Goal: Contribute content

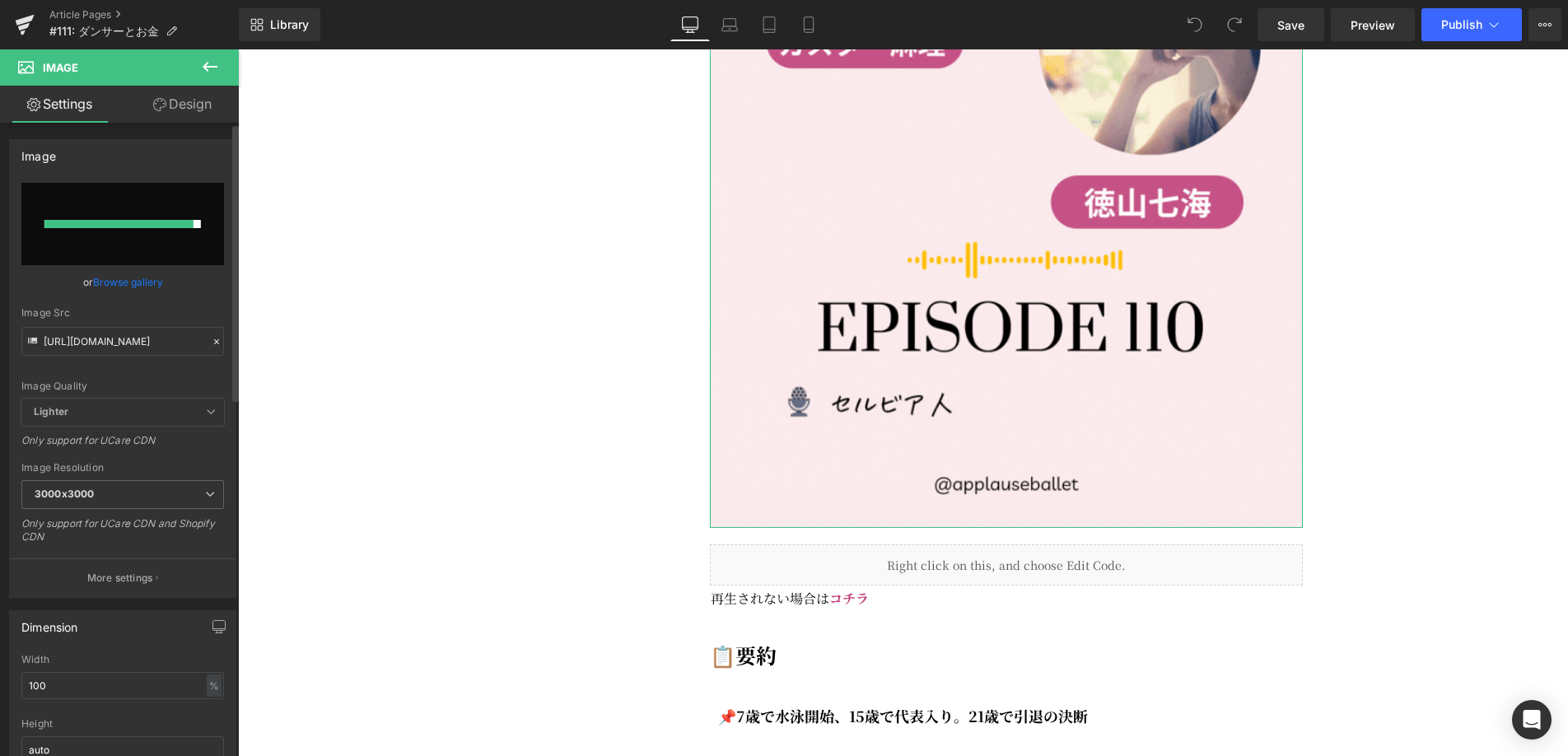
click at [149, 284] on link "Browse gallery" at bounding box center [128, 282] width 70 height 29
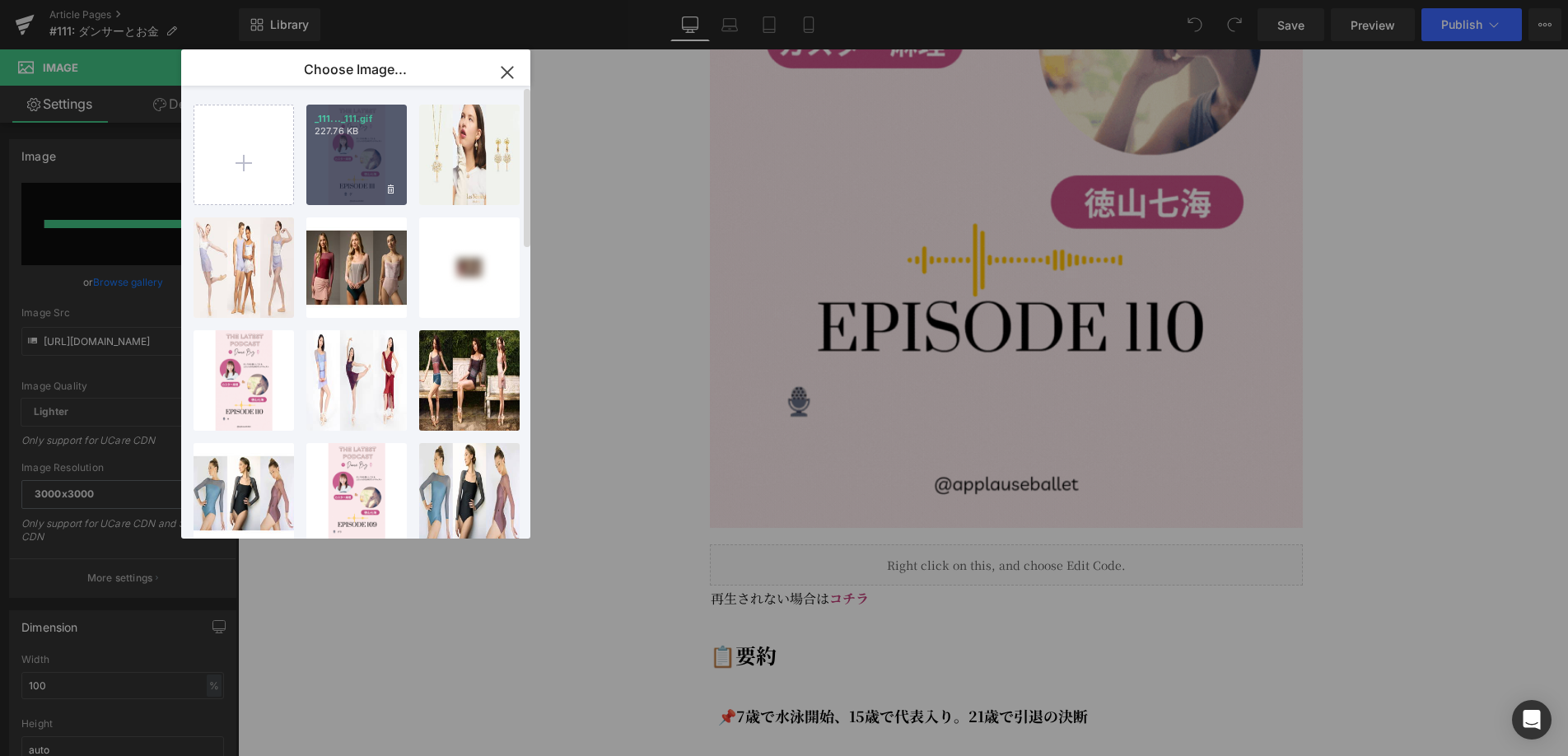
click at [347, 183] on div "_111..._111.gif 227.76 KB" at bounding box center [357, 155] width 101 height 101
type input "[URL][DOMAIN_NAME]"
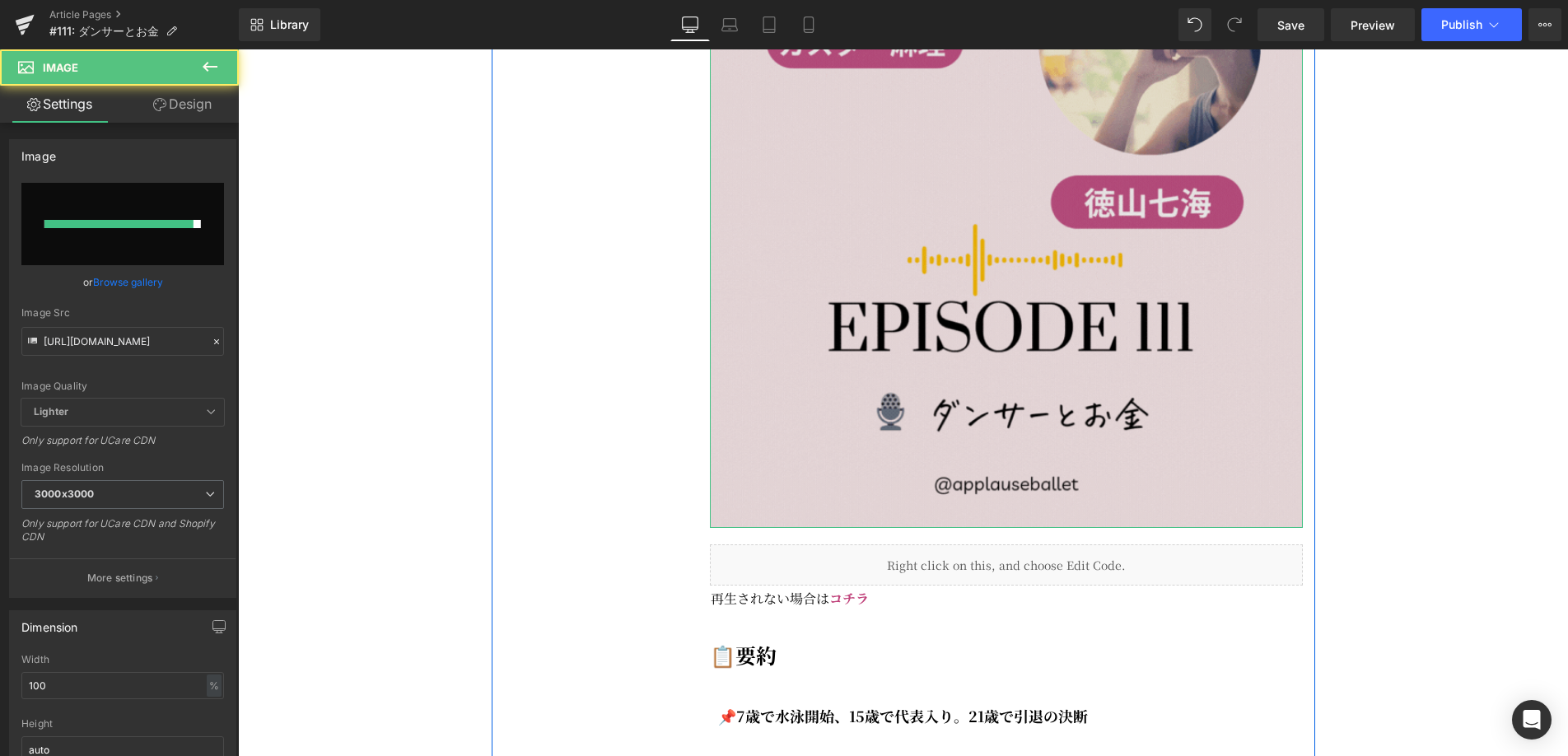
click at [836, 309] on img at bounding box center [1006, 1] width 593 height 1054
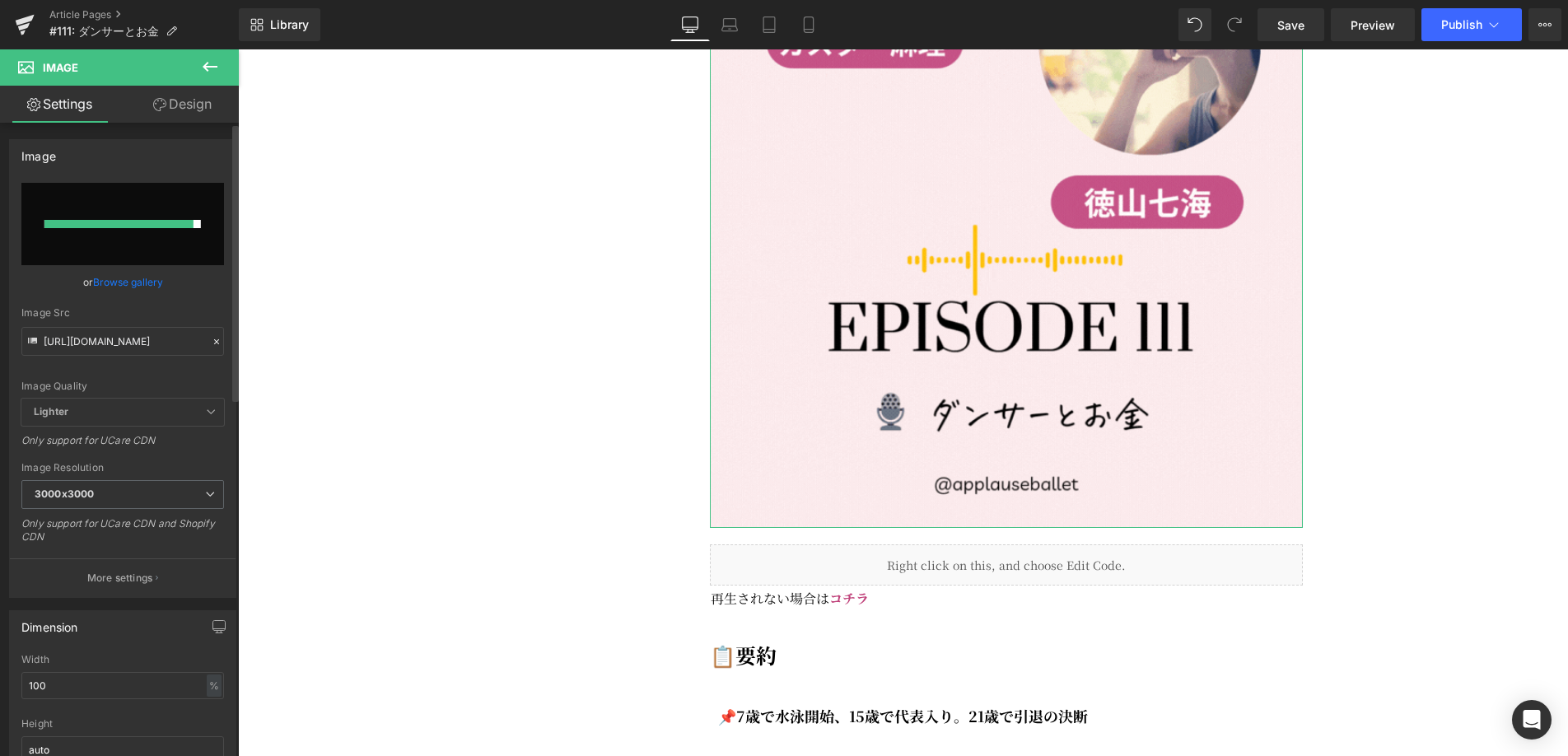
click at [114, 244] on input "file" at bounding box center [123, 224] width 202 height 82
type input "C:\fakepath\#111.gif"
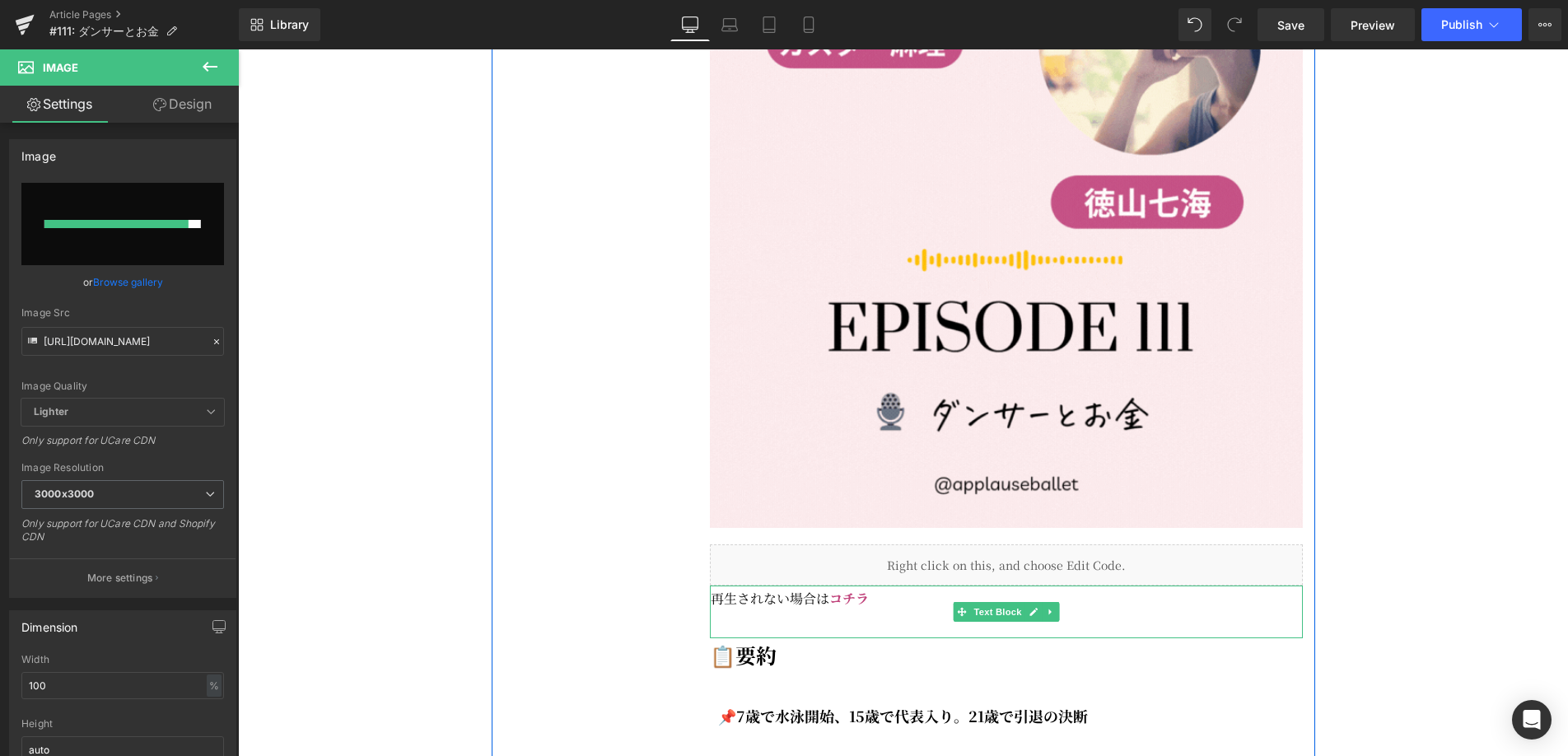
type input "[URL][DOMAIN_NAME]"
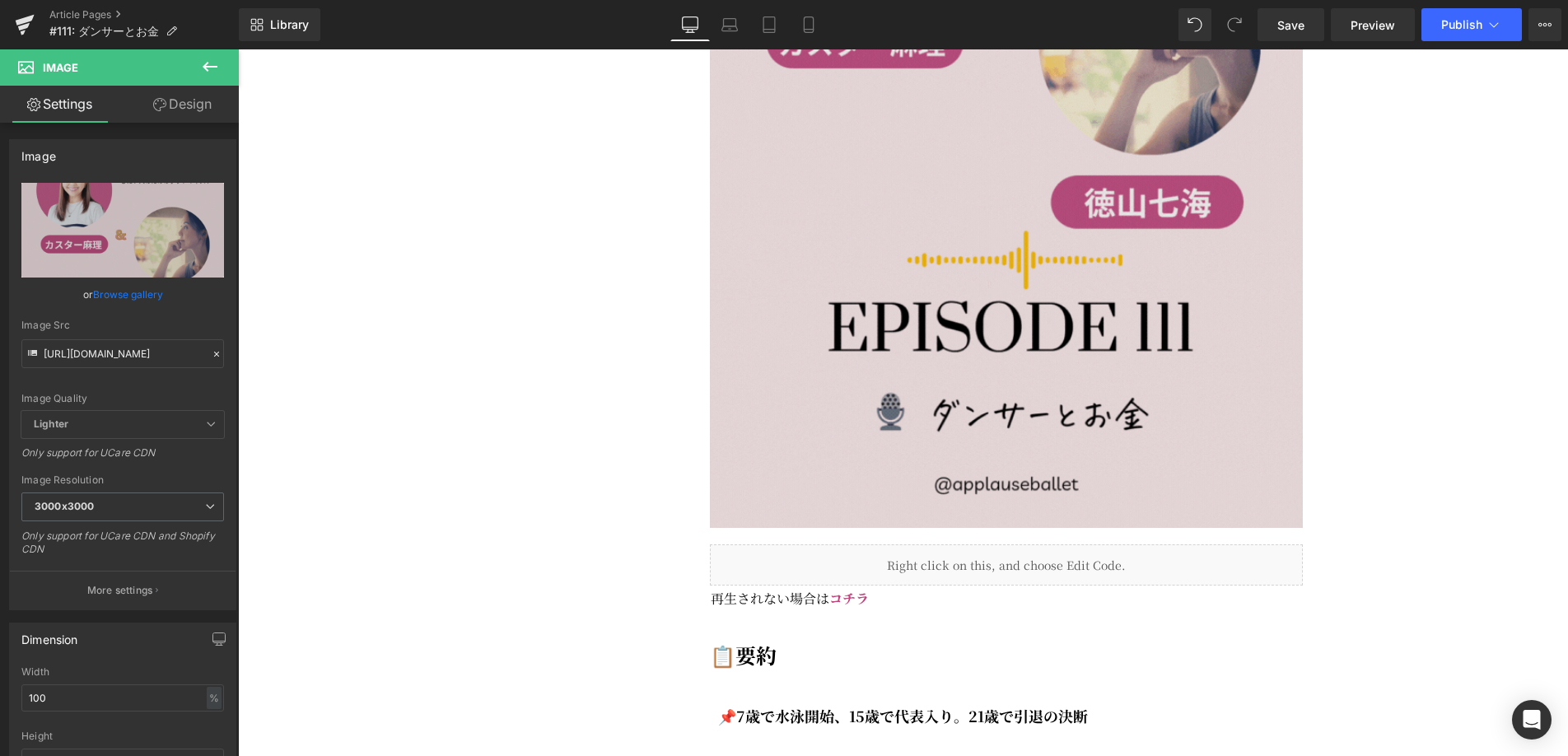
click at [883, 435] on img at bounding box center [1006, 1] width 593 height 1054
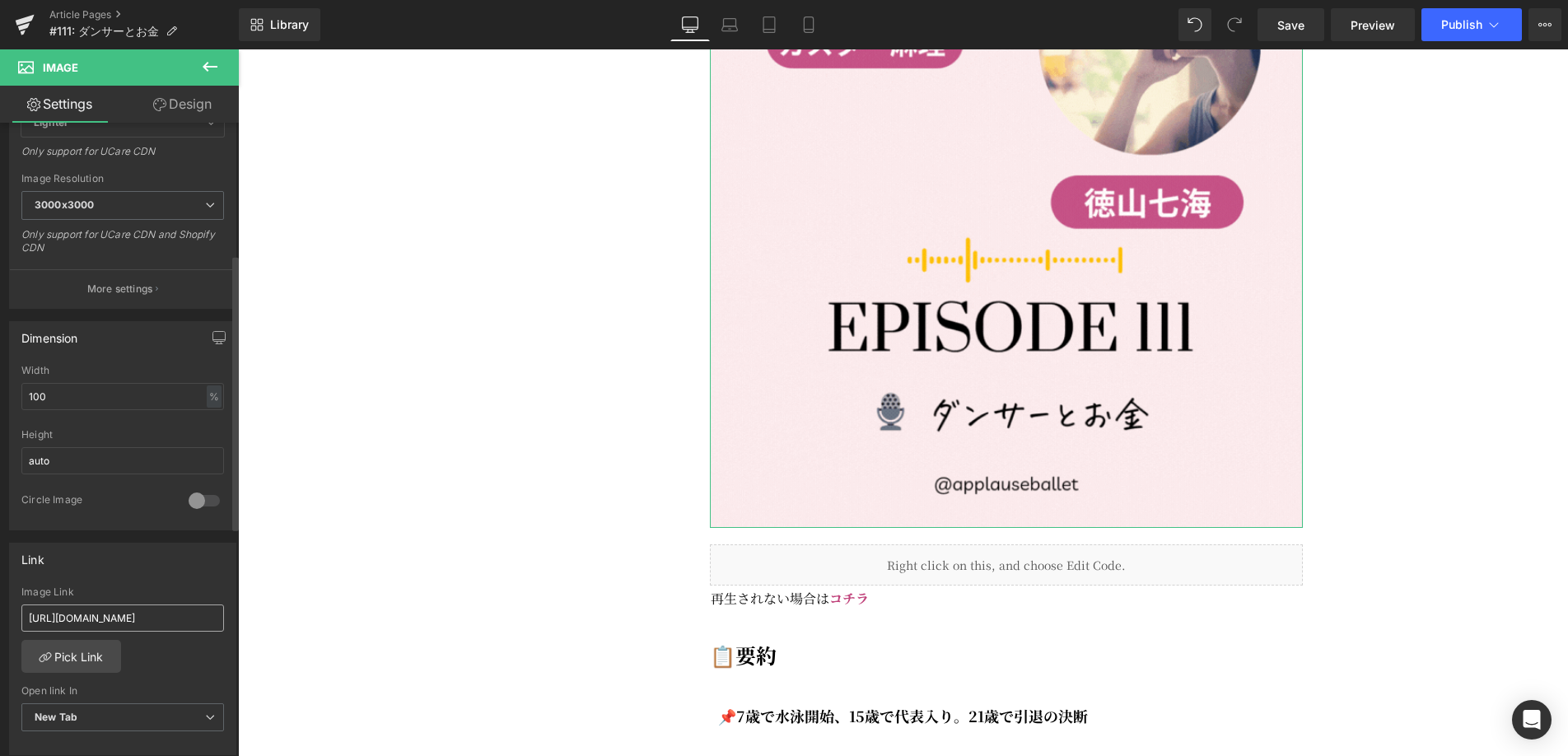
scroll to position [315, 0]
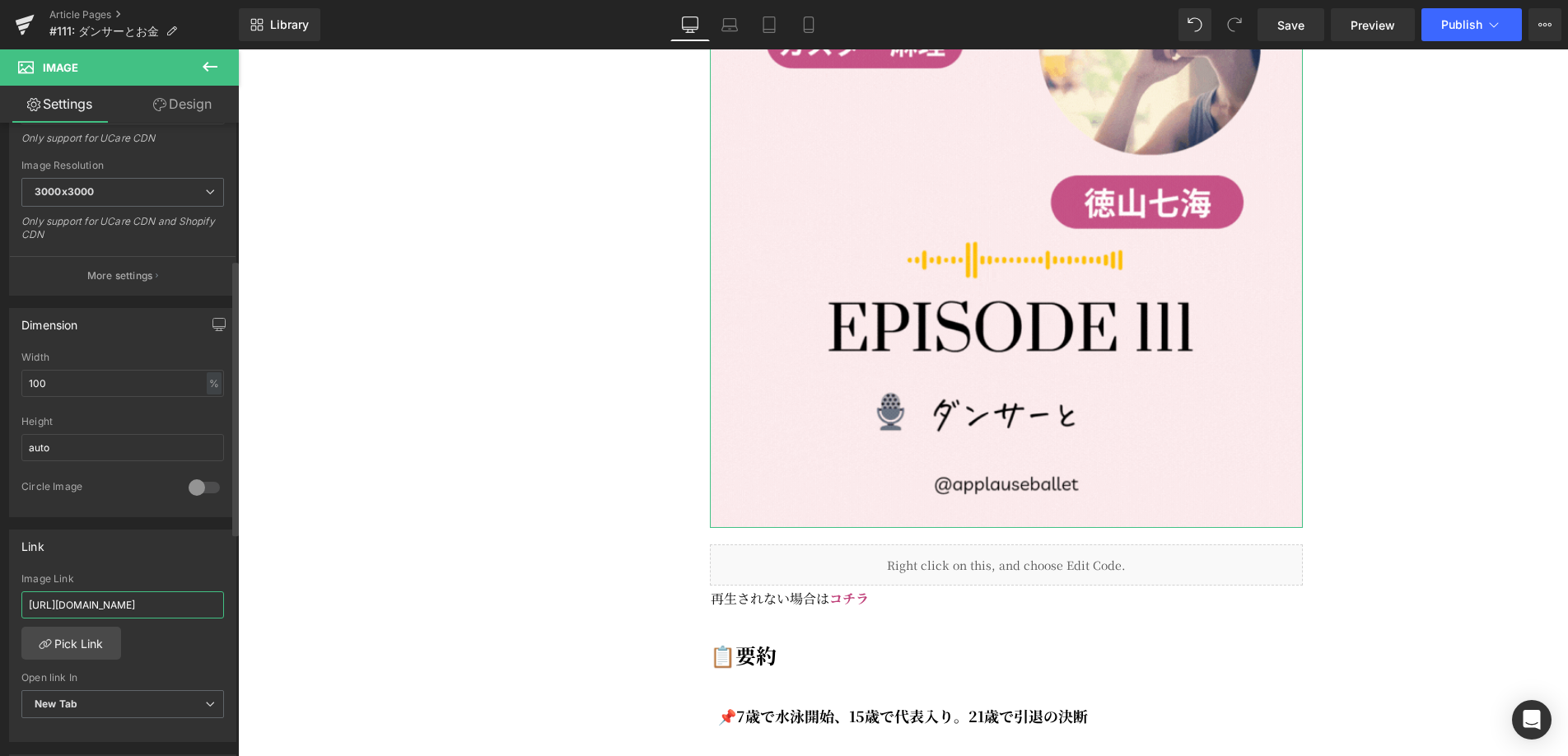
click at [118, 605] on input "[URL][DOMAIN_NAME]" at bounding box center [123, 604] width 202 height 27
paste input "[URL][DOMAIN_NAME]"
type input "[URL][DOMAIN_NAME]"
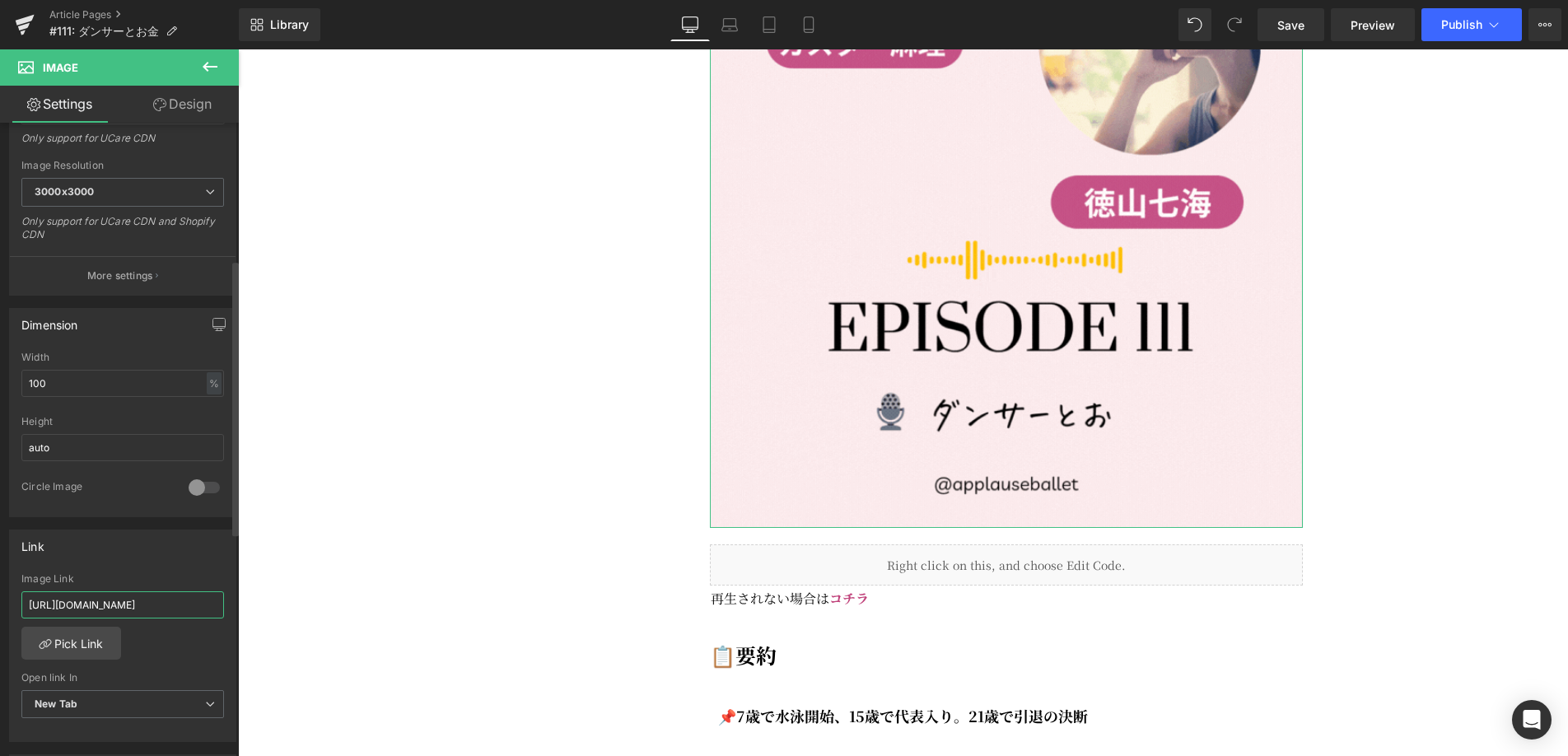
scroll to position [0, 230]
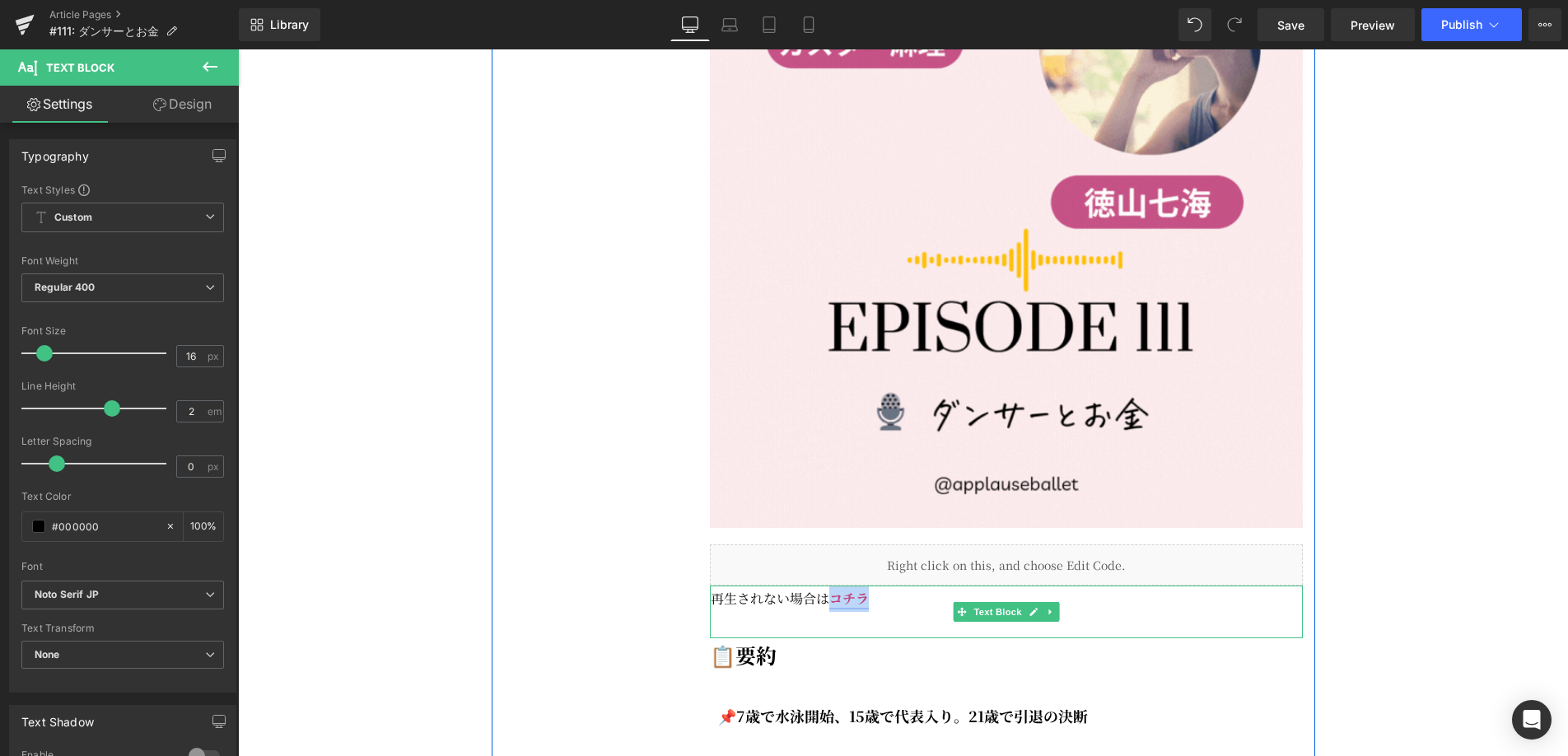
drag, startPoint x: 875, startPoint y: 638, endPoint x: 829, endPoint y: 639, distance: 46.0
click at [829, 612] on p "再生されない場合は コチラ" at bounding box center [1006, 598] width 592 height 26
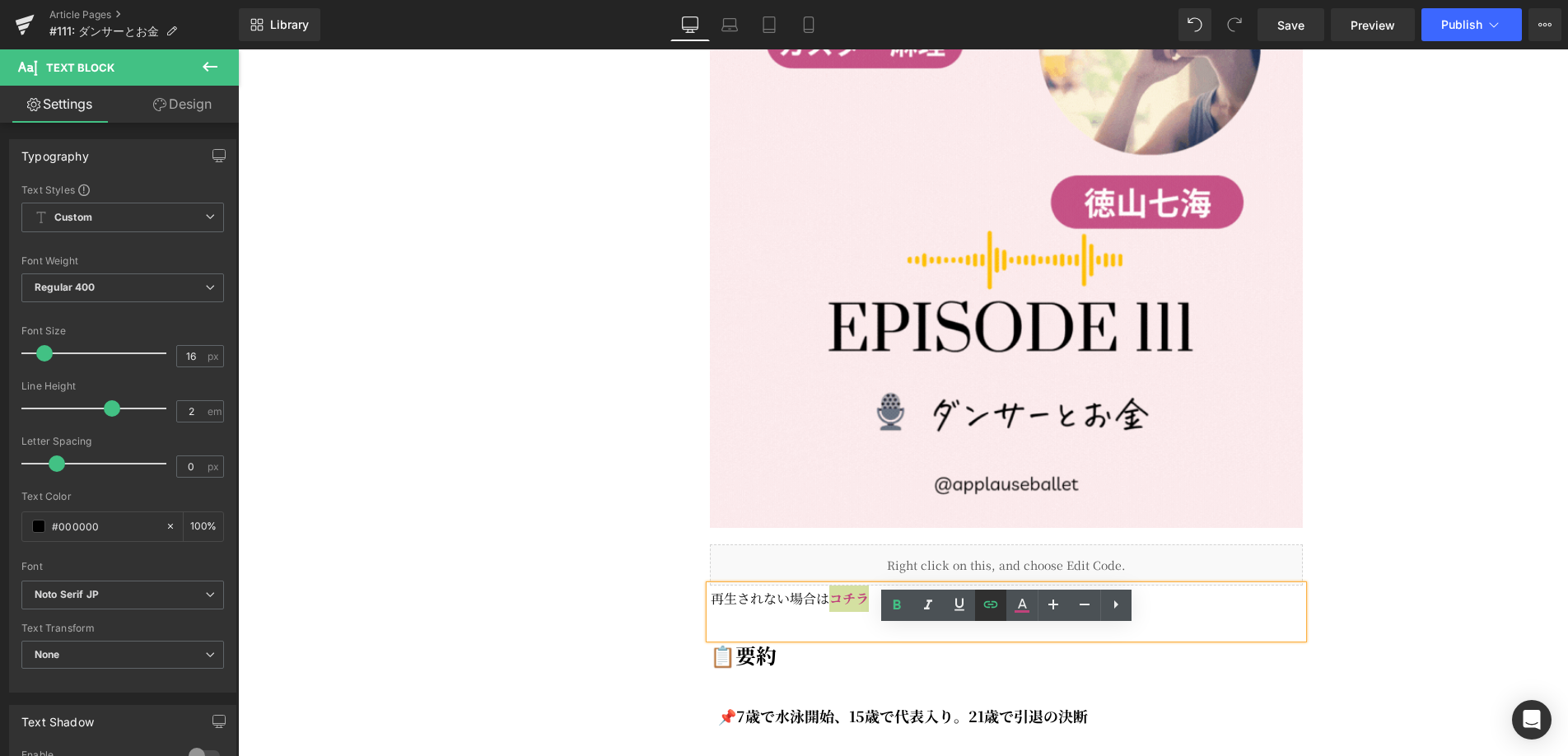
click at [990, 607] on icon at bounding box center [990, 604] width 20 height 20
click at [872, 678] on input "[URL][DOMAIN_NAME]" at bounding box center [893, 676] width 253 height 41
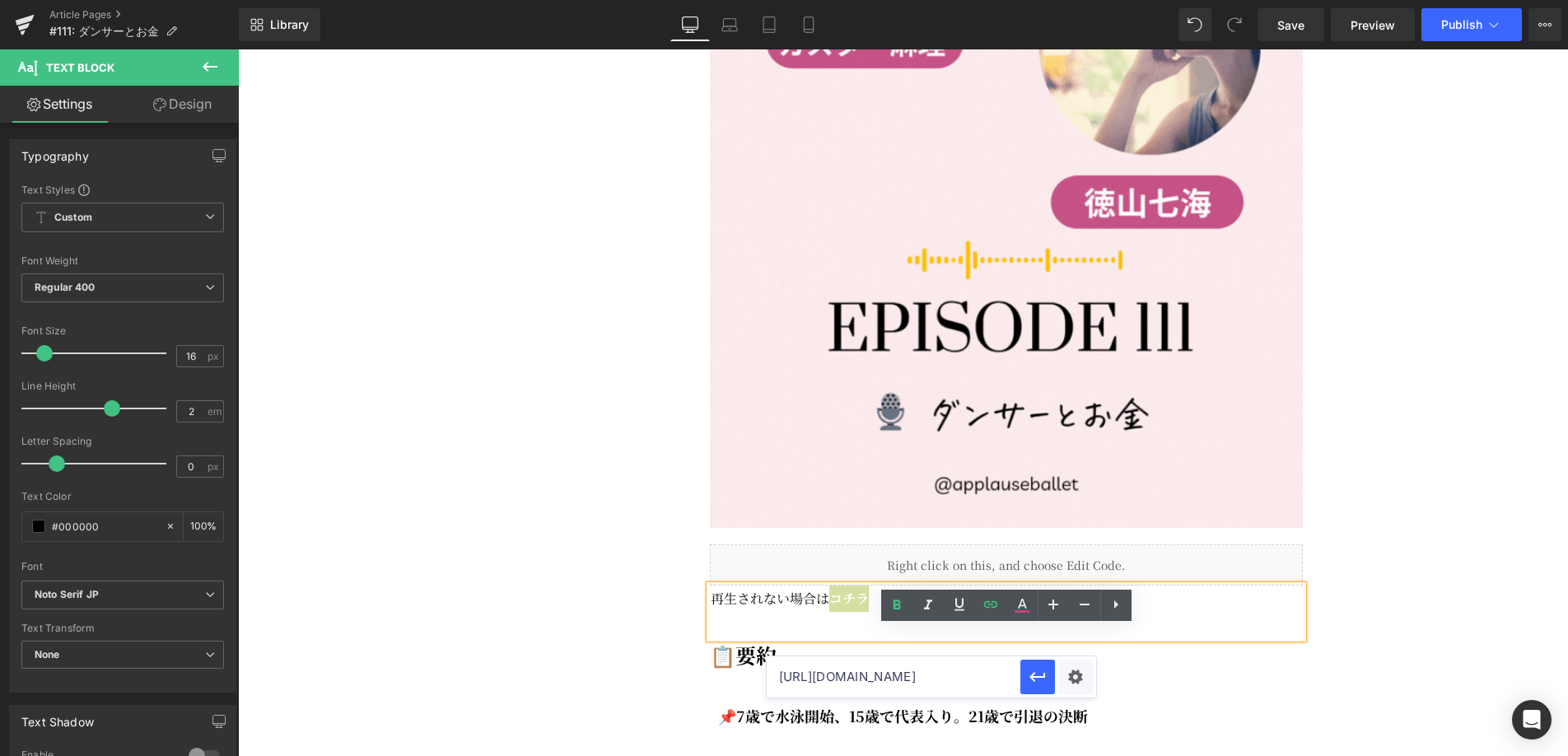
click at [872, 678] on input "[URL][DOMAIN_NAME]" at bounding box center [893, 676] width 253 height 41
paste input "[URL][DOMAIN_NAME]"
click at [1041, 680] on icon "button" at bounding box center [1037, 677] width 20 height 20
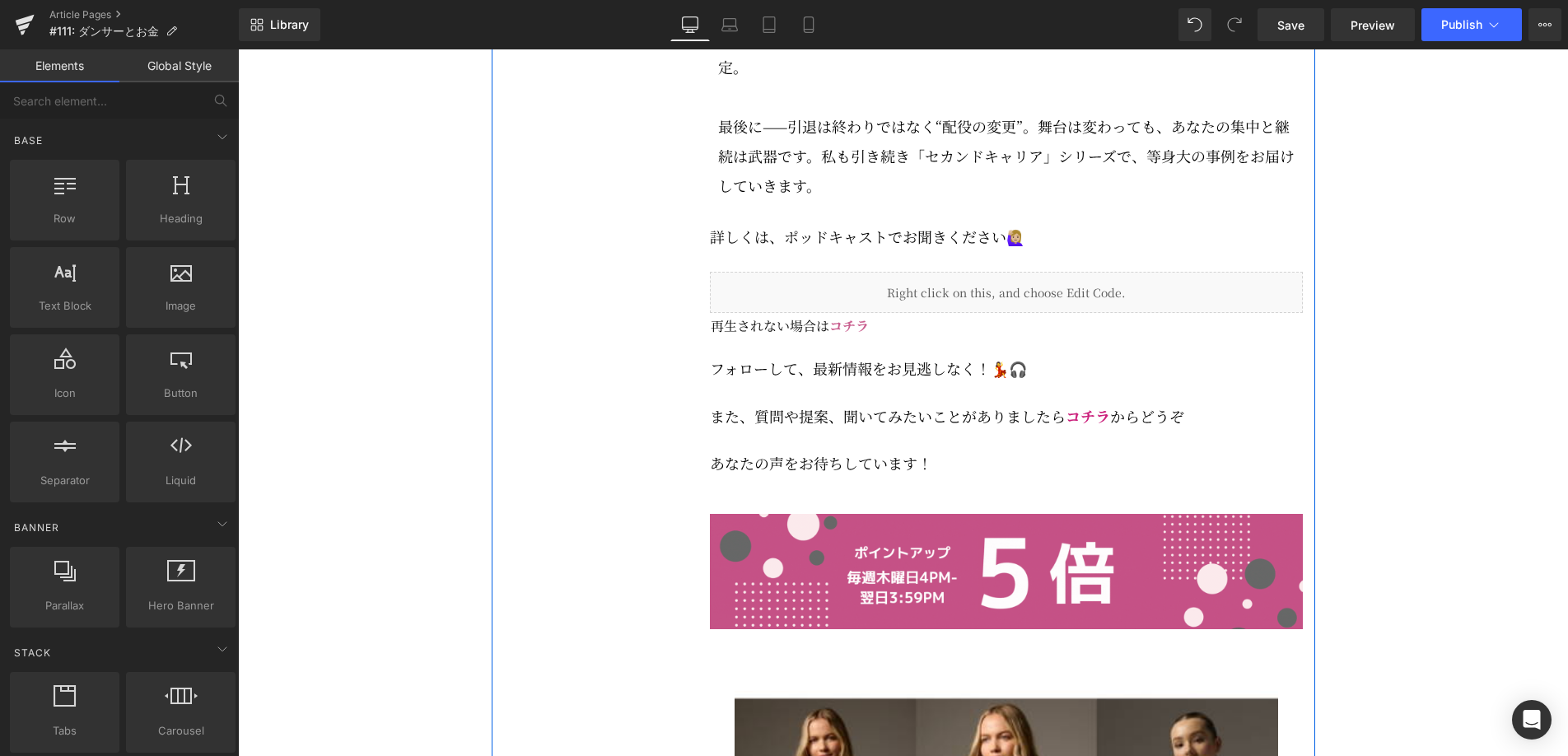
scroll to position [3800, 0]
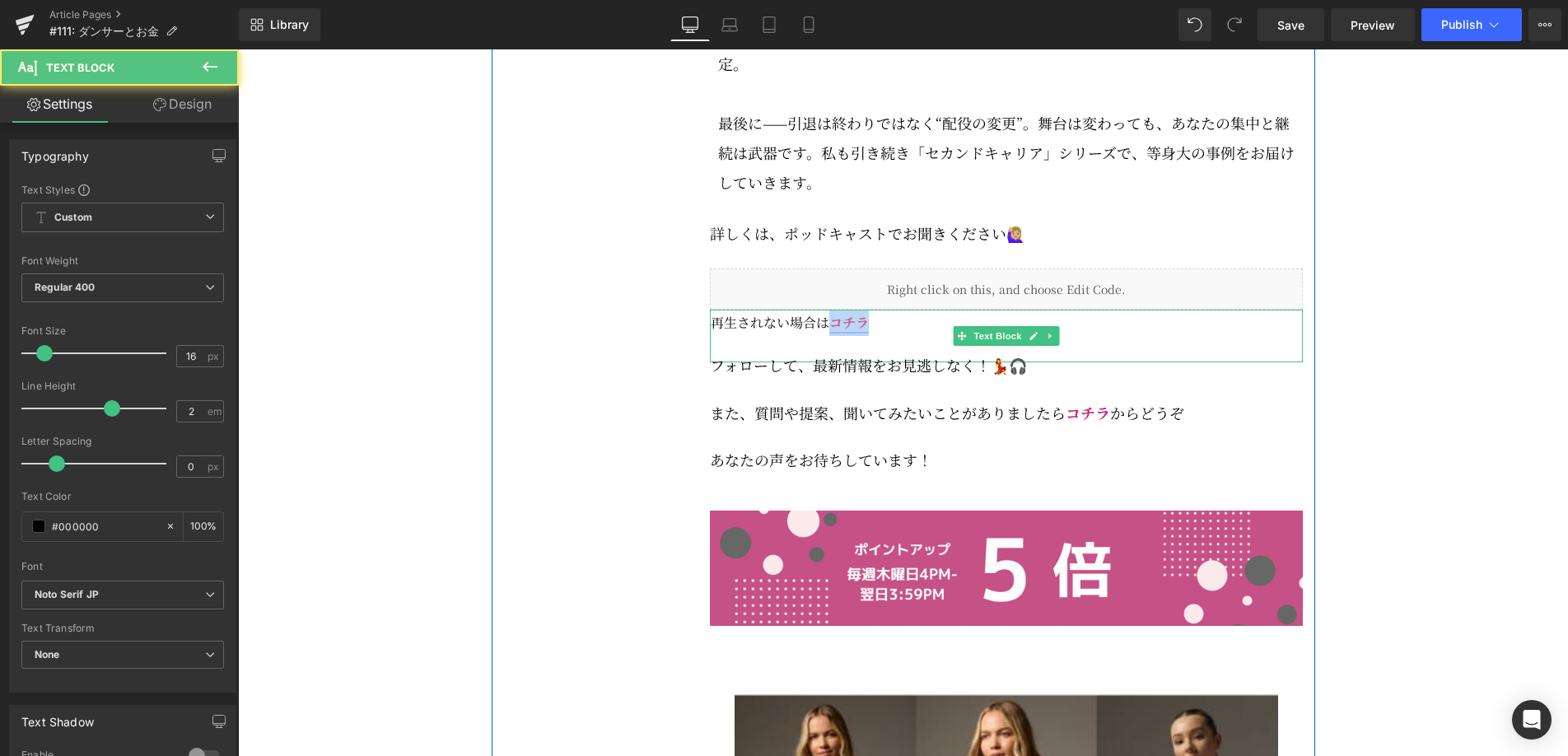
drag, startPoint x: 870, startPoint y: 364, endPoint x: 857, endPoint y: 372, distance: 15.3
click at [834, 336] on p "再生されない場合は コチラ" at bounding box center [1006, 322] width 592 height 26
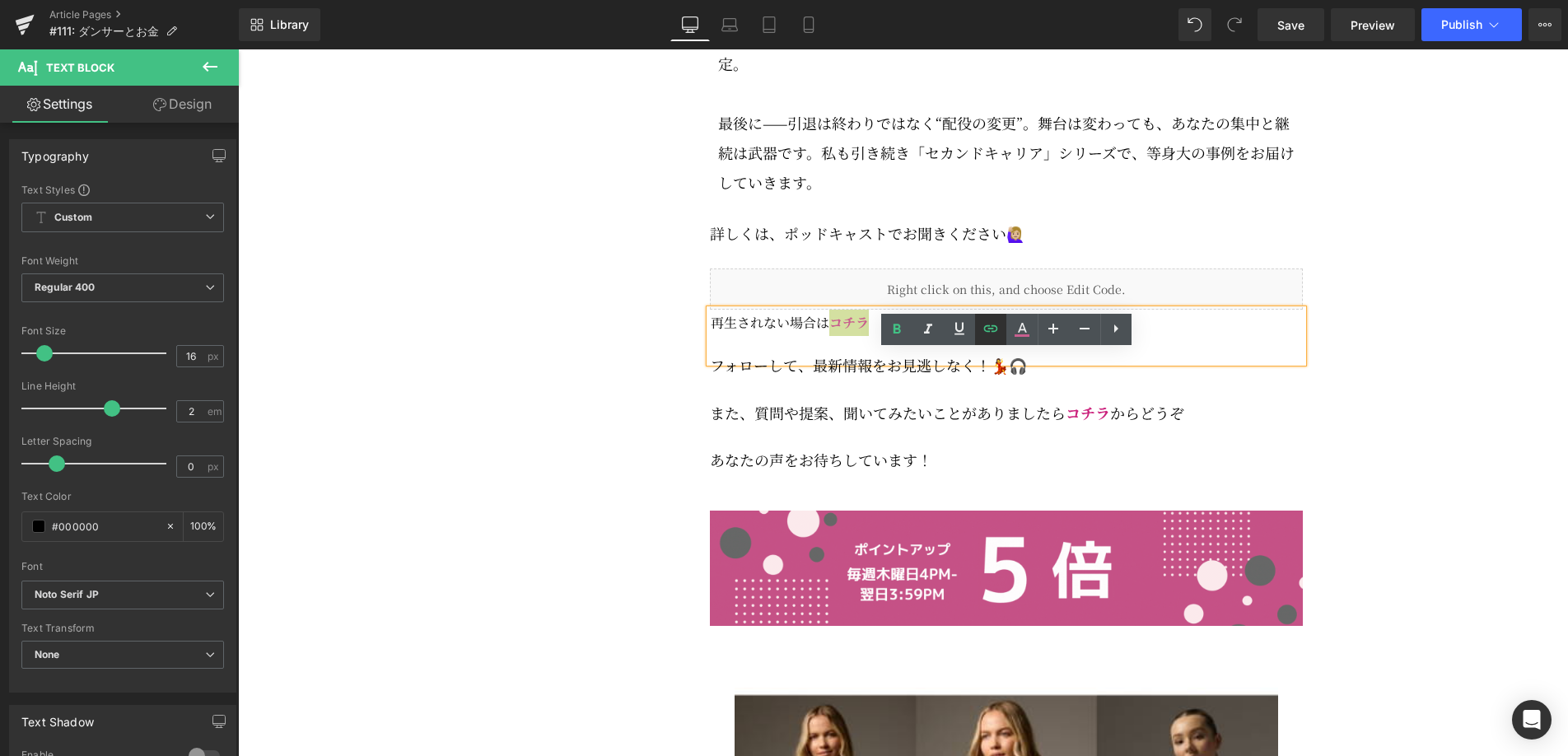
click at [992, 328] on icon at bounding box center [990, 329] width 14 height 7
type input "[URL][DOMAIN_NAME]"
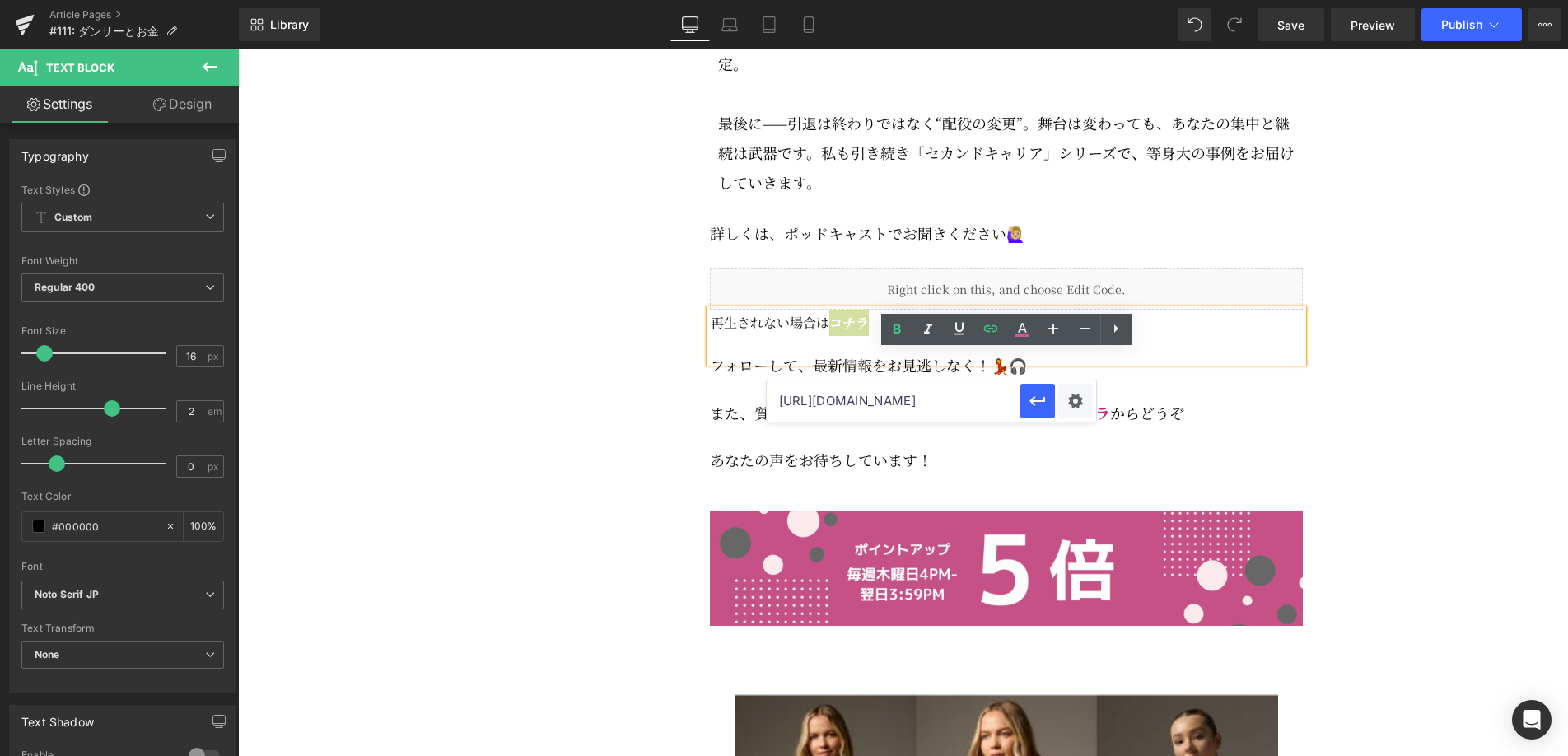
click at [933, 402] on input "[URL][DOMAIN_NAME]" at bounding box center [893, 400] width 253 height 41
paste input "[URL][DOMAIN_NAME]"
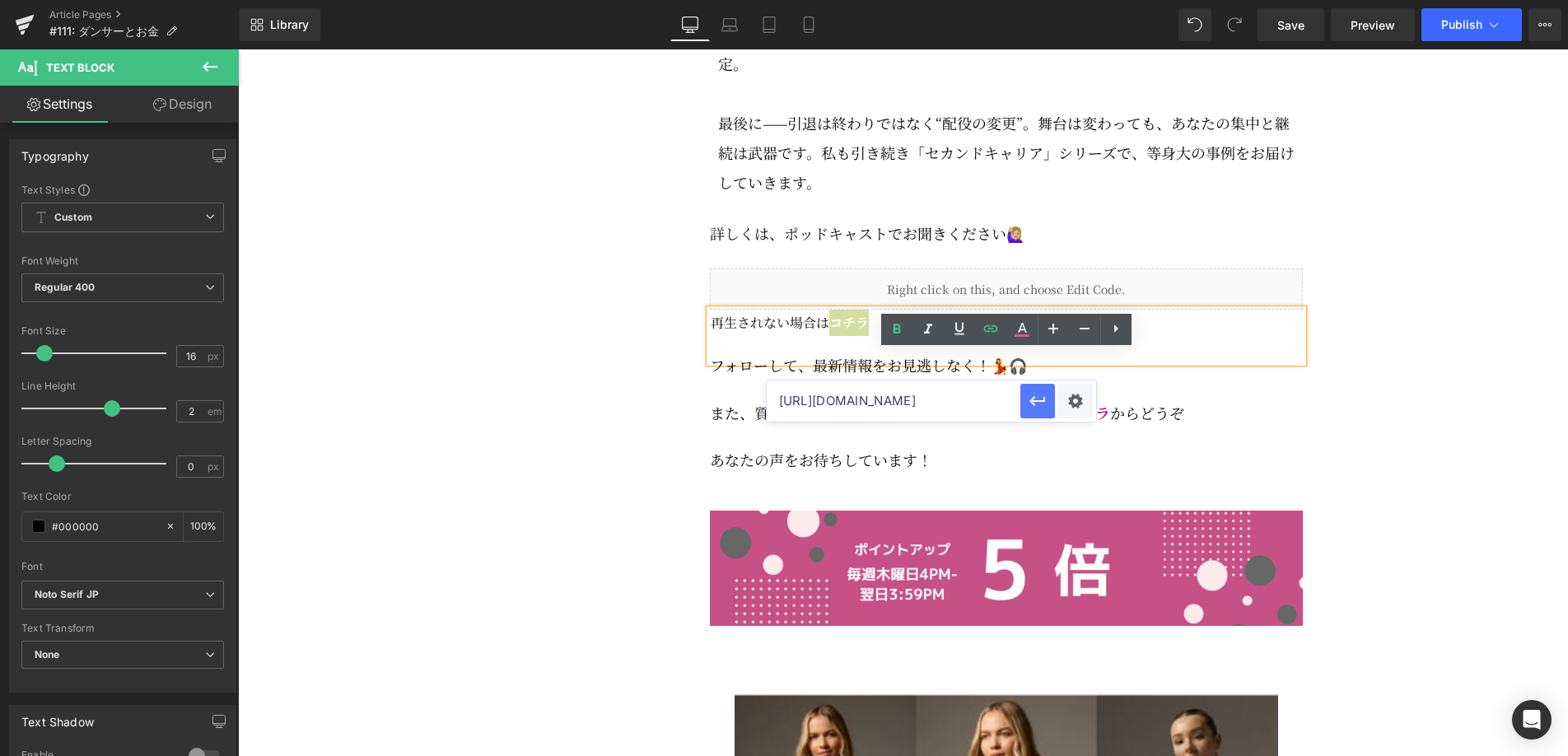
type input "[URL][DOMAIN_NAME]"
click at [1024, 404] on button "button" at bounding box center [1037, 400] width 34 height 34
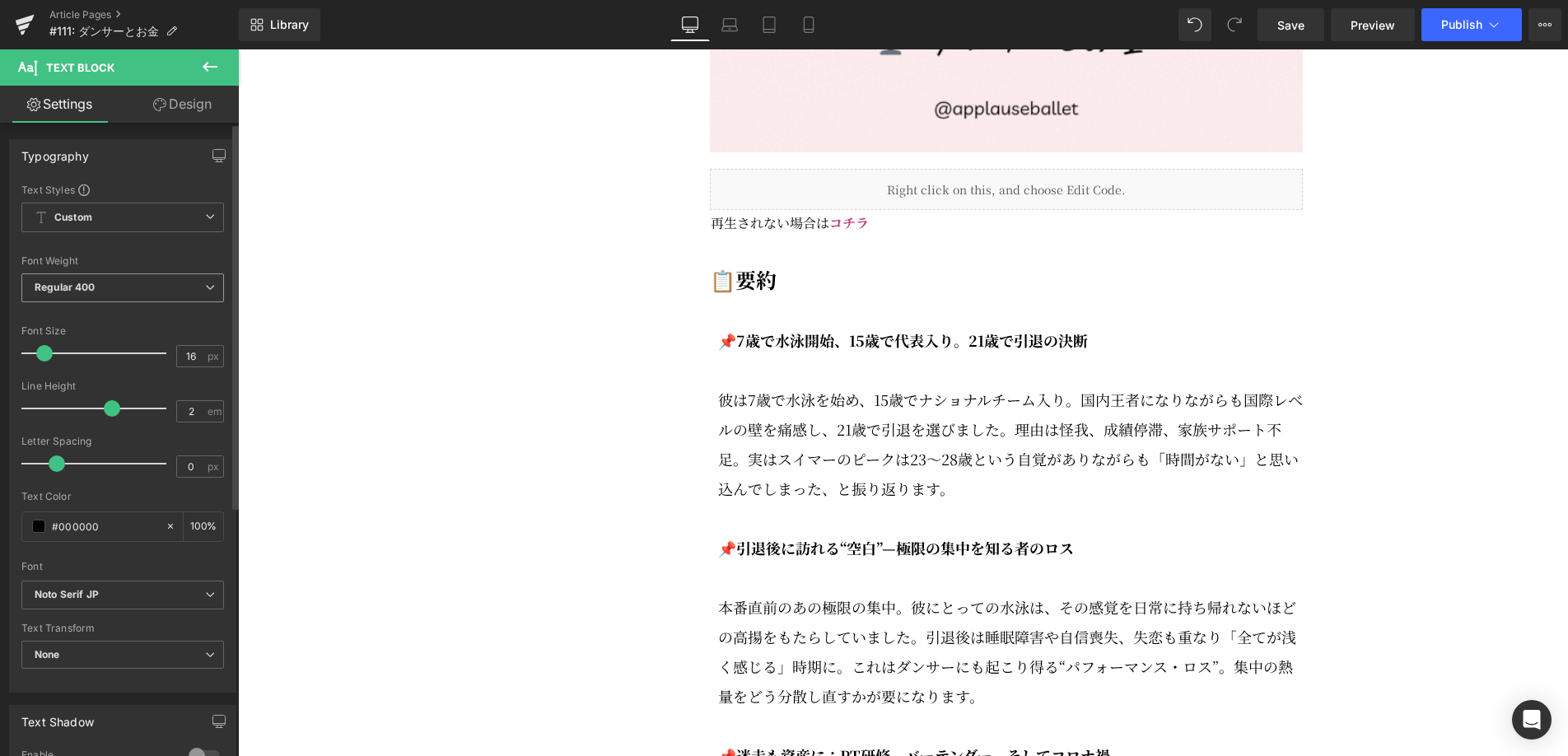
scroll to position [2143, 0]
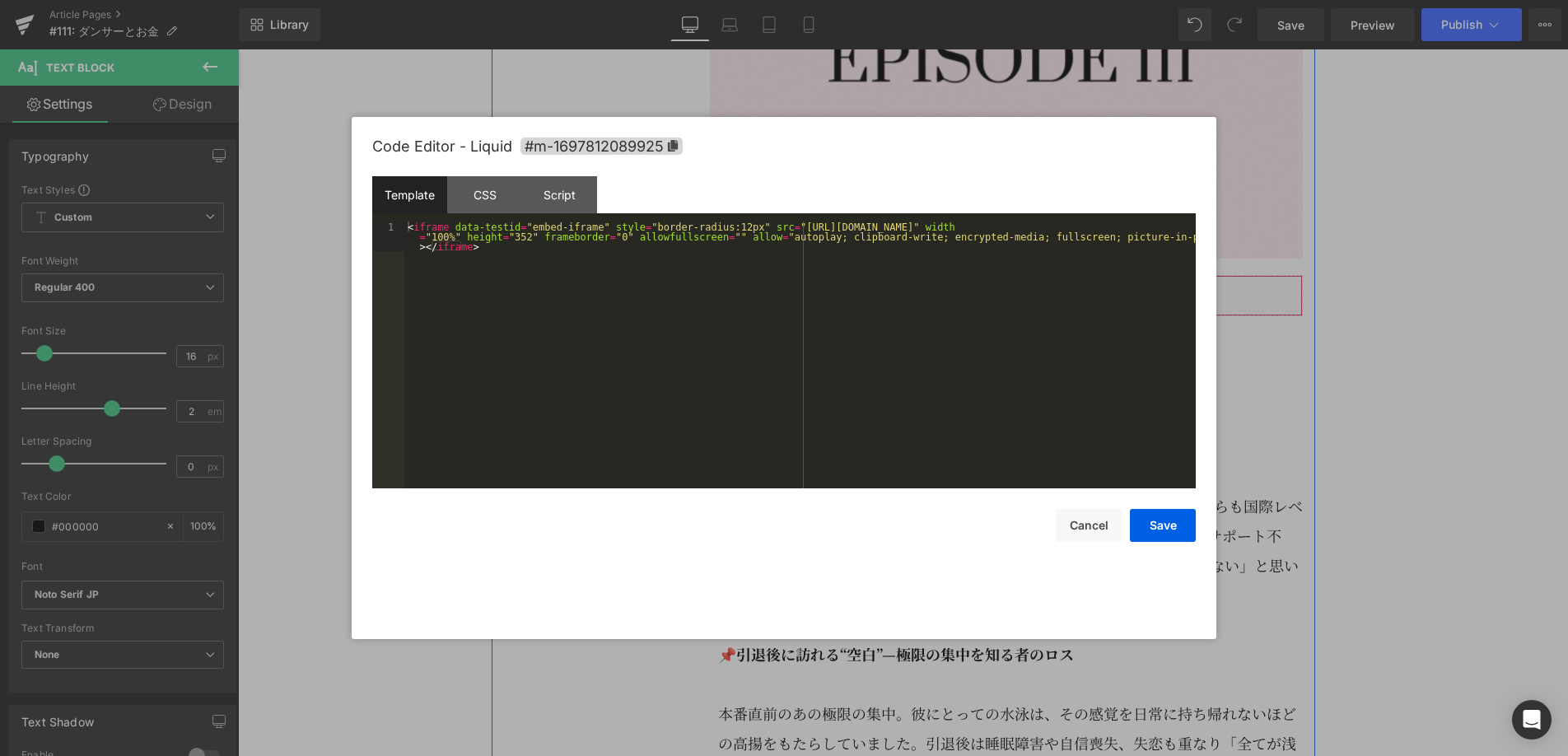
click at [1032, 294] on icon at bounding box center [1029, 288] width 12 height 13
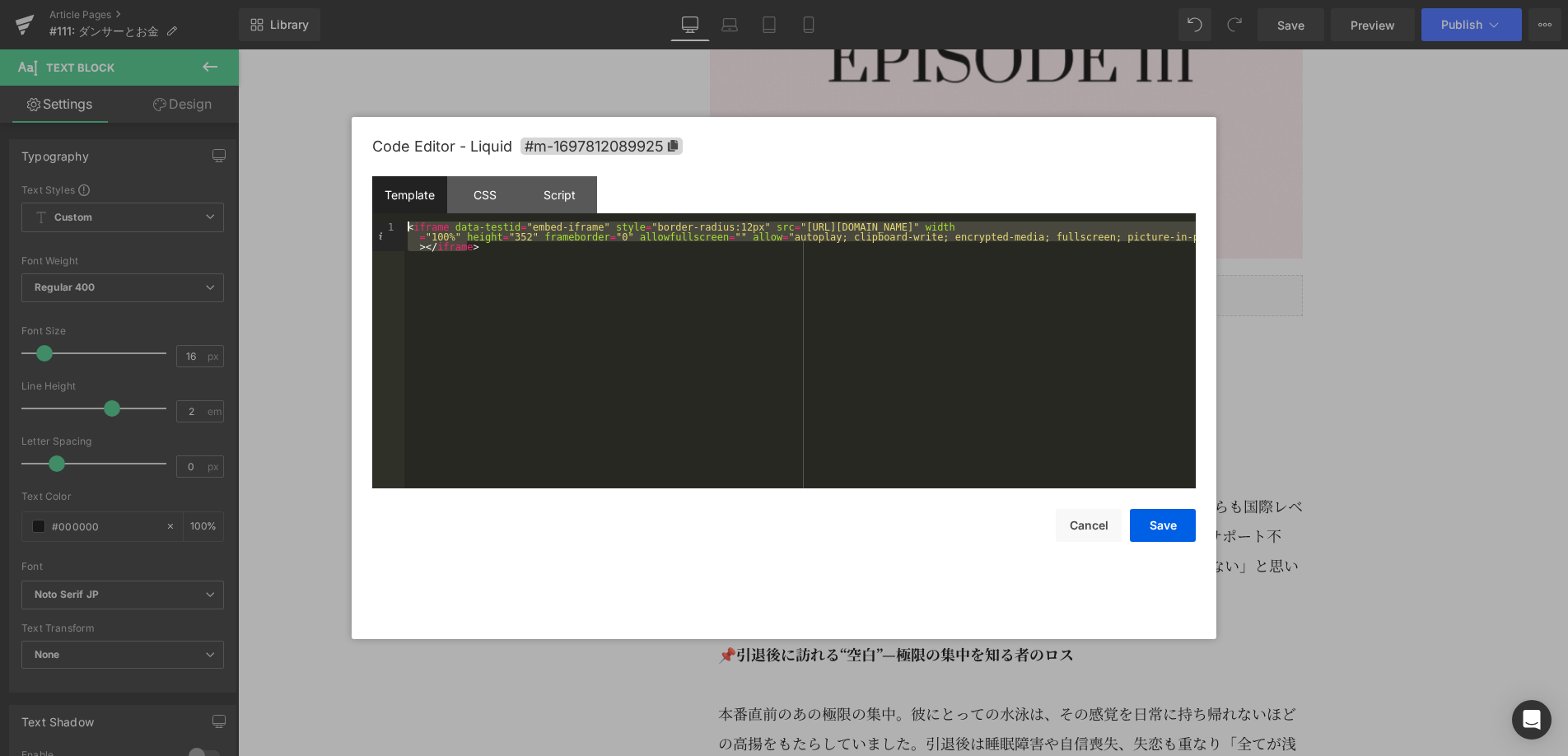
drag, startPoint x: 565, startPoint y: 268, endPoint x: 387, endPoint y: 206, distance: 188.5
click at [387, 206] on div "Template CSS Script Data 1 < iframe data-testid = "embed-iframe" style = "borde…" at bounding box center [783, 332] width 823 height 312
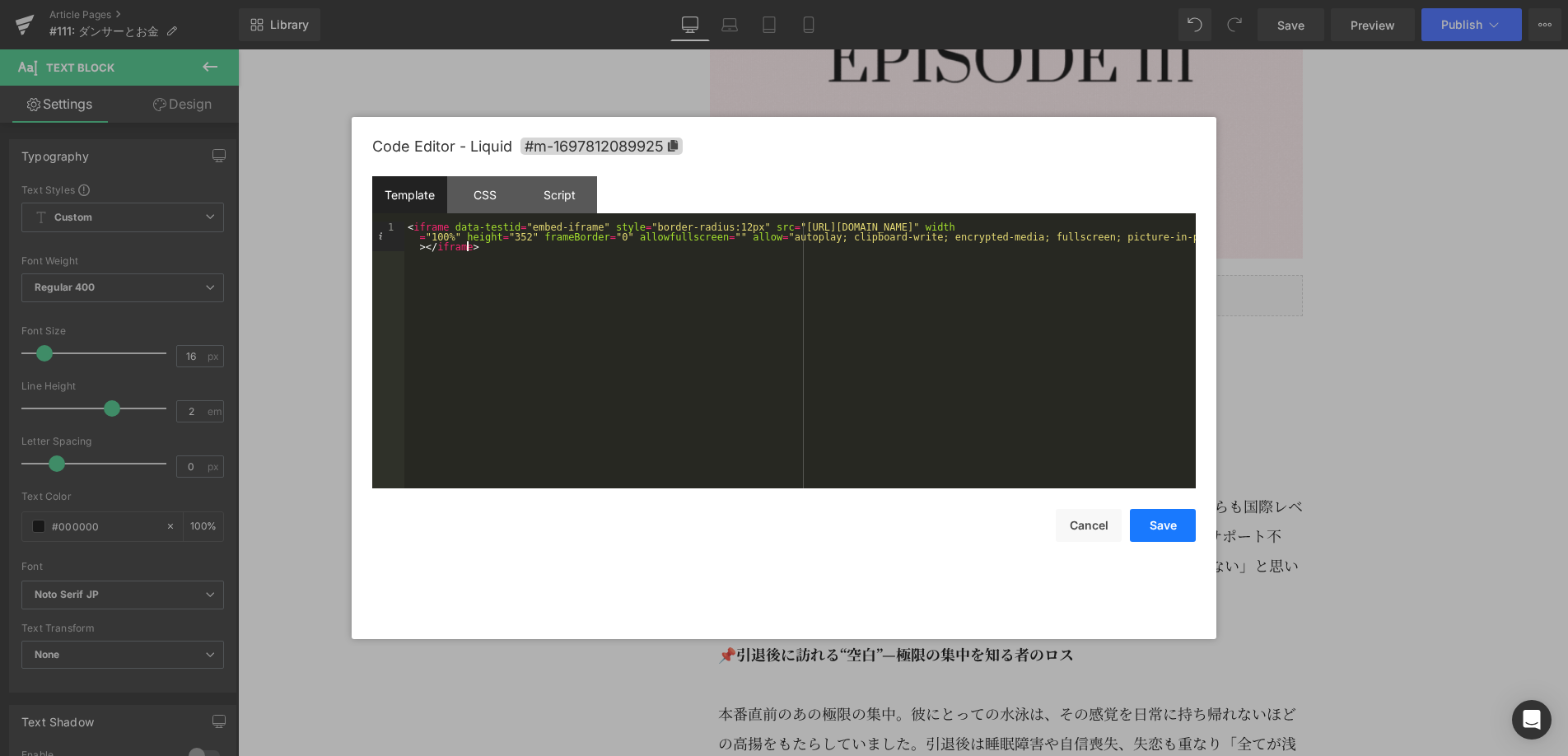
click at [1142, 521] on button "Save" at bounding box center [1163, 524] width 65 height 33
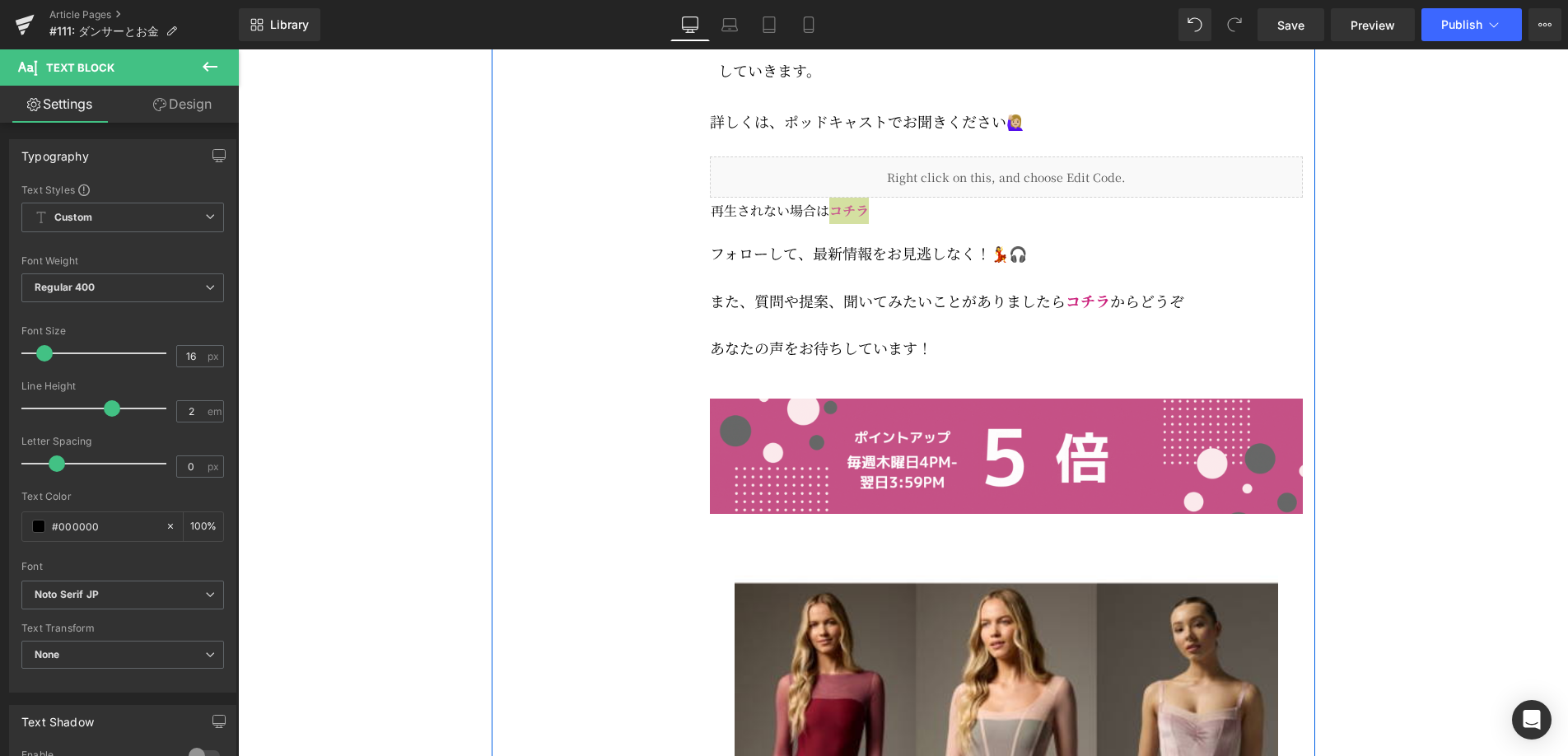
scroll to position [3911, 0]
click at [1033, 180] on link at bounding box center [1025, 170] width 18 height 20
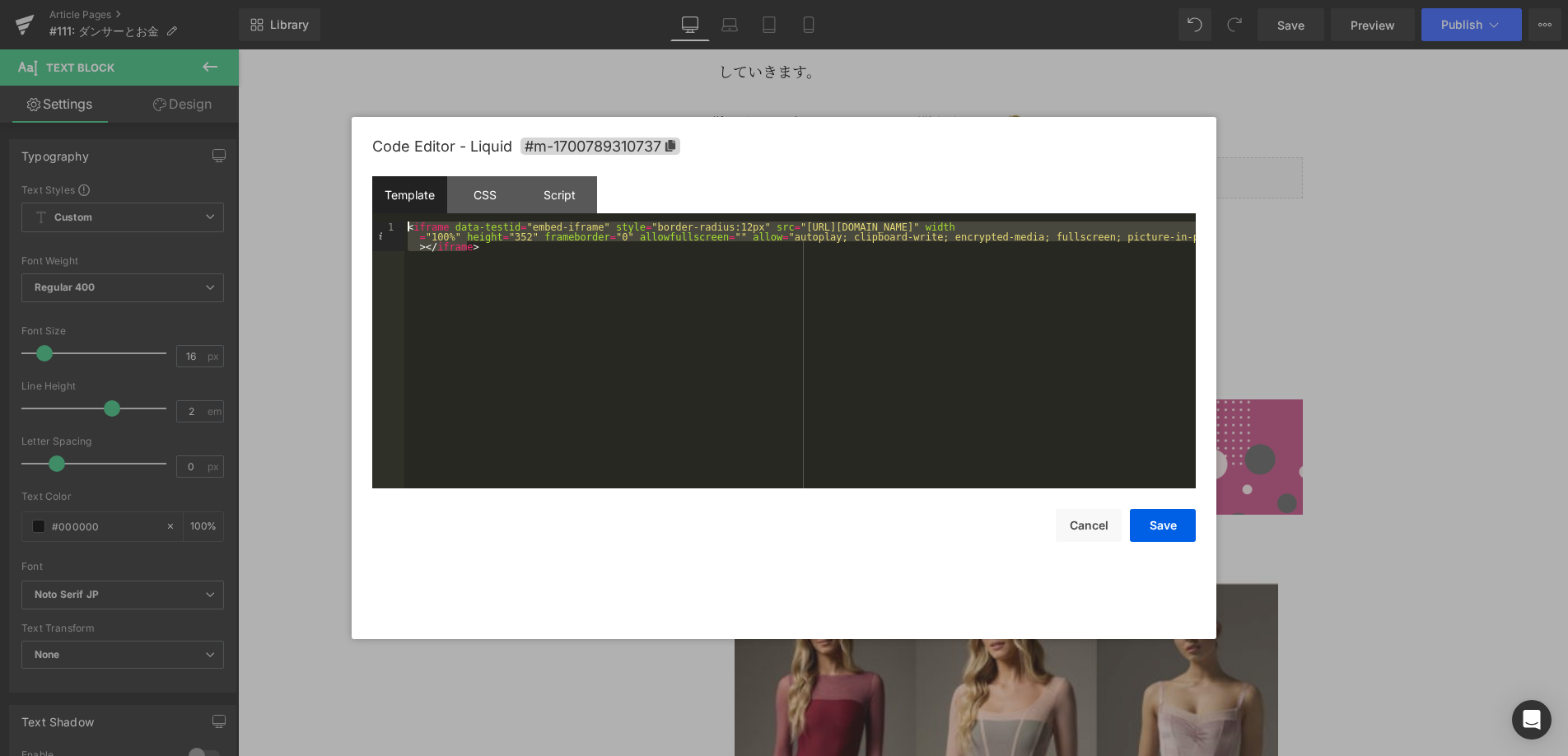
drag, startPoint x: 847, startPoint y: 273, endPoint x: 403, endPoint y: 222, distance: 446.9
click at [403, 222] on pre "1 < iframe data-testid = "embed-iframe" style = "border-radius:12px" src = "[UR…" at bounding box center [783, 355] width 823 height 267
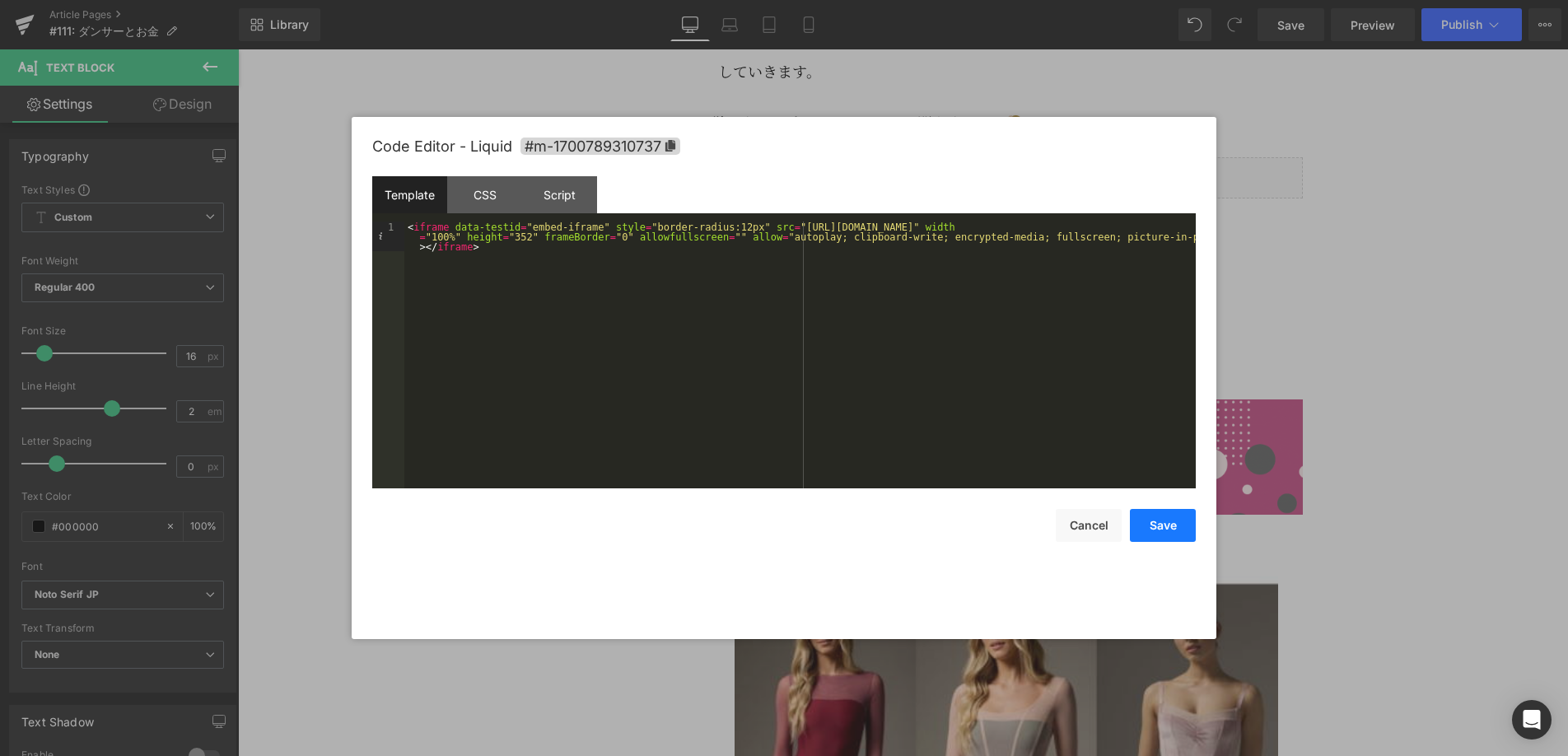
click at [1161, 525] on button "Save" at bounding box center [1163, 524] width 65 height 33
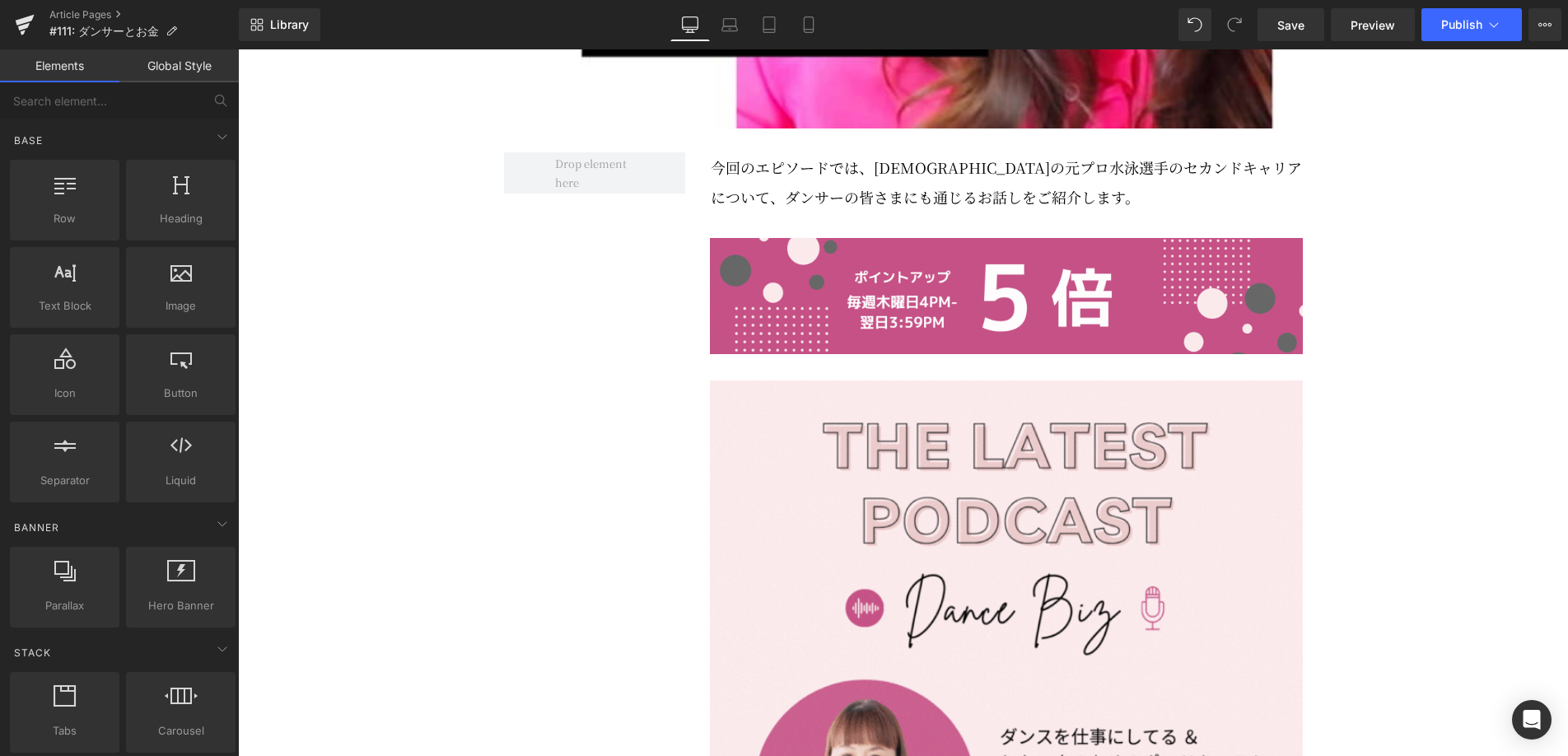
scroll to position [1001, 0]
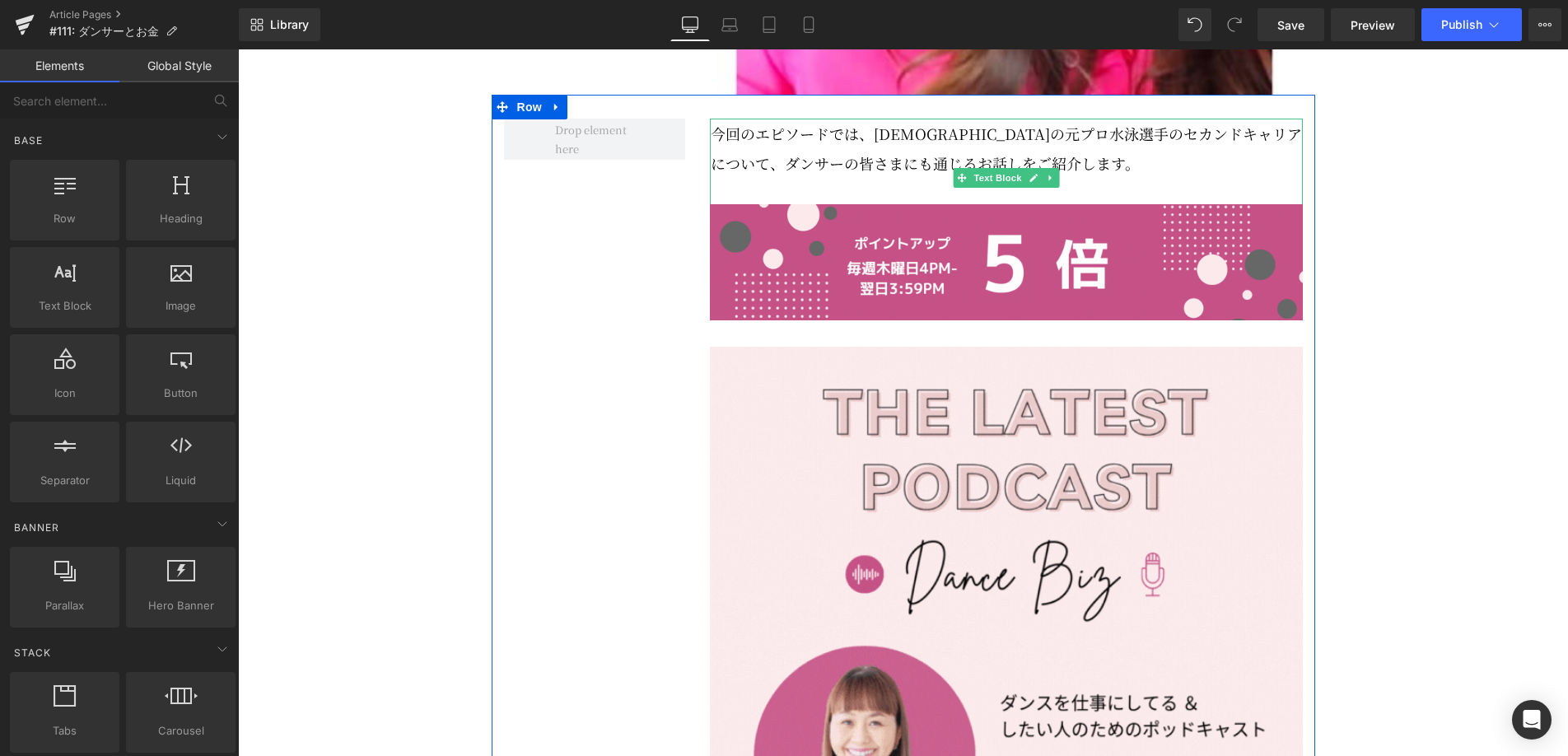
click at [825, 178] on p "今回のエピソードでは、[DEMOGRAPHIC_DATA]の元プロ水泳選手のセカンドキャリアについて、ダンサーの皆さまにも通じるお話しをご紹介します。" at bounding box center [1006, 148] width 592 height 60
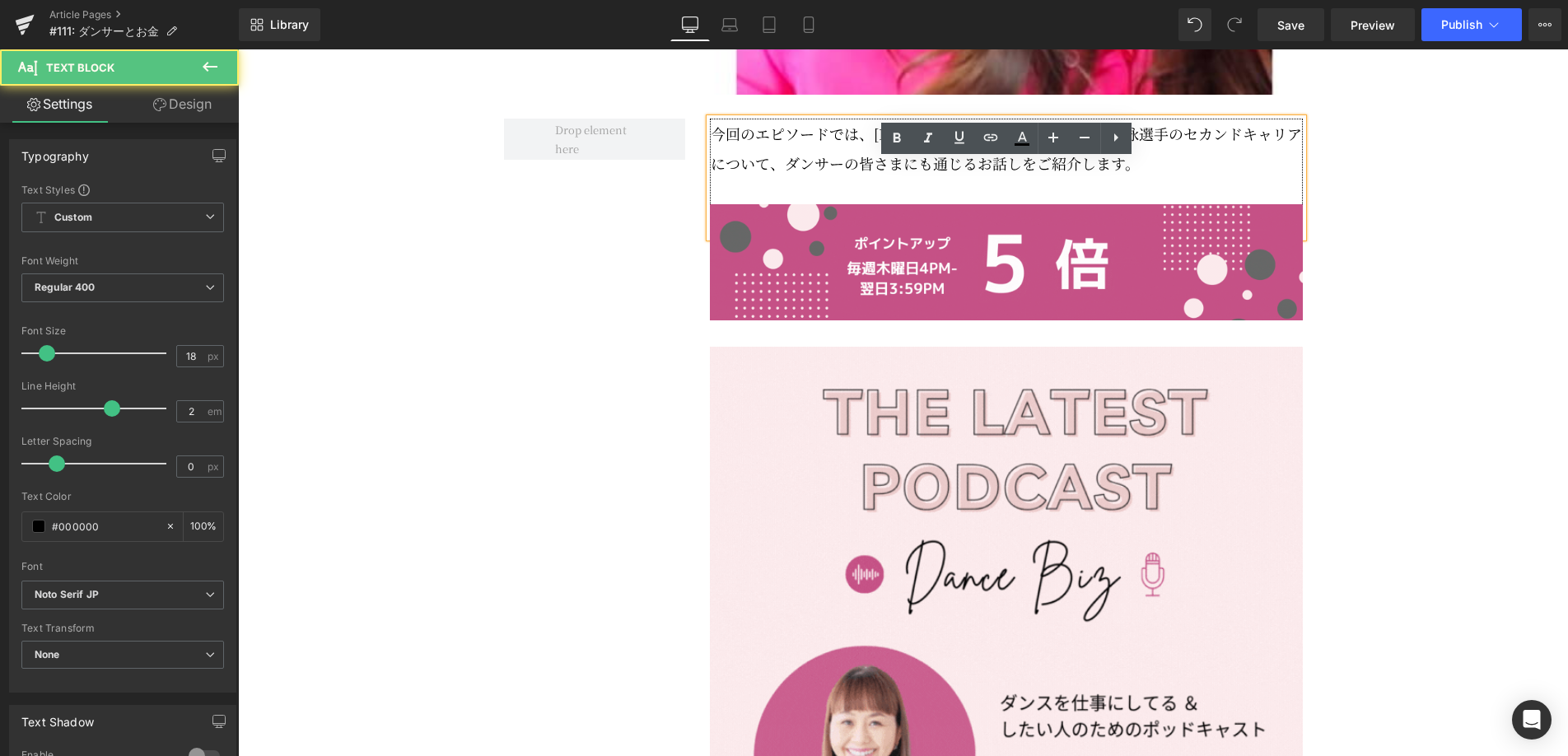
click at [866, 178] on p "今回のエピソードでは、[DEMOGRAPHIC_DATA]の元プロ水泳選手のセカンドキャリアについて、ダンサーの皆さまにも通じるお話しをご紹介します。" at bounding box center [1006, 148] width 592 height 60
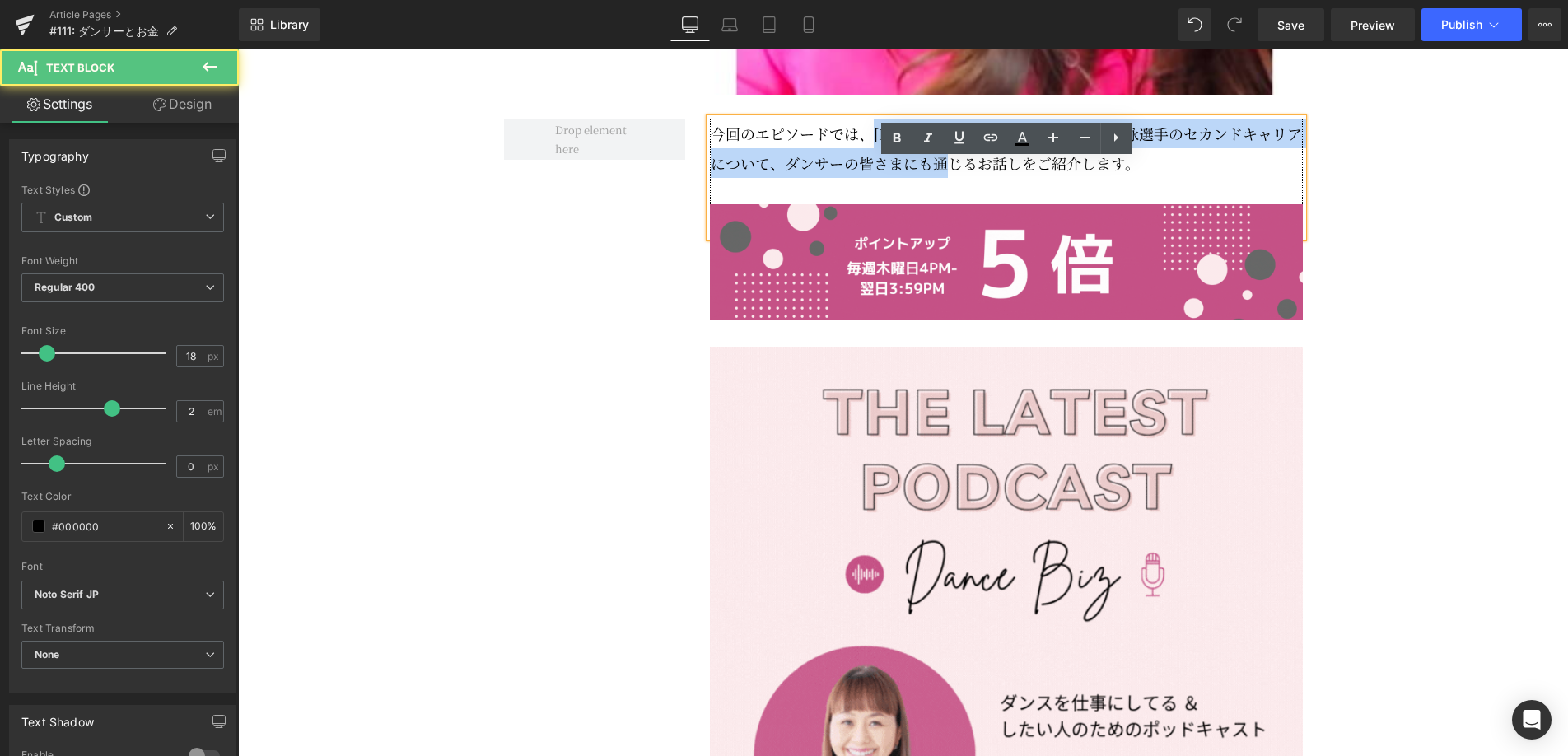
drag, startPoint x: 876, startPoint y: 179, endPoint x: 1074, endPoint y: 211, distance: 200.6
click at [1074, 178] on p "今回のエピソードでは、[DEMOGRAPHIC_DATA]の元プロ水泳選手のセカンドキャリアについて、ダンサーの皆さまにも通じるお話しをご紹介します。" at bounding box center [1006, 148] width 592 height 60
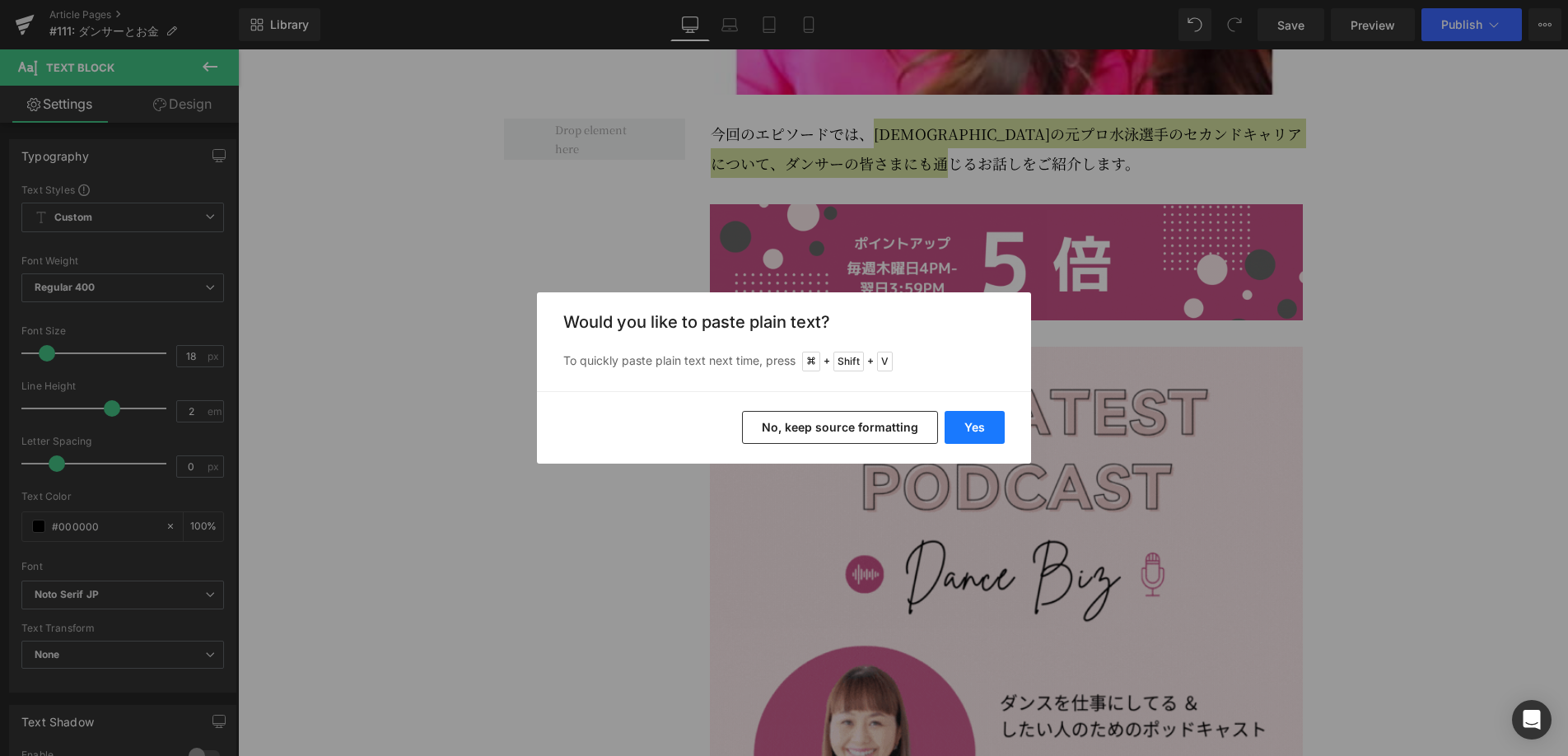
click at [986, 420] on button "Yes" at bounding box center [975, 427] width 60 height 33
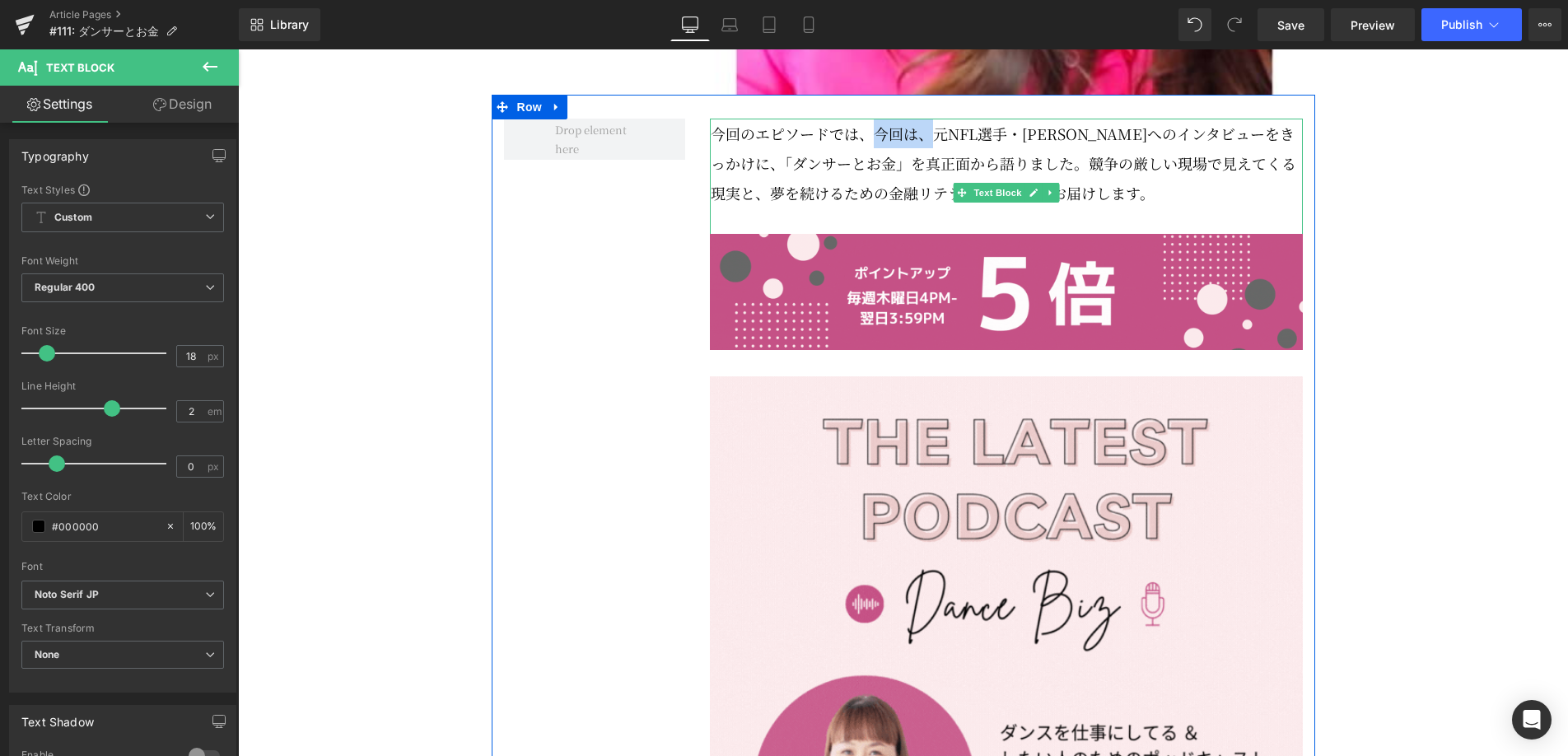
drag, startPoint x: 934, startPoint y: 176, endPoint x: 878, endPoint y: 177, distance: 56.0
click at [878, 177] on p "今回のエピソードでは、今回は、元NFL選手・[PERSON_NAME]へのインタビューをきっかけに、「ダンサーとお金」を真正面から語りました。競争の厳しい現場…" at bounding box center [1006, 163] width 592 height 89
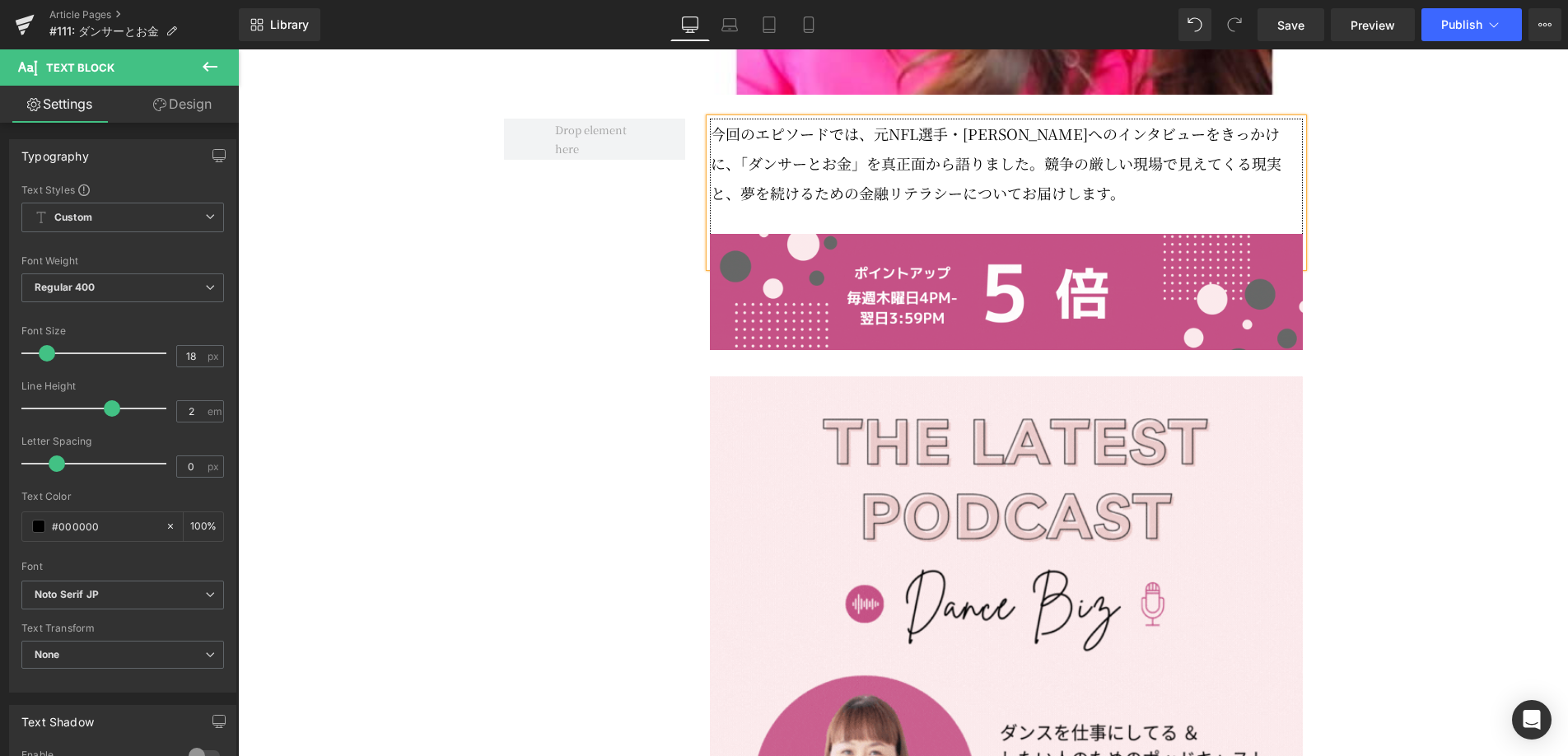
click at [990, 201] on p "今回のエピソードでは、元NFL選手・[PERSON_NAME]へのインタビューをきっかけに、「ダンサーとお金」を真正面から語りました。競争の厳しい現場で見えて…" at bounding box center [1006, 163] width 592 height 89
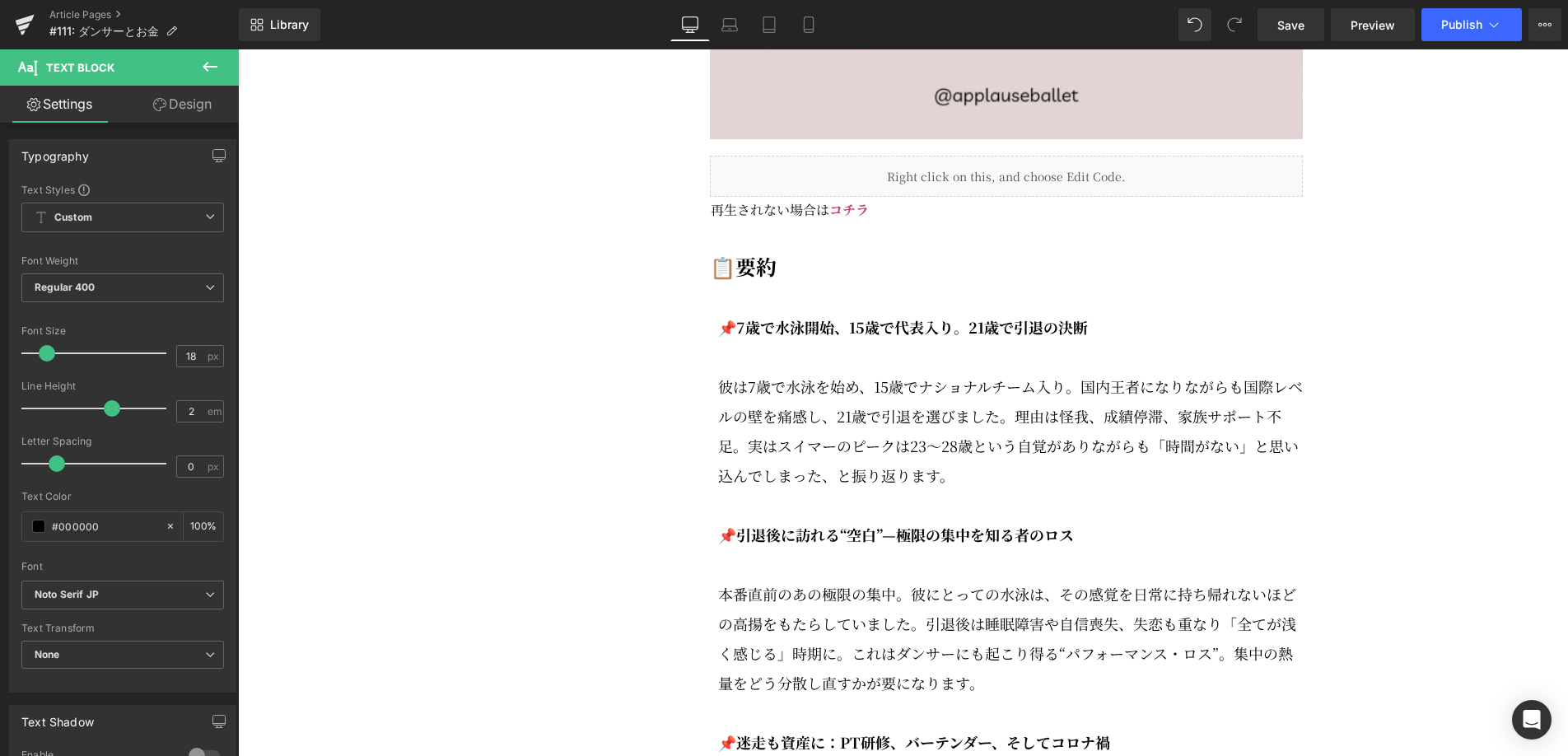
scroll to position [2362, 0]
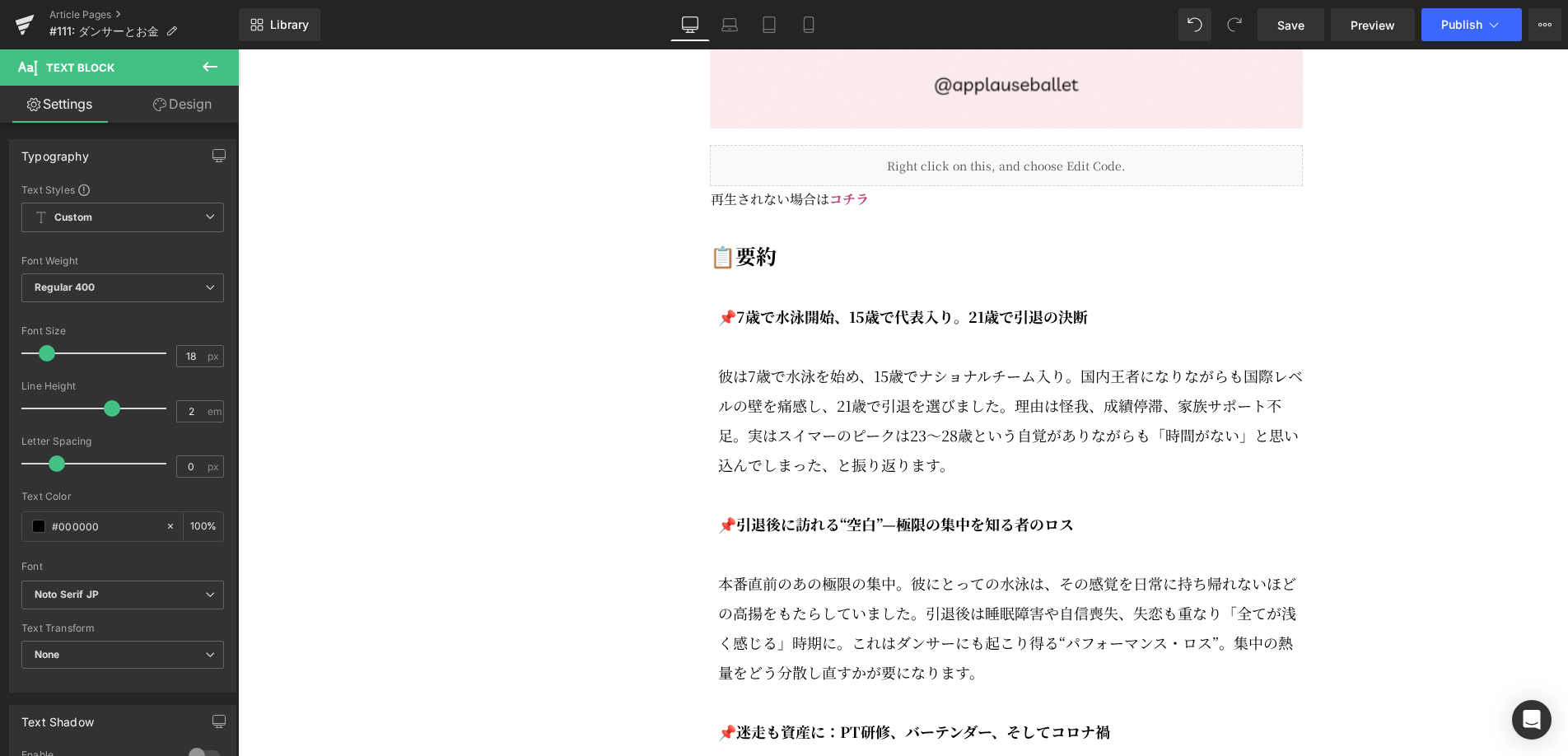
click at [798, 326] on strong "📌7歳で水泳開始、15歳で代表入り。21歳で引退の決断" at bounding box center [903, 316] width 370 height 22
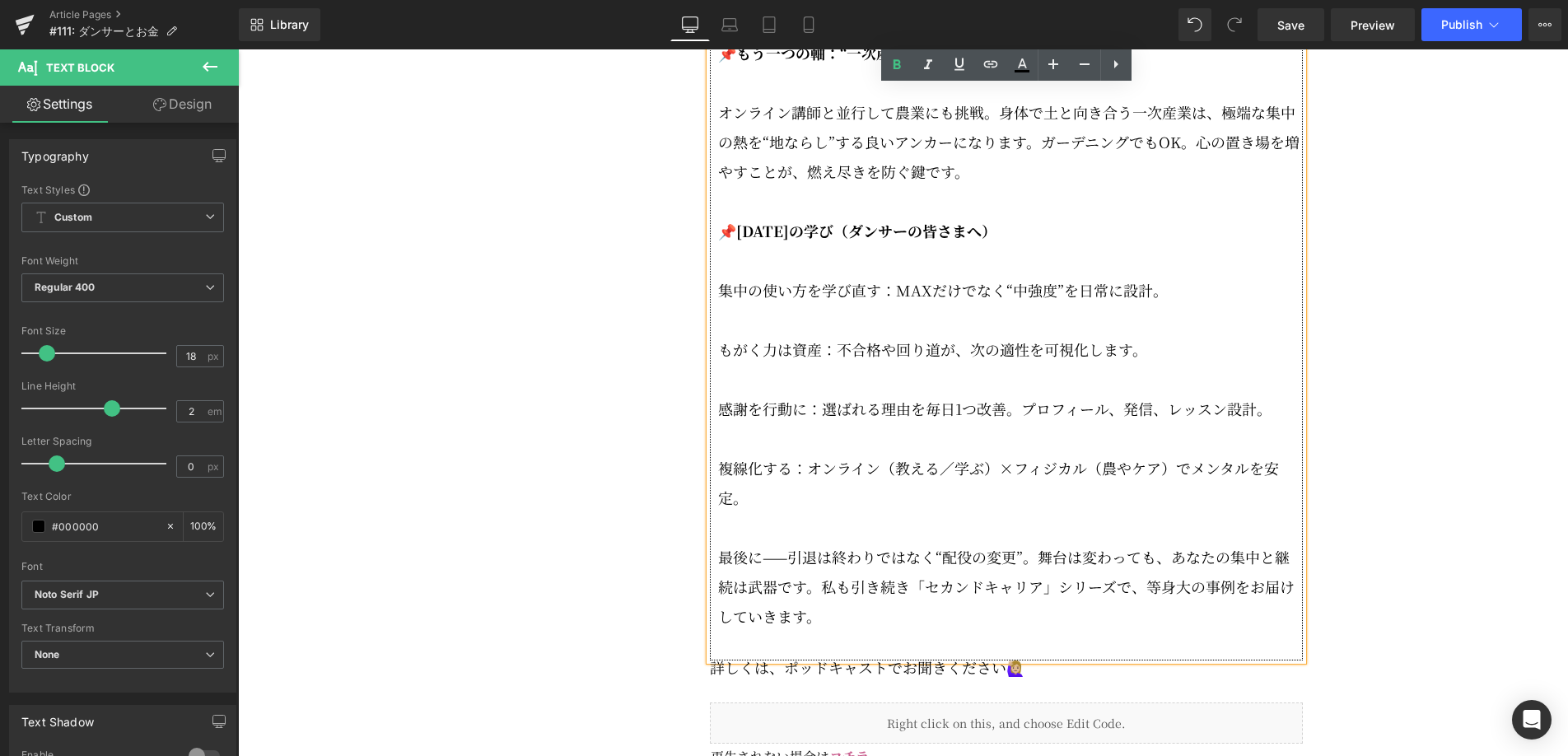
scroll to position [3433, 0]
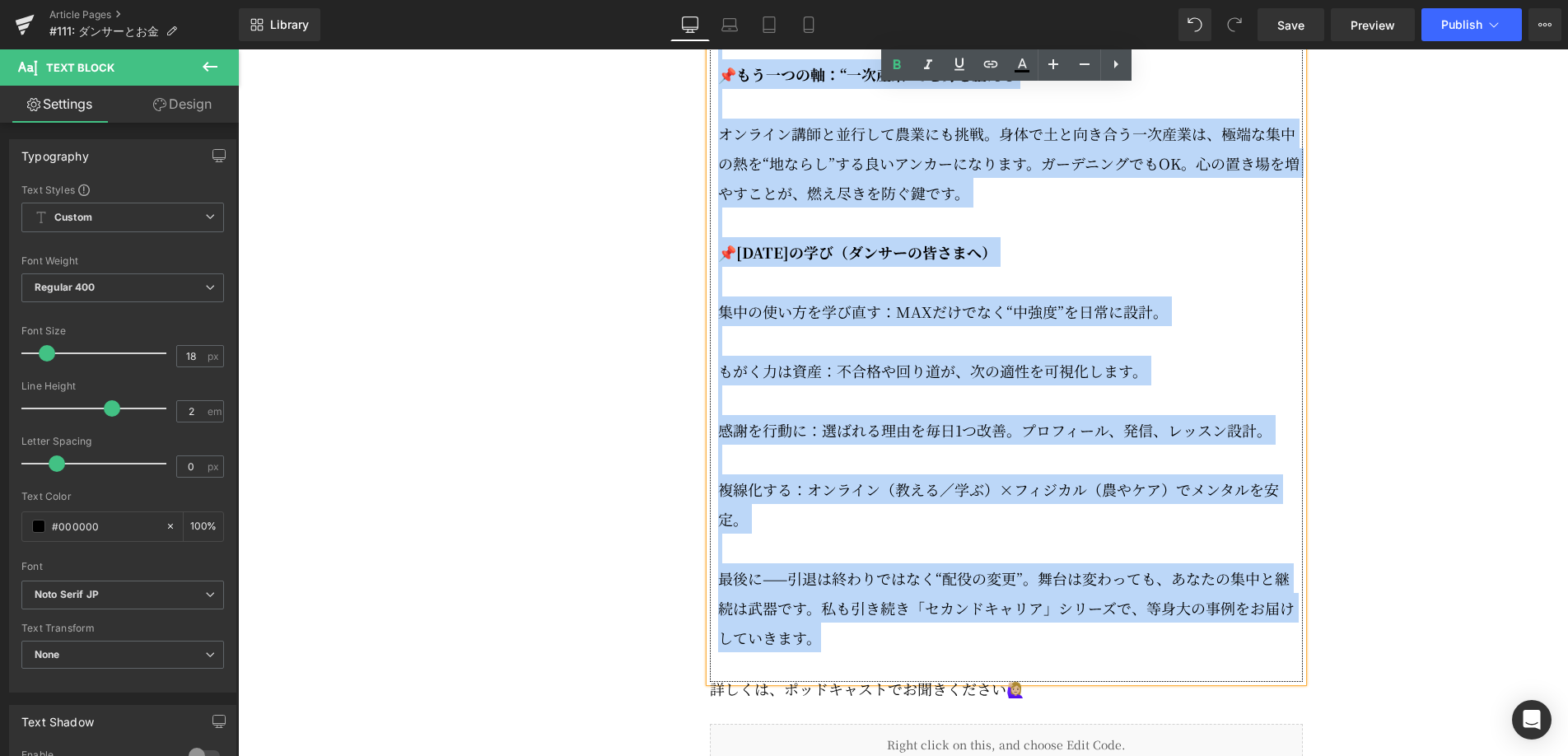
drag, startPoint x: 734, startPoint y: 361, endPoint x: 1025, endPoint y: 668, distance: 423.0
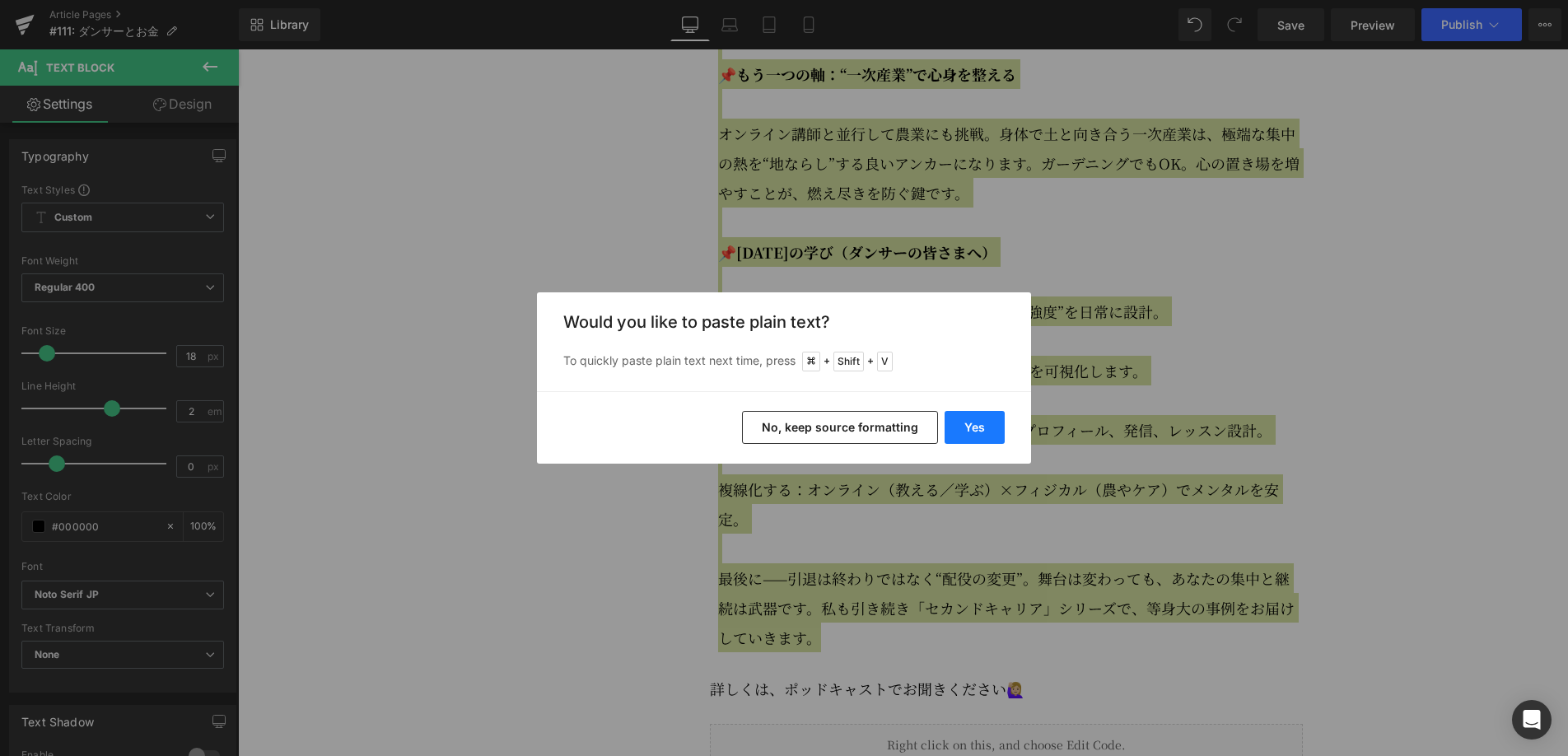
click at [979, 428] on button "Yes" at bounding box center [975, 427] width 60 height 33
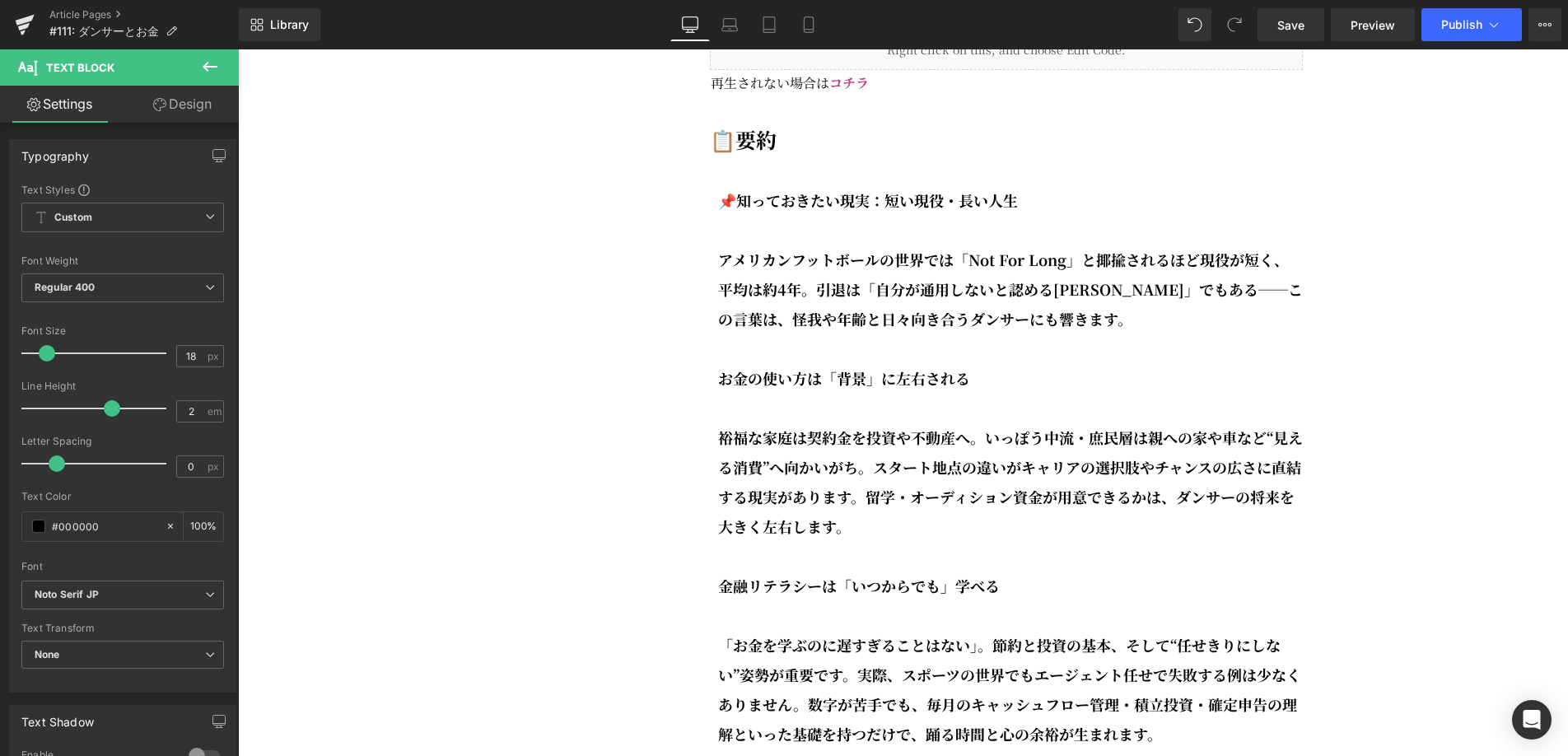
scroll to position [2476, 0]
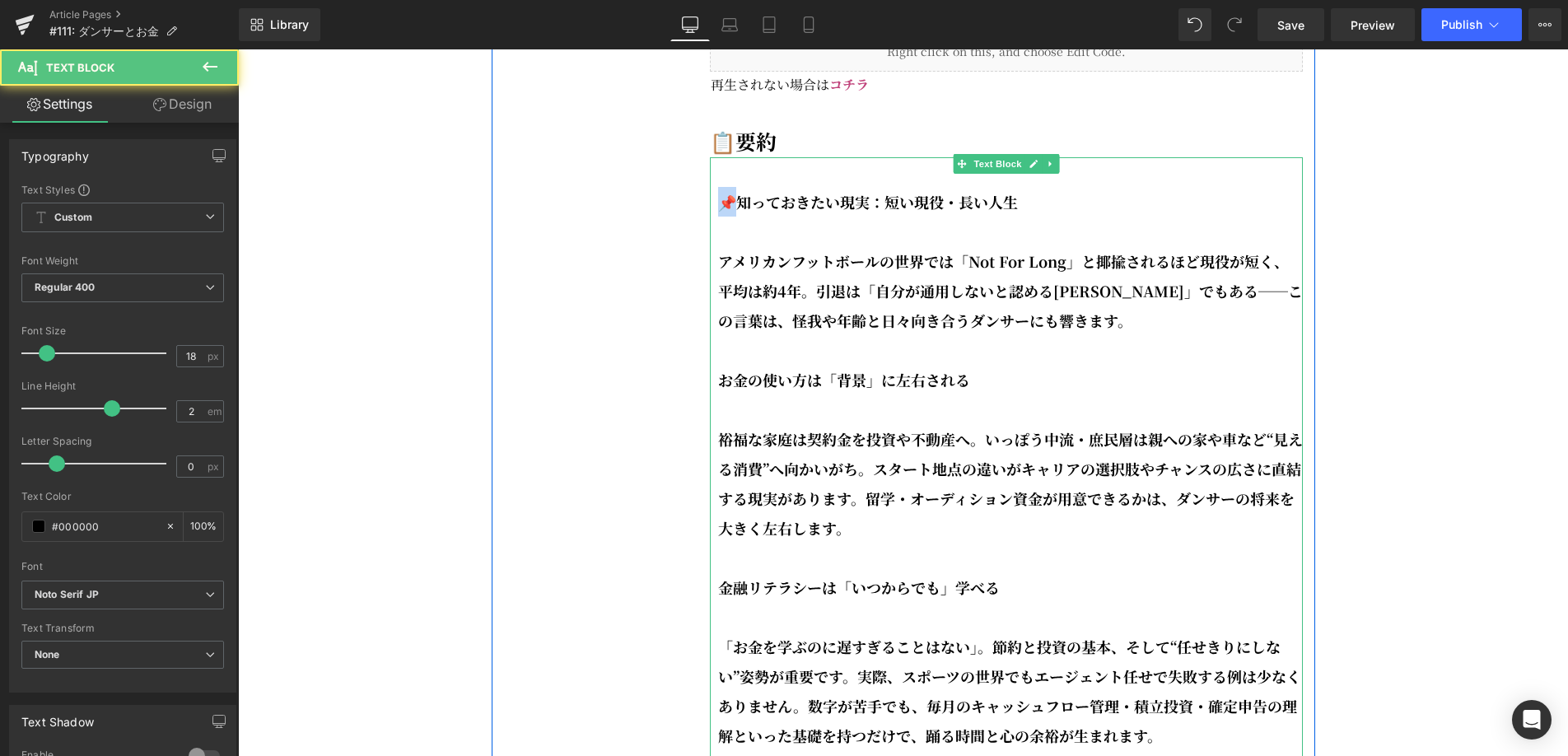
drag, startPoint x: 735, startPoint y: 242, endPoint x: 722, endPoint y: 243, distance: 13.0
click at [722, 212] on strong "📌知っておきたい現実：短い現役・長い人生" at bounding box center [868, 202] width 300 height 22
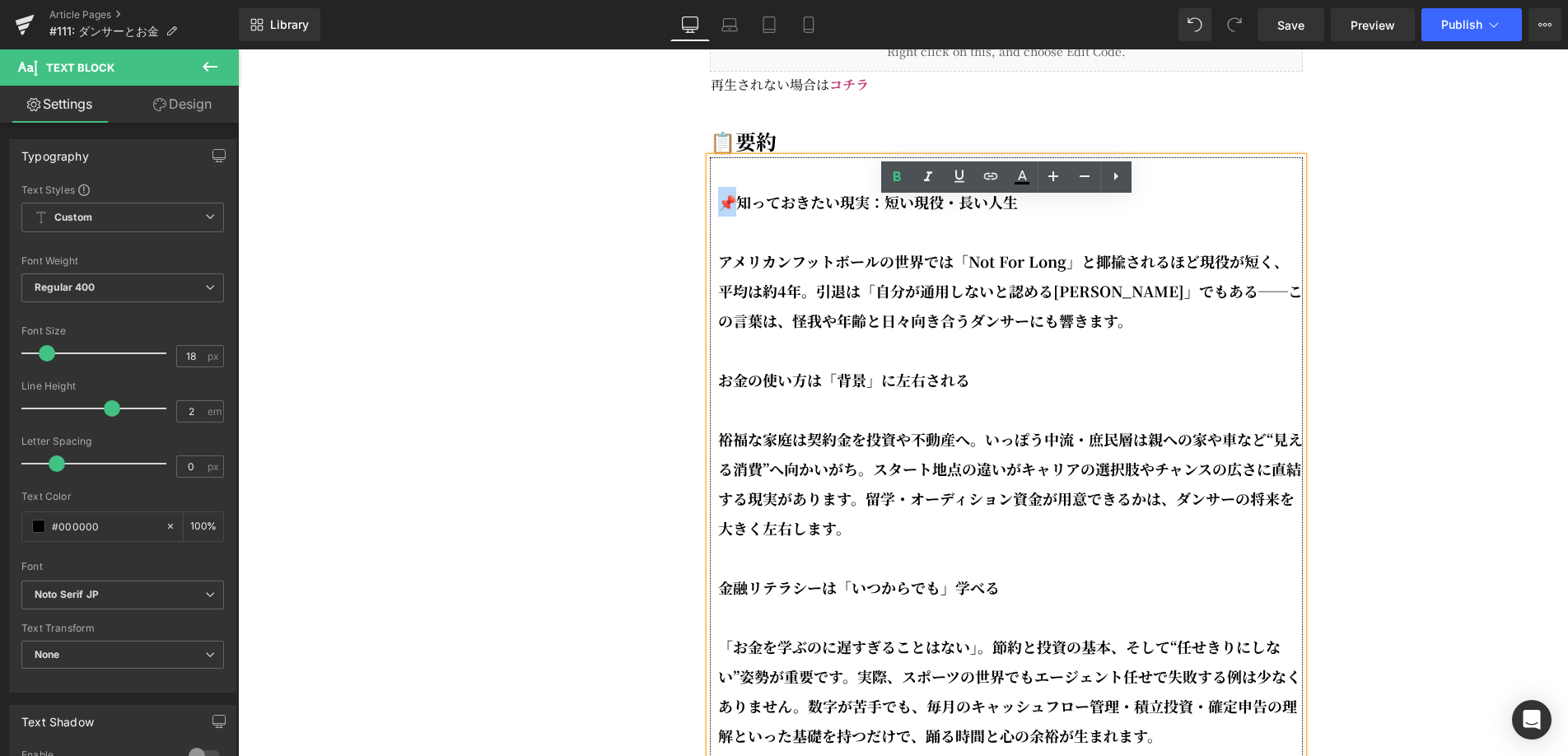
copy strong "📌知"
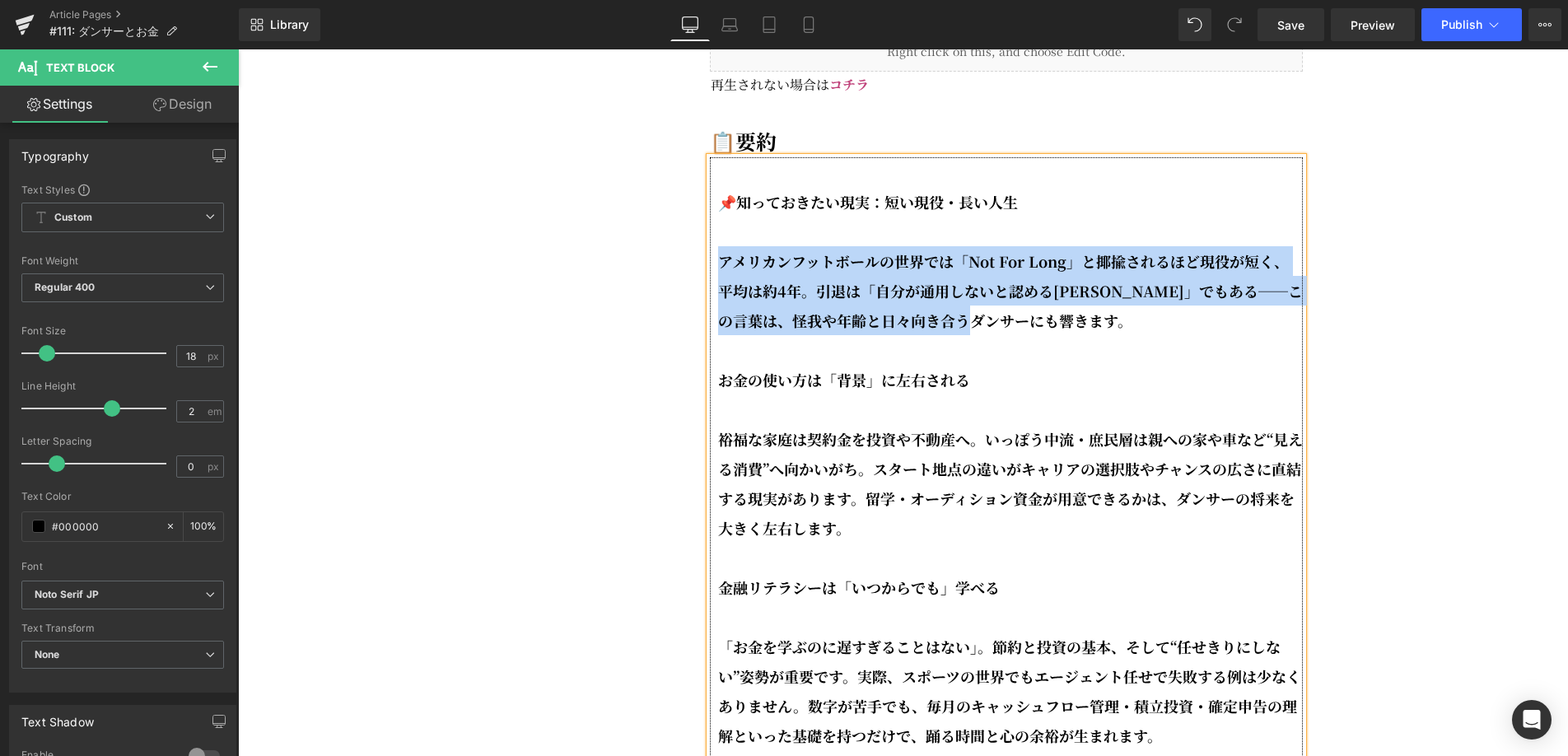
drag, startPoint x: 1030, startPoint y: 369, endPoint x: 713, endPoint y: 311, distance: 322.3
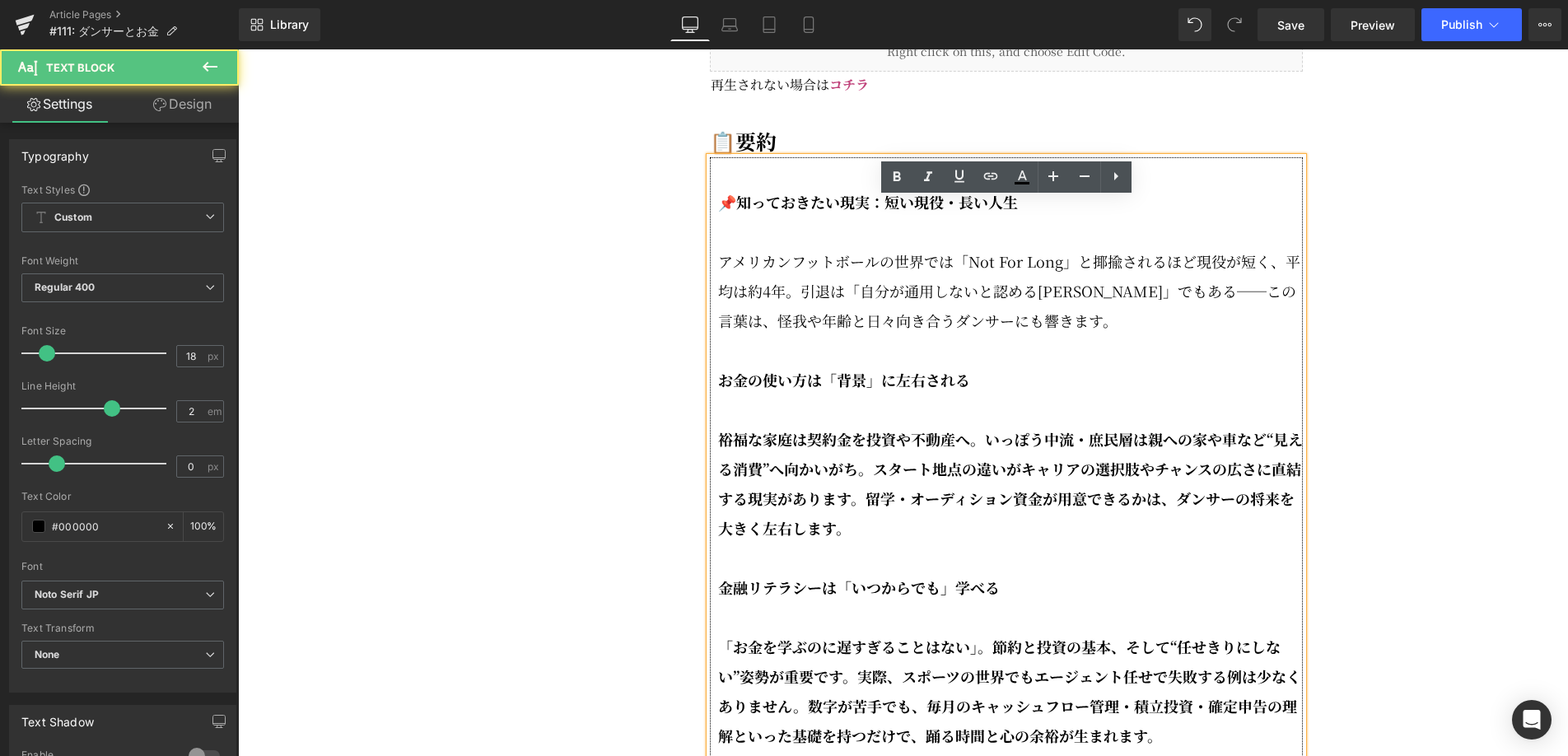
click at [720, 390] on strong "お金の使い方は「背景」に左右される" at bounding box center [844, 380] width 252 height 22
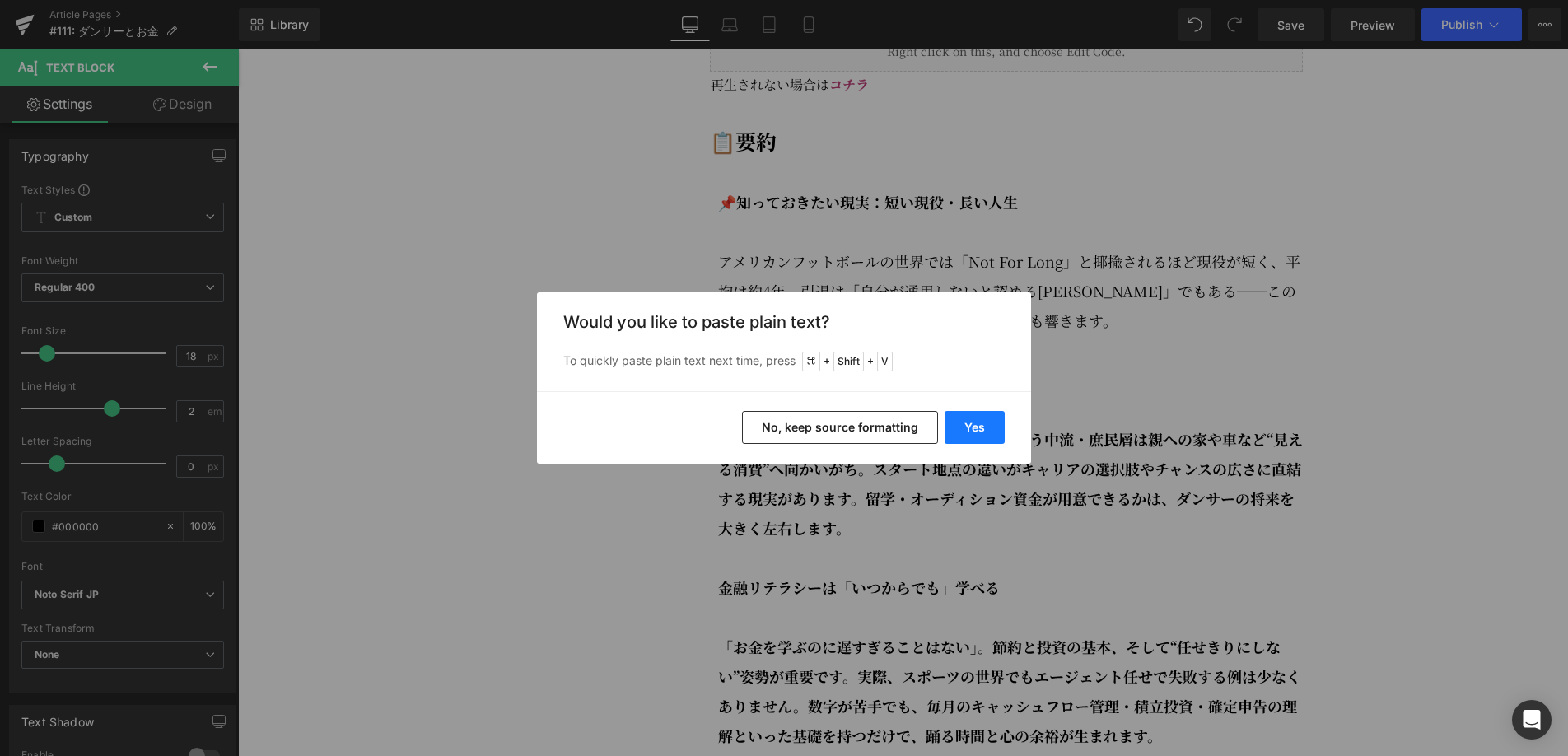
click at [964, 430] on button "Yes" at bounding box center [975, 427] width 60 height 33
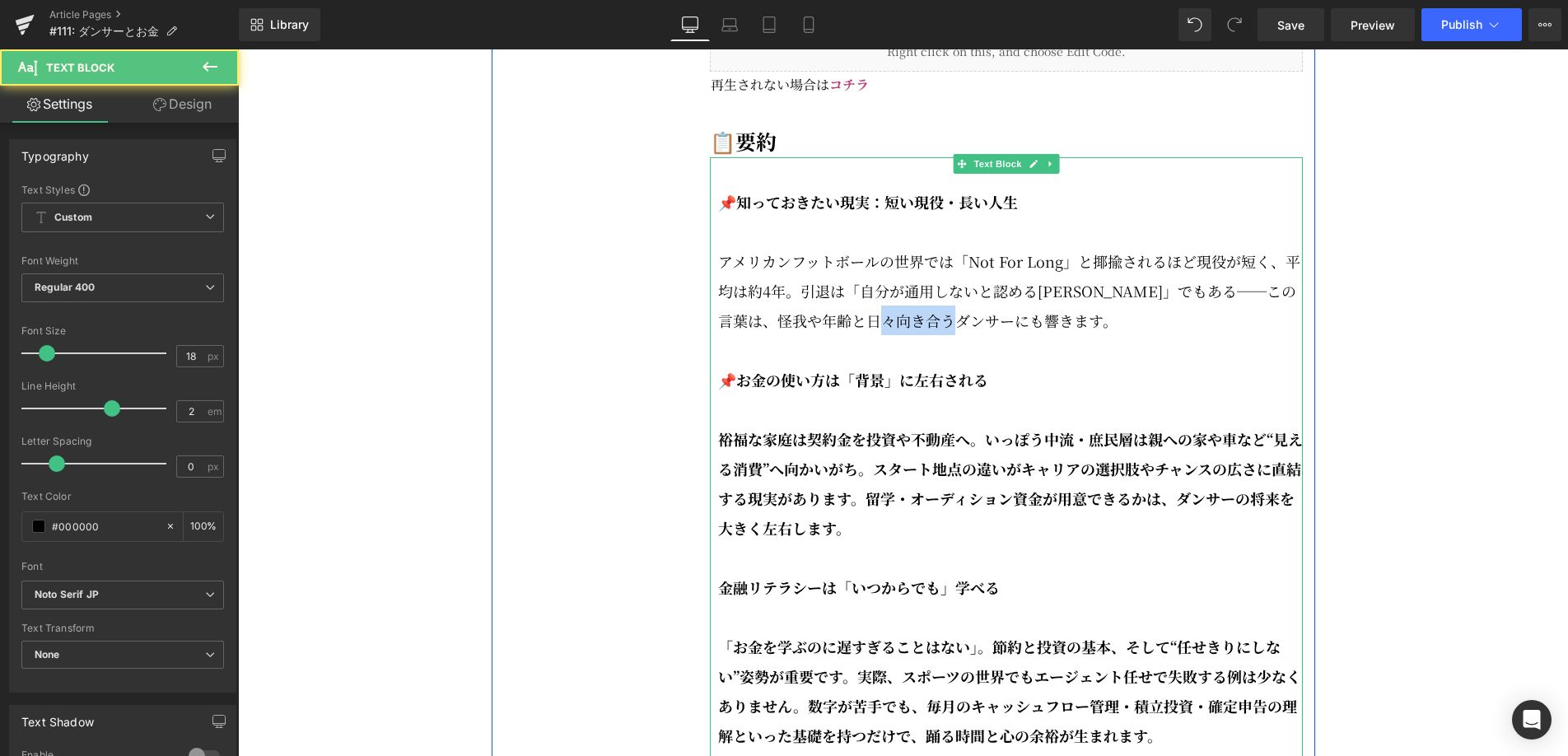
drag, startPoint x: 957, startPoint y: 363, endPoint x: 1033, endPoint y: 366, distance: 76.1
click at [1033, 335] on p "アメリカンフットボールの世界では「Not For Long」と揶揄されるほど現役が短く、平均は約4年。引退は「自分が通用しないと認める[PERSON_NAME…" at bounding box center [1011, 290] width 585 height 89
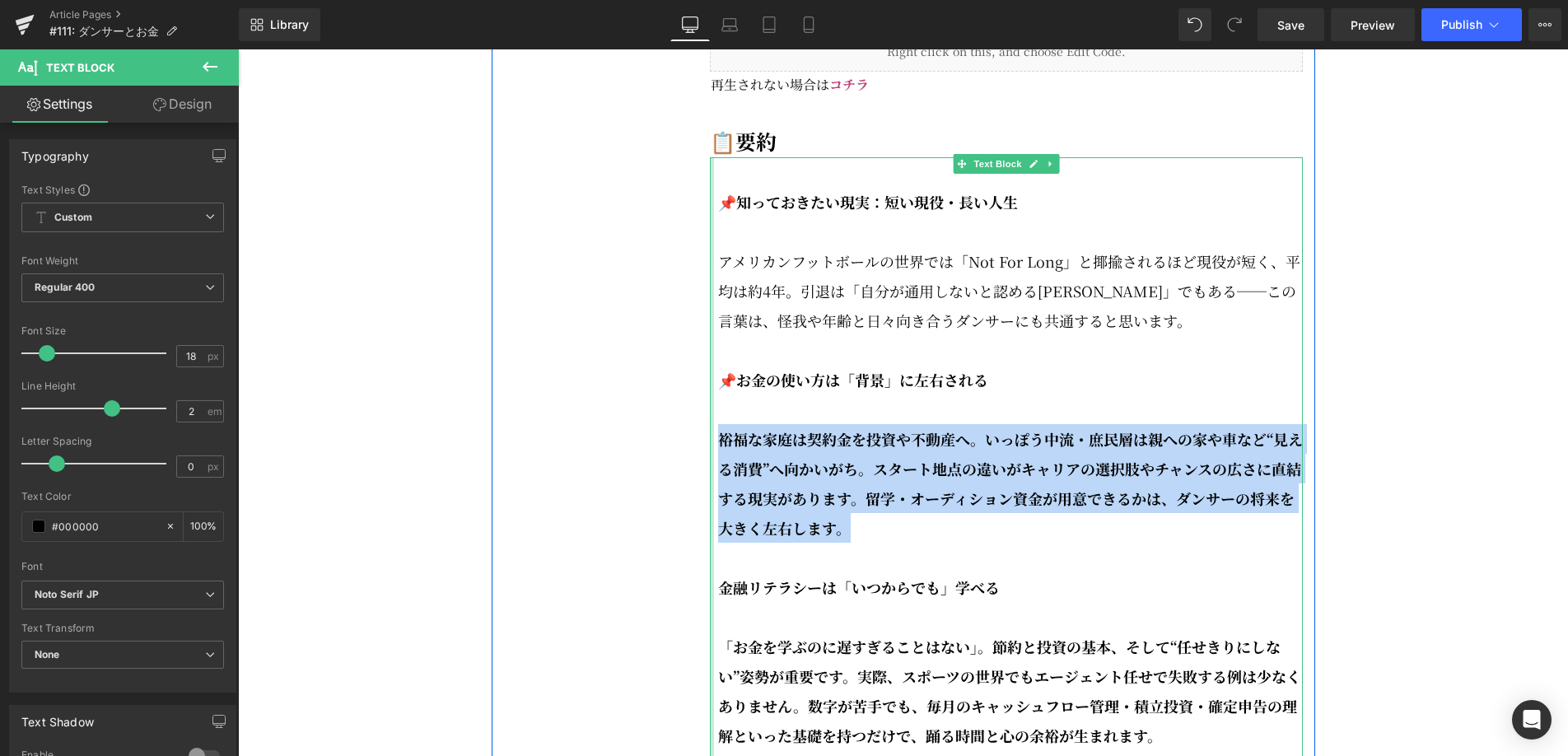
drag, startPoint x: 911, startPoint y: 564, endPoint x: 709, endPoint y: 482, distance: 218.0
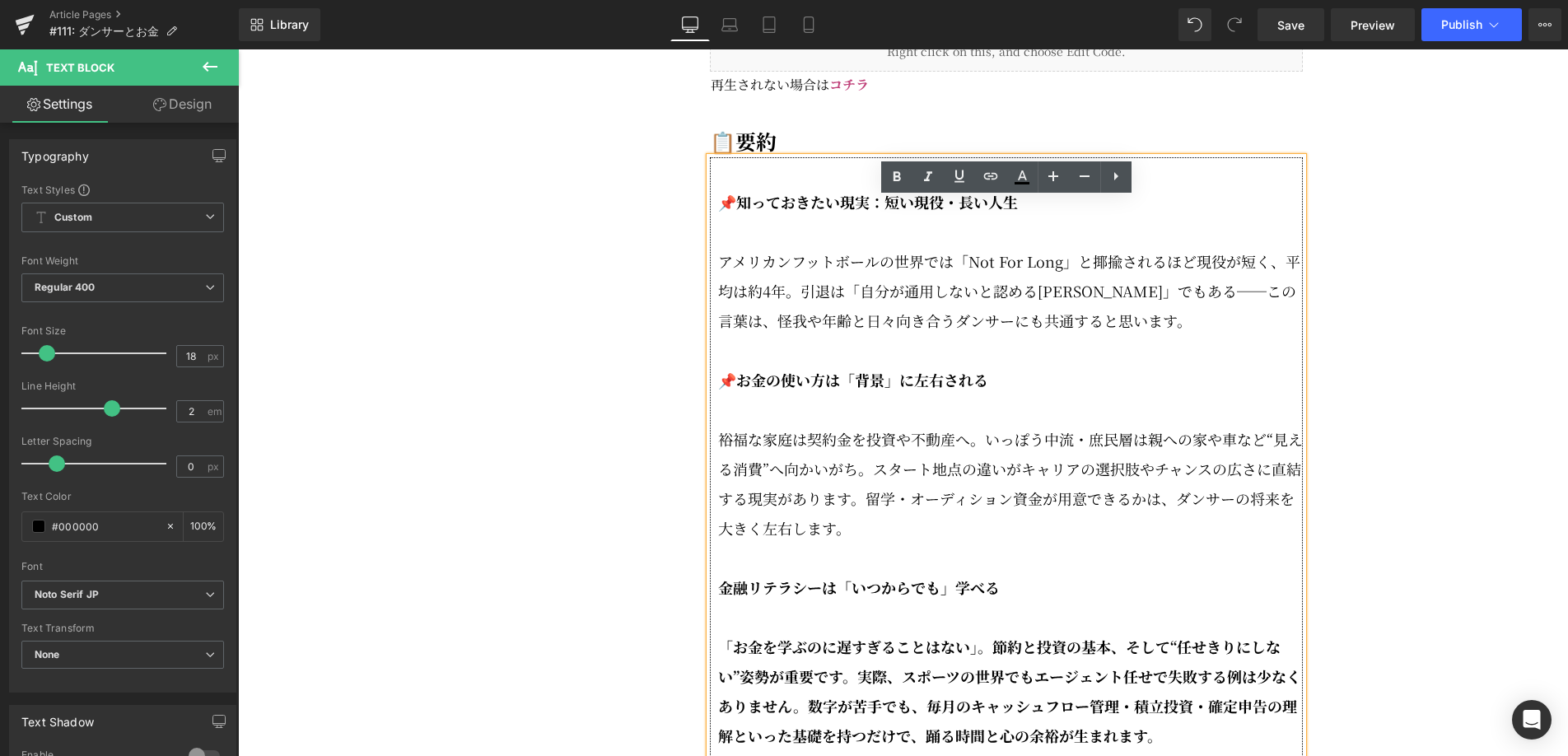
scroll to position [2486, 0]
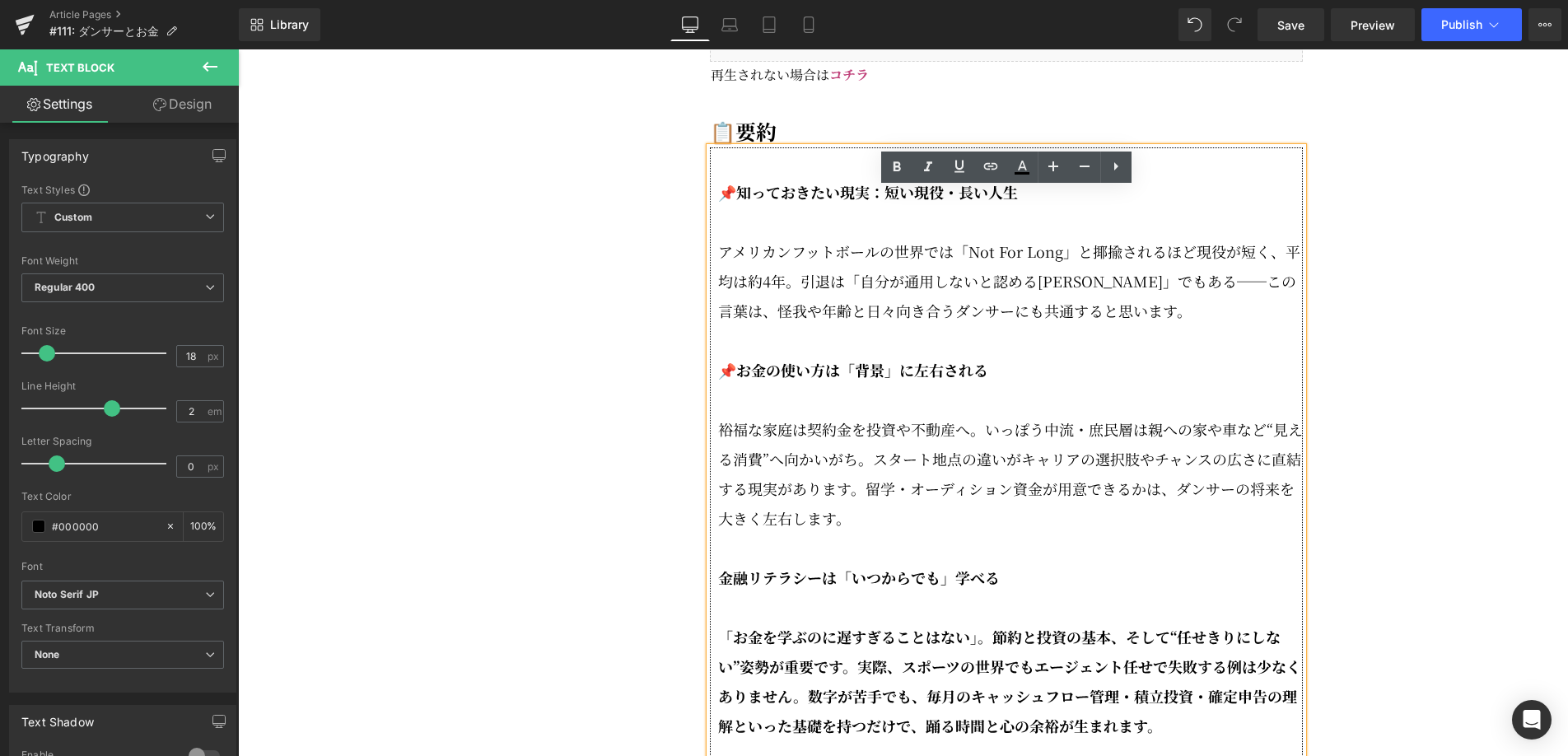
click at [863, 528] on p "裕福な家庭は契約金を投資や不動産へ。いっぽう中流・庶民層は親への家や車など“見える消費”へ向かいがち。スタート地点の違いがキャリアの選択肢やチャンスの広さに直…" at bounding box center [1011, 472] width 585 height 118
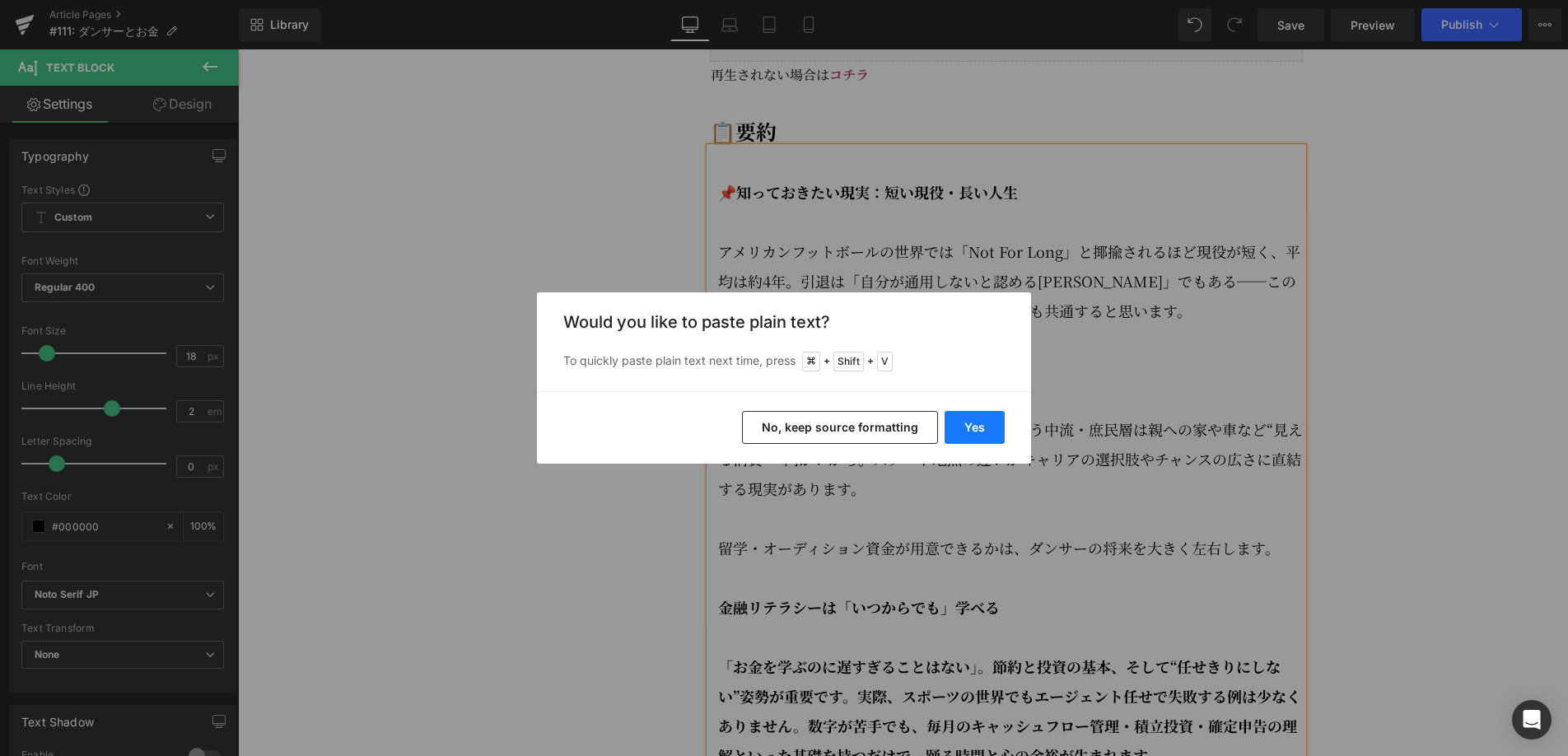
click at [972, 433] on button "Yes" at bounding box center [975, 427] width 60 height 33
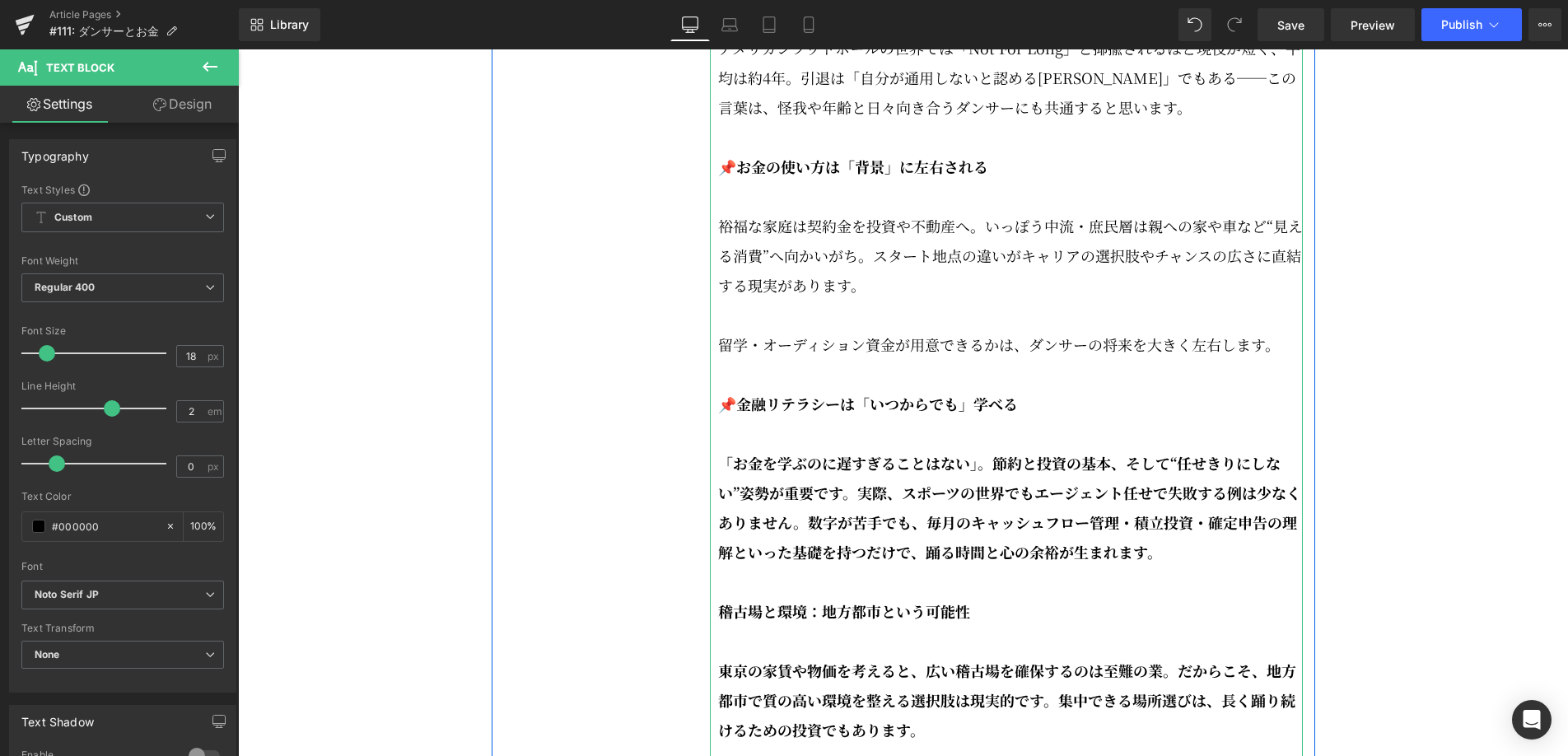
scroll to position [2690, 0]
click at [1147, 566] on p "「お金を学ぶのに遅すぎることはない」。節約と投資の基本、そして“任せきりにしない”姿勢が重要です。実際、スポーツの世界でもエージェント任せで失敗する例は少なく…" at bounding box center [1011, 506] width 585 height 118
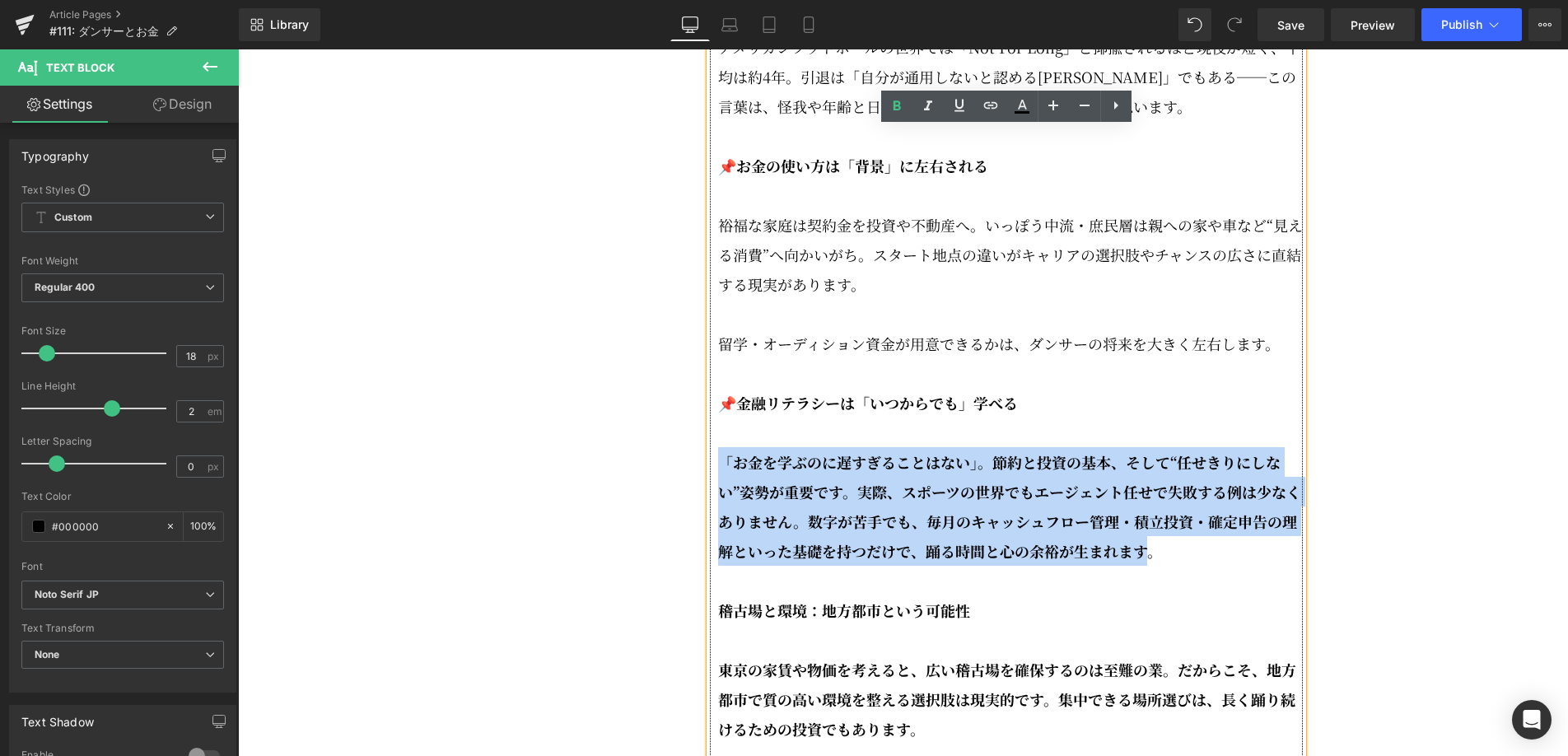
drag, startPoint x: 1152, startPoint y: 588, endPoint x: 716, endPoint y: 508, distance: 443.3
click at [716, 508] on div "📌知っておきたい現実：短い現役・長い人生 アメリカンフットボールの世界では「Not For Long」と揶揄されるほど現役が短く、平均は約4年。引退は「自分が…" at bounding box center [1006, 580] width 593 height 1275
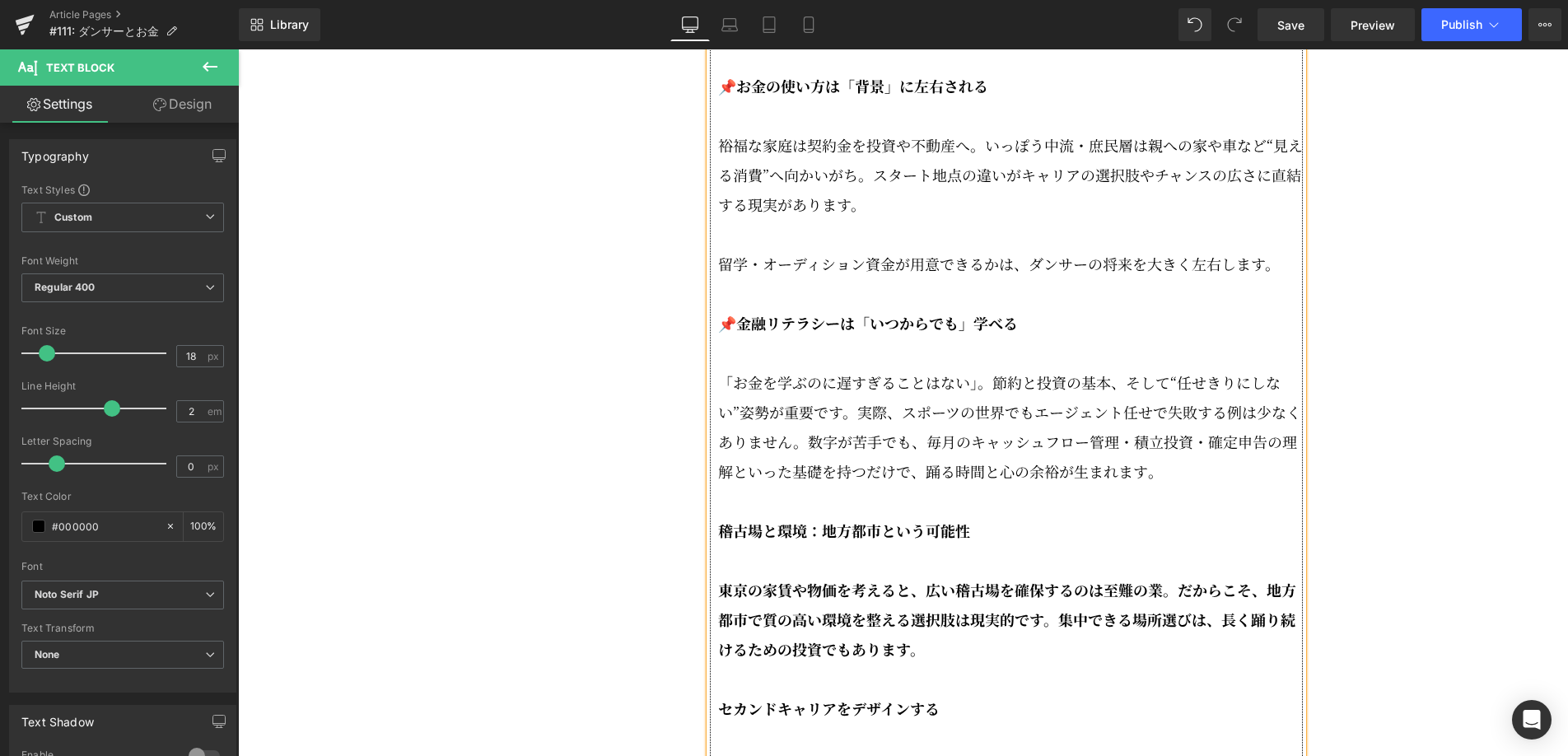
scroll to position [2777, 0]
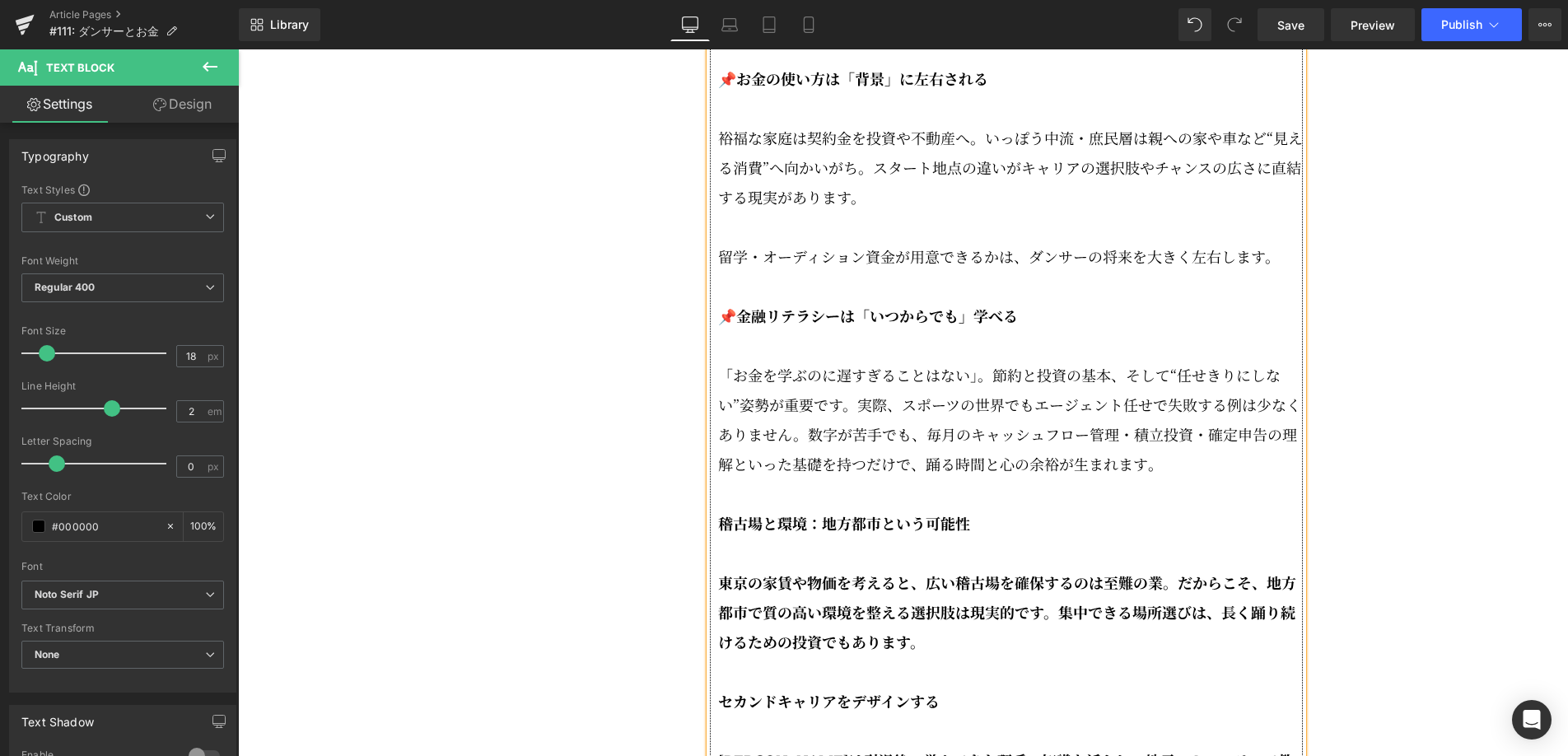
click at [715, 564] on div "📌知っておきたい現実：短い現役・長い人生 アメリカンフットボールの世界では「Not For Long」と揶揄されるほど現役が短く、平均は約4年。引退は「自分が…" at bounding box center [1006, 493] width 593 height 1275
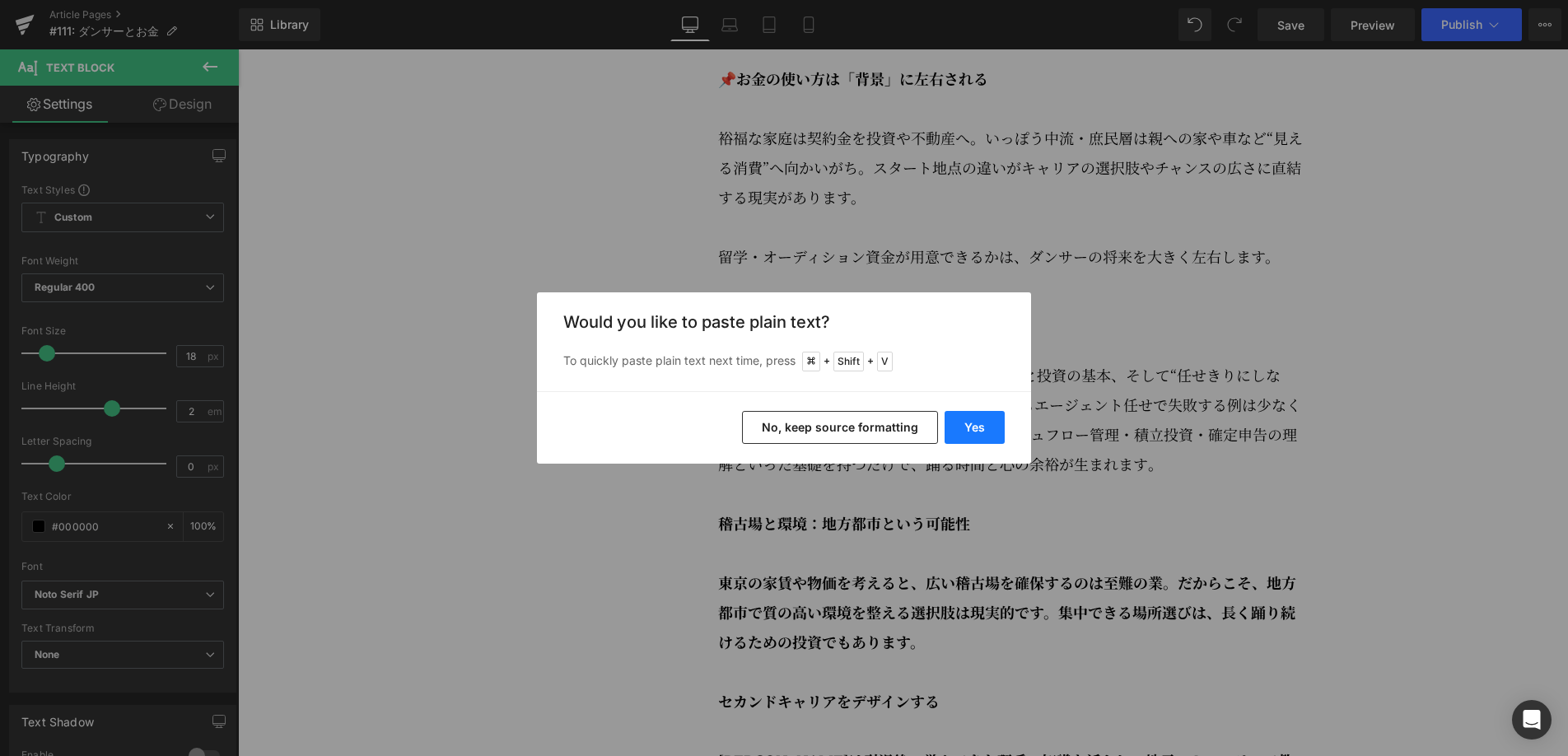
click at [984, 420] on button "Yes" at bounding box center [975, 427] width 60 height 33
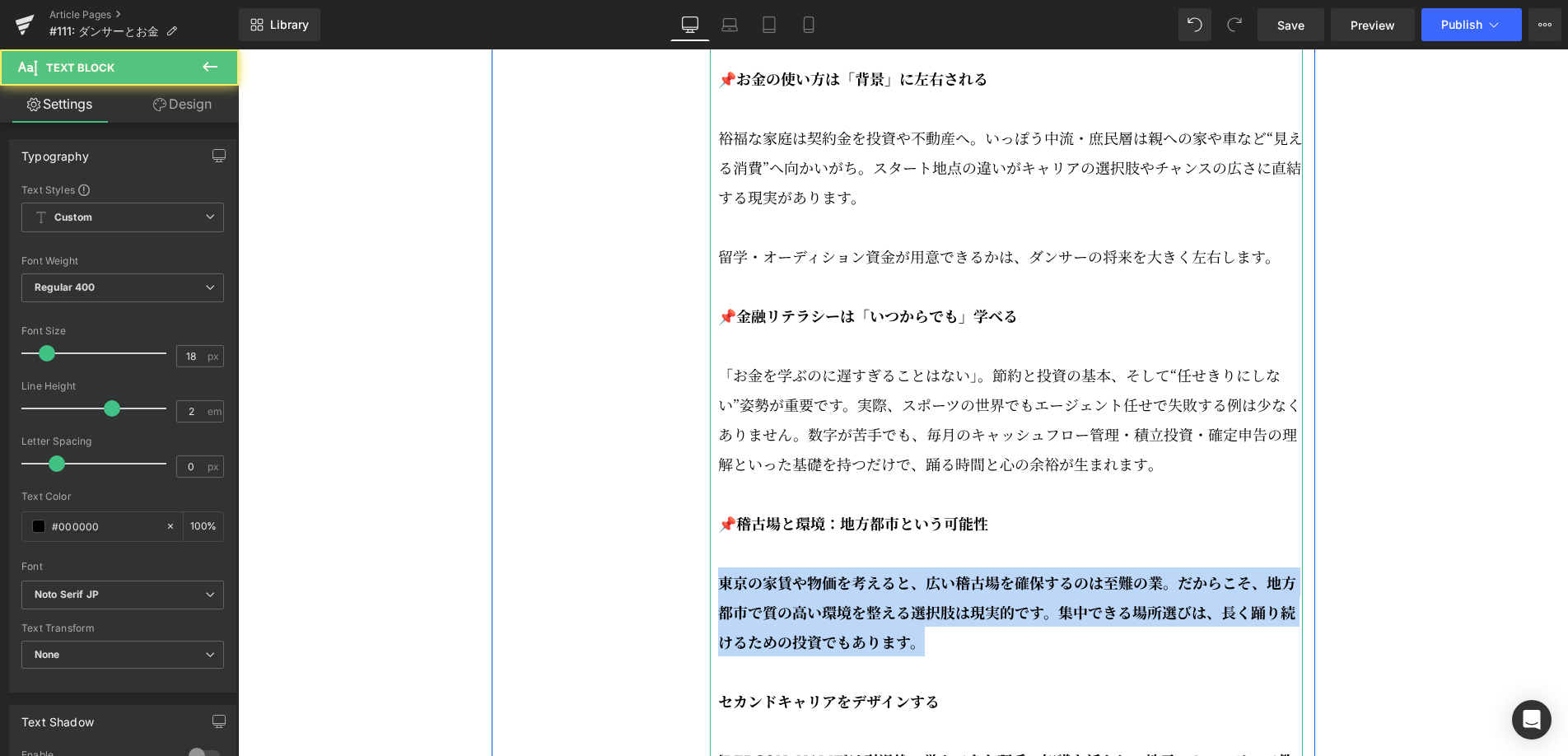
drag, startPoint x: 880, startPoint y: 675, endPoint x: 718, endPoint y: 631, distance: 167.9
click at [719, 631] on strong "東京の家賃や物価を考えると、広い稽古場を確保するのは至難の業。だからこそ、地方都市で質の高い環境を整える選択肢は現実的です。集中できる場所選びは、長く踊り続け…" at bounding box center [1007, 612] width 578 height 81
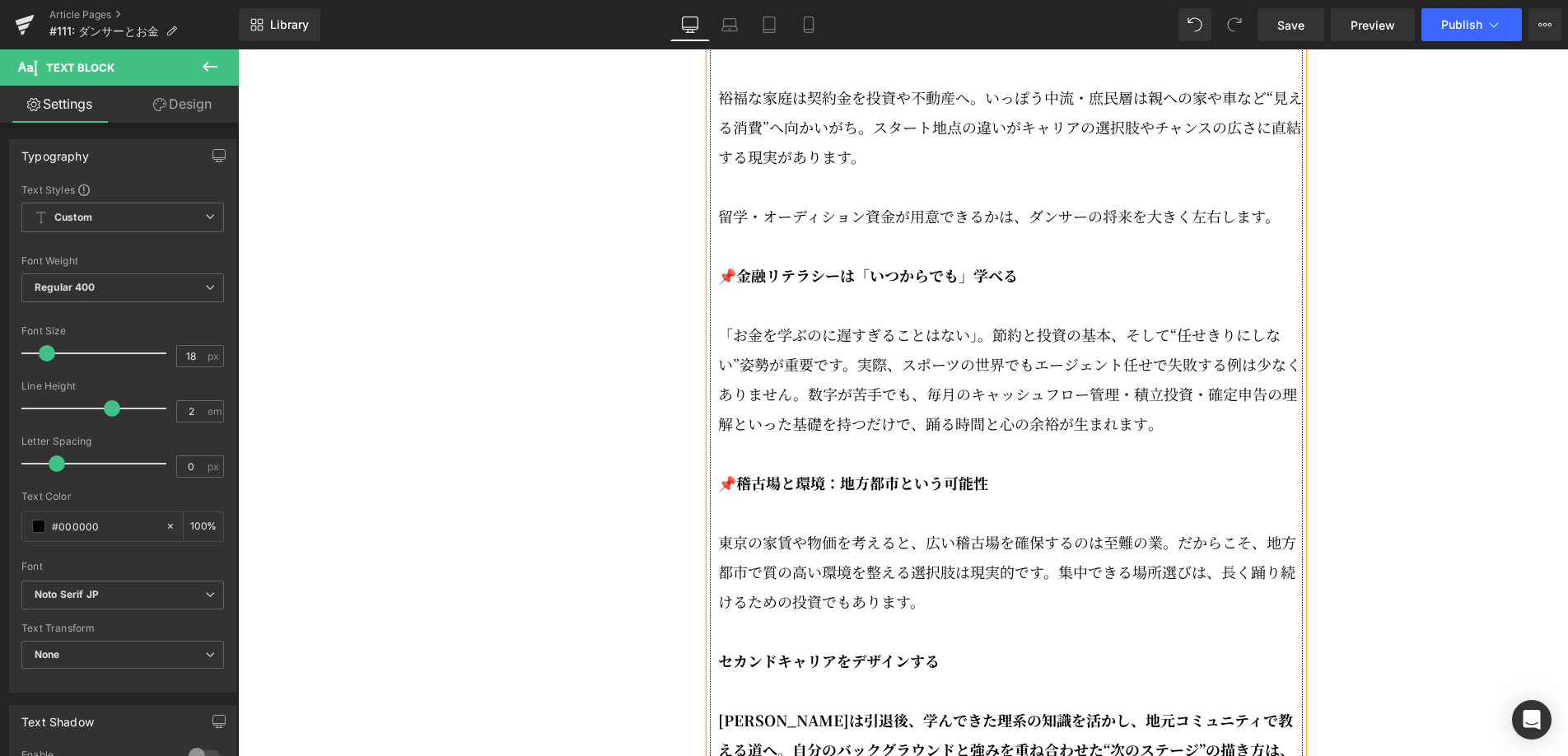
scroll to position [2857, 0]
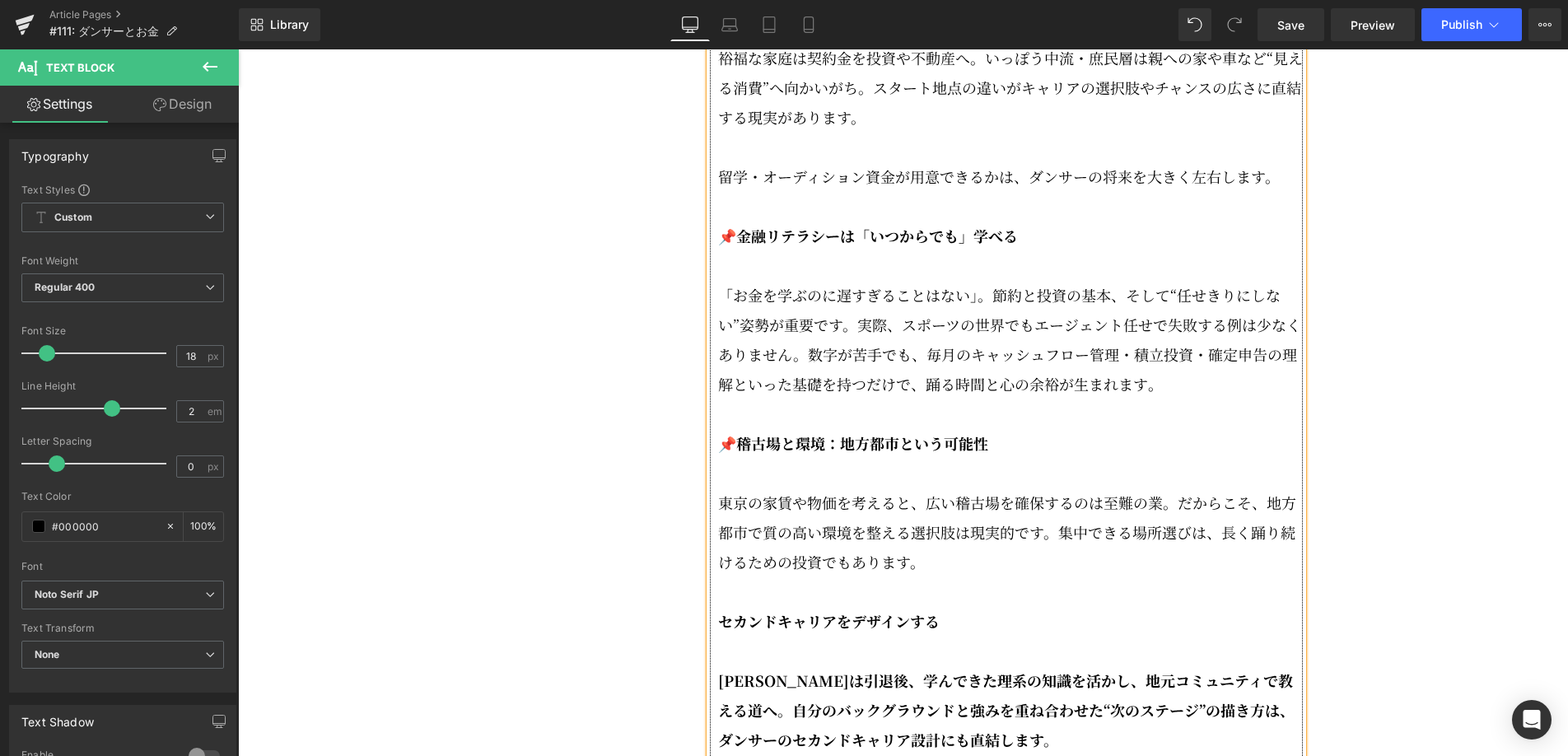
click at [719, 631] on strong "セカンドキャリアをデザインする" at bounding box center [829, 621] width 222 height 22
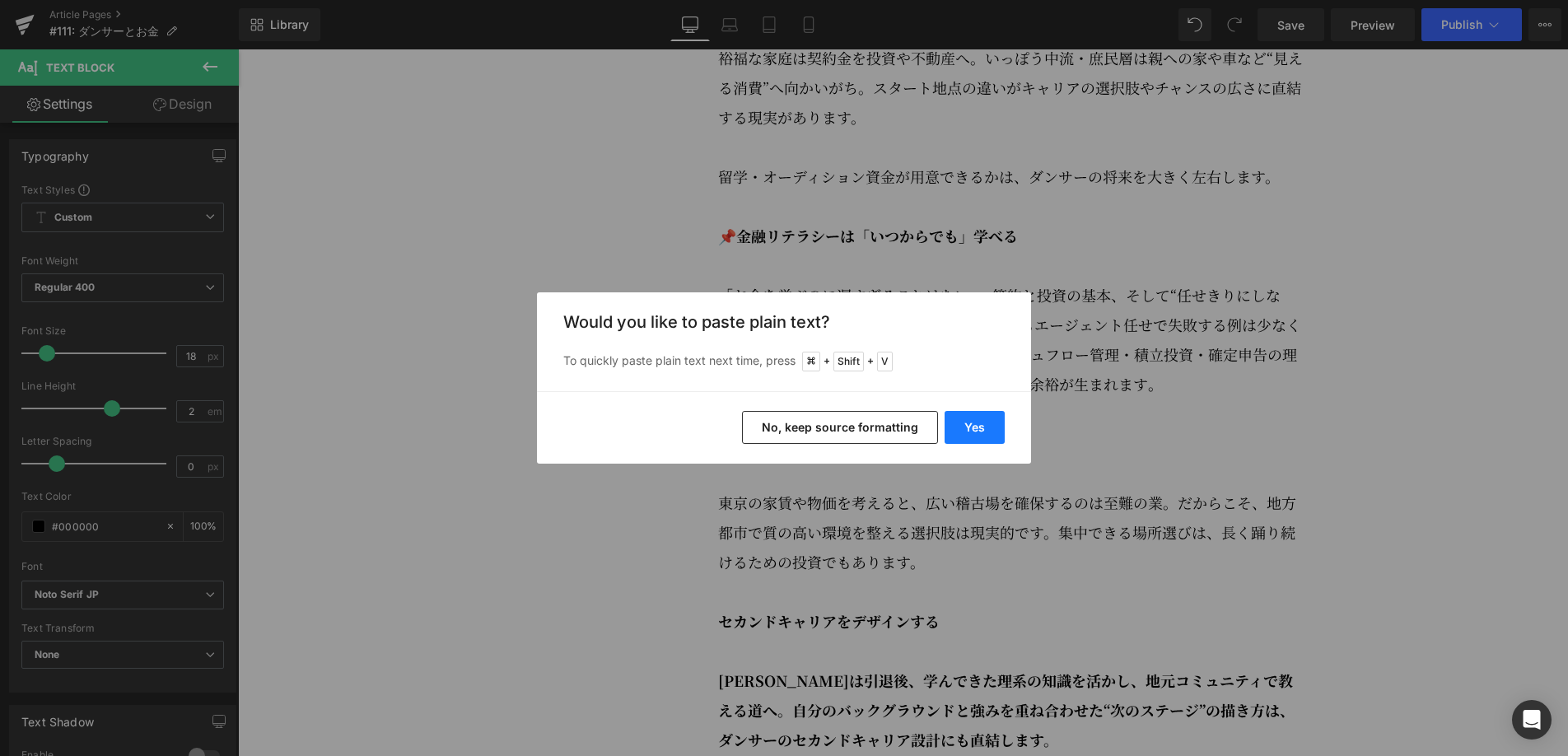
drag, startPoint x: 964, startPoint y: 433, endPoint x: 807, endPoint y: 390, distance: 162.8
click at [964, 433] on button "Yes" at bounding box center [975, 427] width 60 height 33
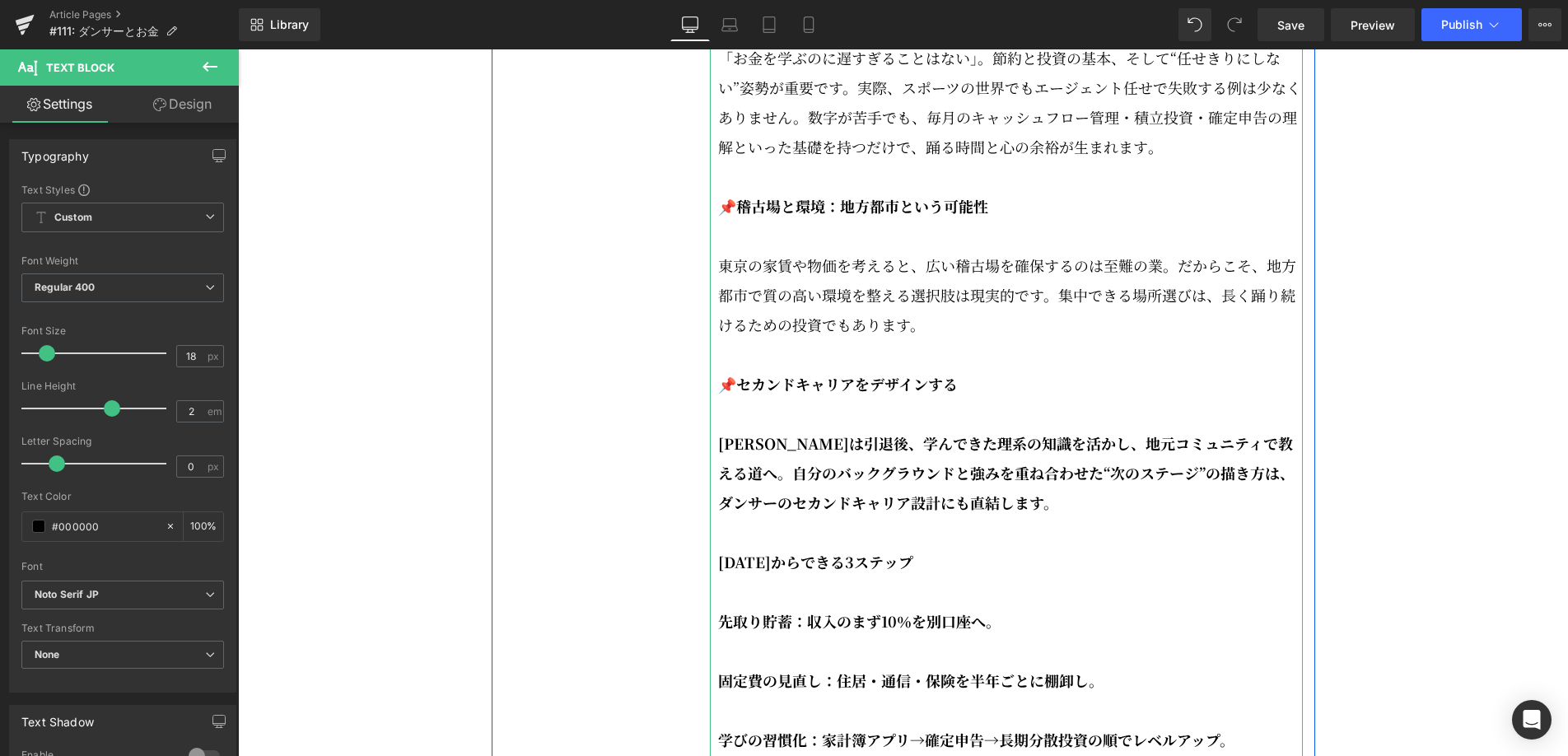
scroll to position [3095, 0]
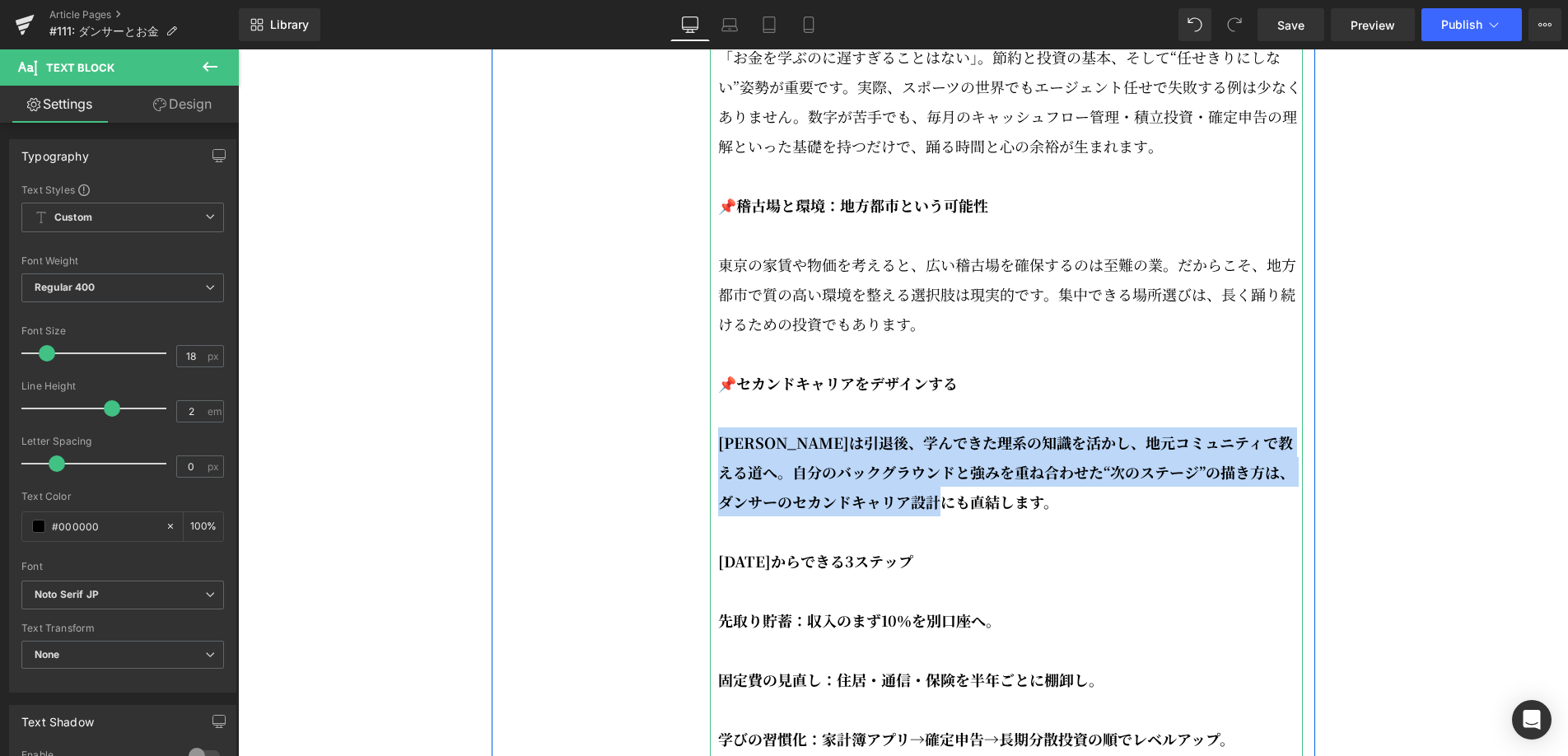
drag, startPoint x: 1052, startPoint y: 539, endPoint x: 718, endPoint y: 490, distance: 337.6
click at [719, 490] on p "[PERSON_NAME]は引退後、学んできた理系の知識を活かし、地元コミュニティで教える道へ。自分のバックグラウンドと強みを重ね合わせた“次のステージ”の描…" at bounding box center [1011, 472] width 585 height 89
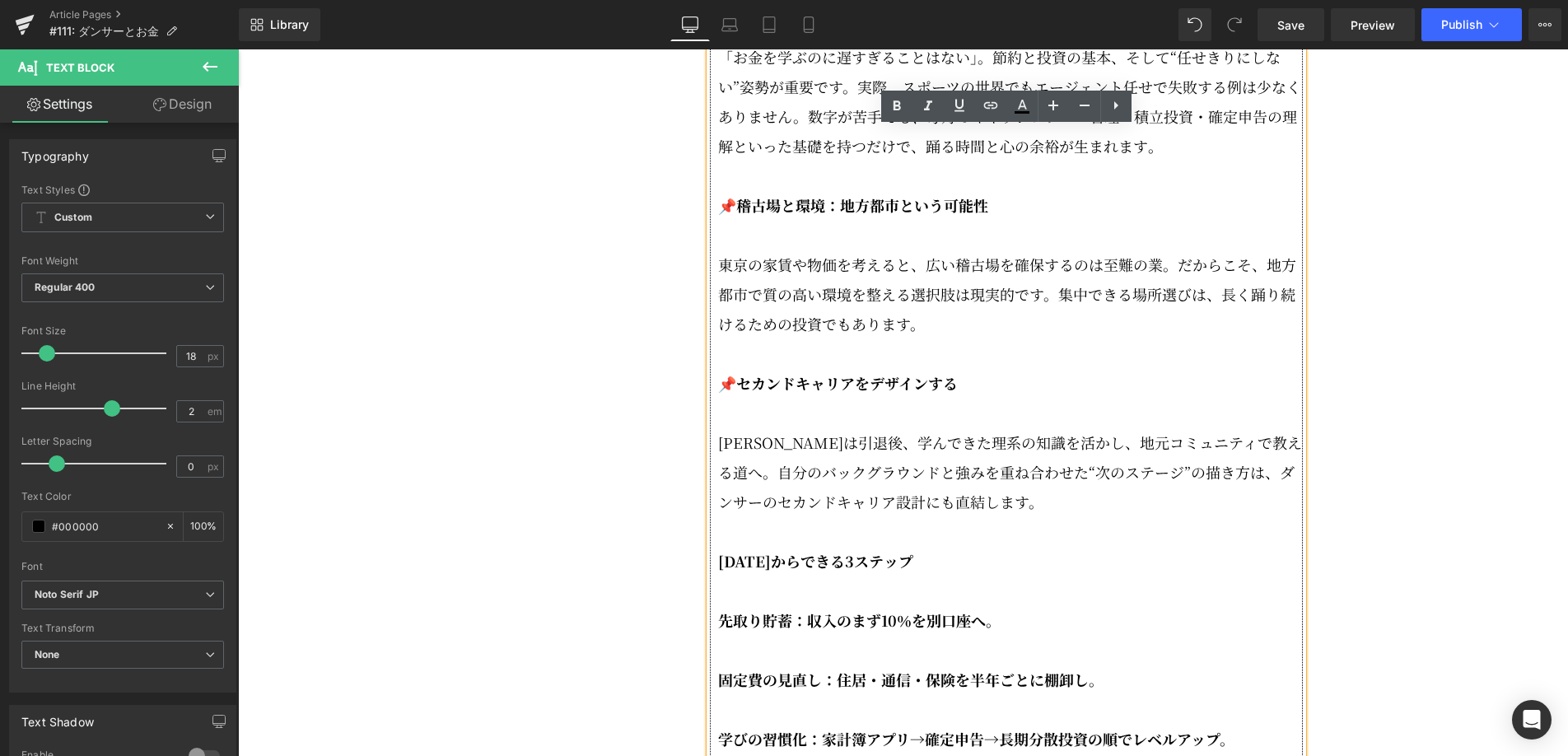
click at [719, 571] on strong "[DATE]からできる3ステップ" at bounding box center [816, 560] width 196 height 22
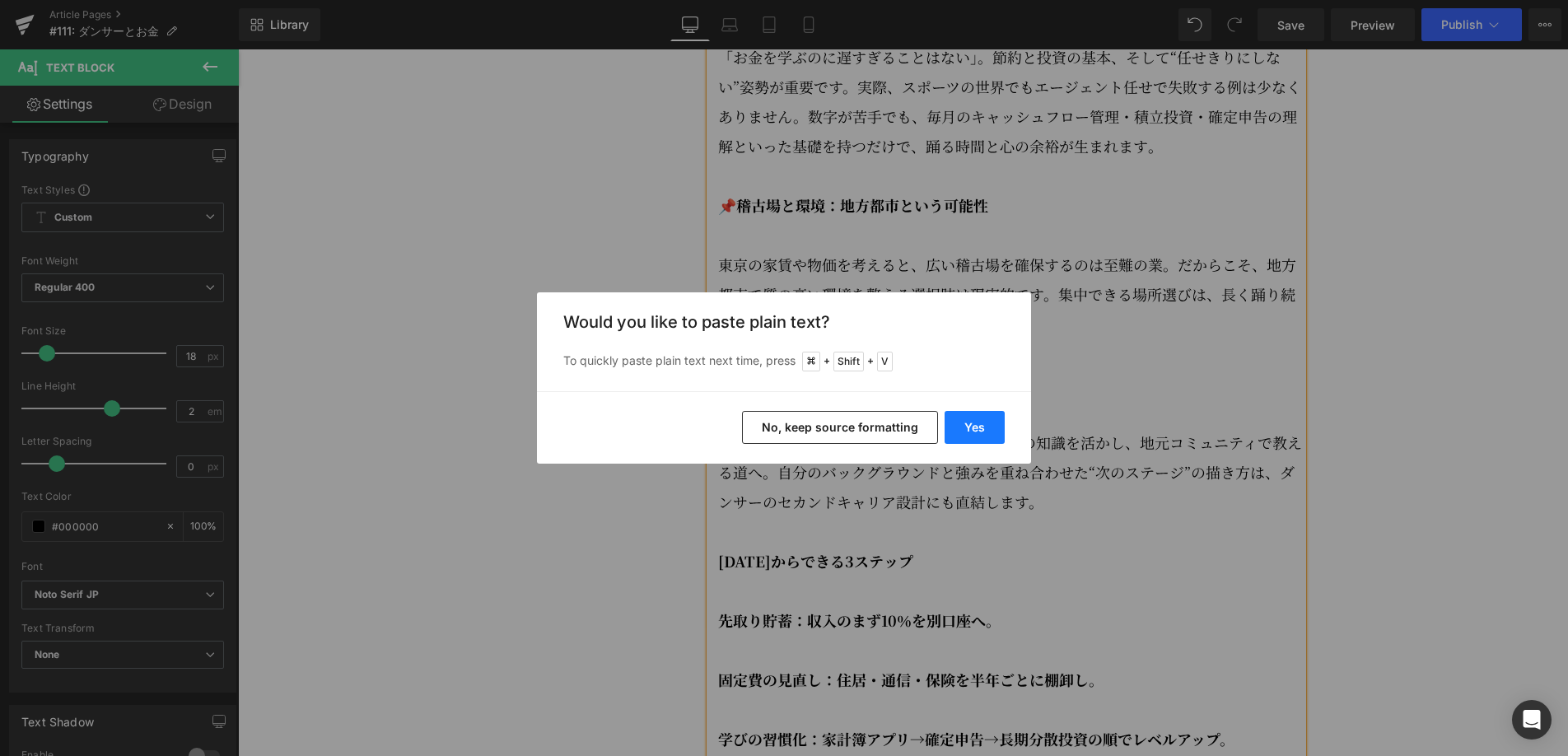
click at [959, 417] on button "Yes" at bounding box center [975, 427] width 60 height 33
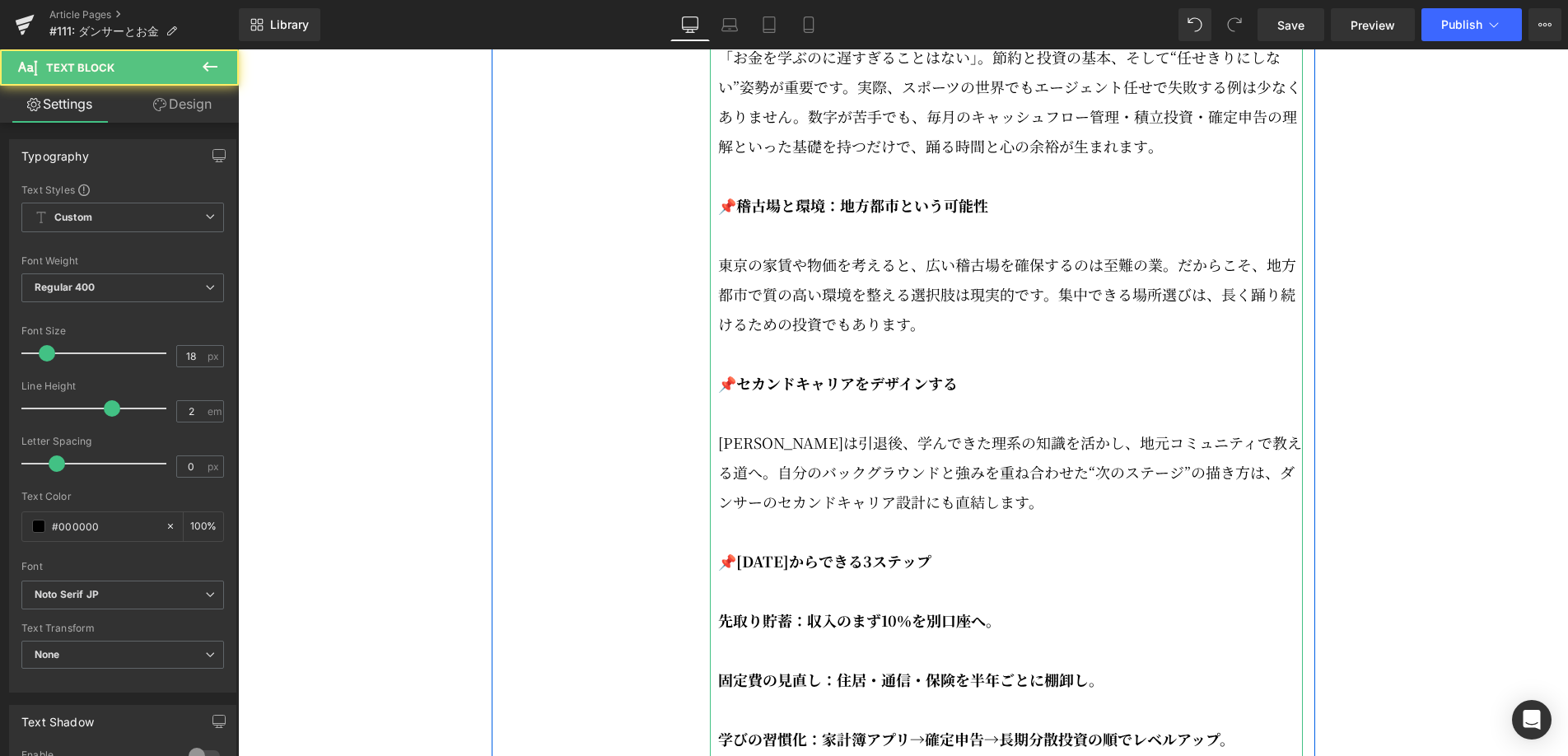
click at [720, 631] on strong "先取り貯蓄：収入のまず10％を別口座へ。" at bounding box center [860, 620] width 283 height 22
click at [720, 690] on strong "固定費の見直し：住居・通信・保険を半年ごとに棚卸し。" at bounding box center [911, 680] width 385 height 22
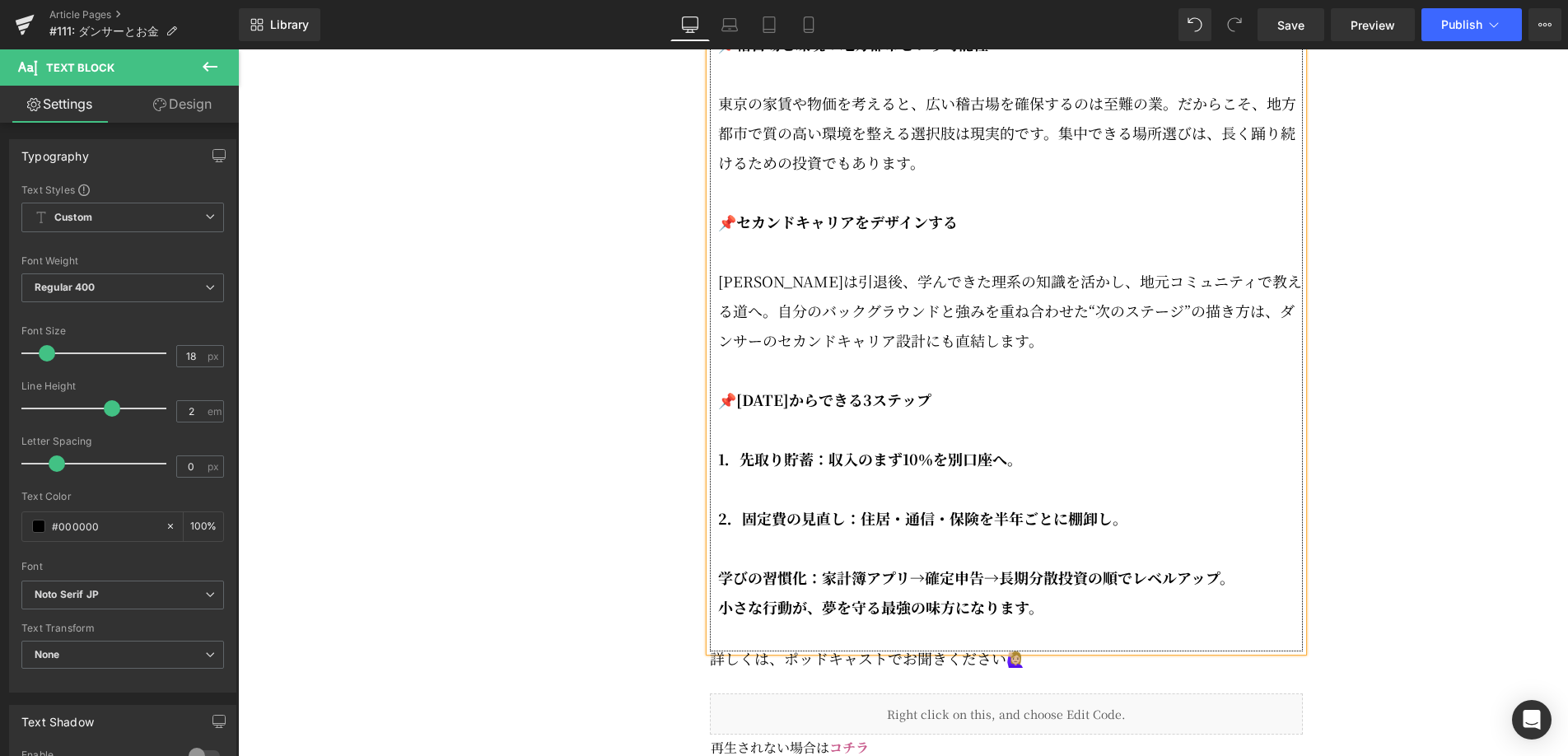
scroll to position [3260, 0]
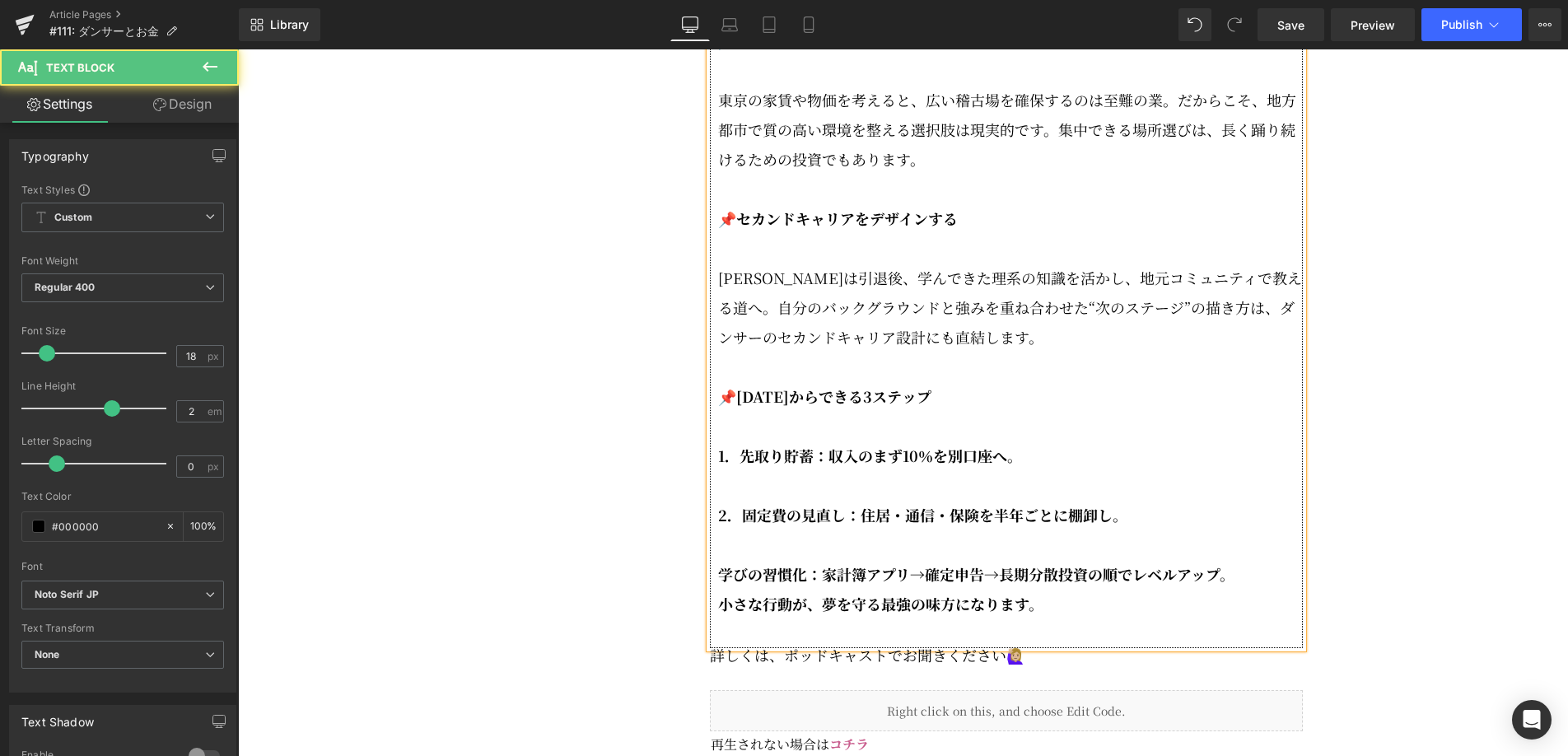
click at [724, 585] on strong "学びの習慣化：家計簿アプリ→確定申告→長期分散投資の順でレベルアップ。" at bounding box center [976, 574] width 516 height 22
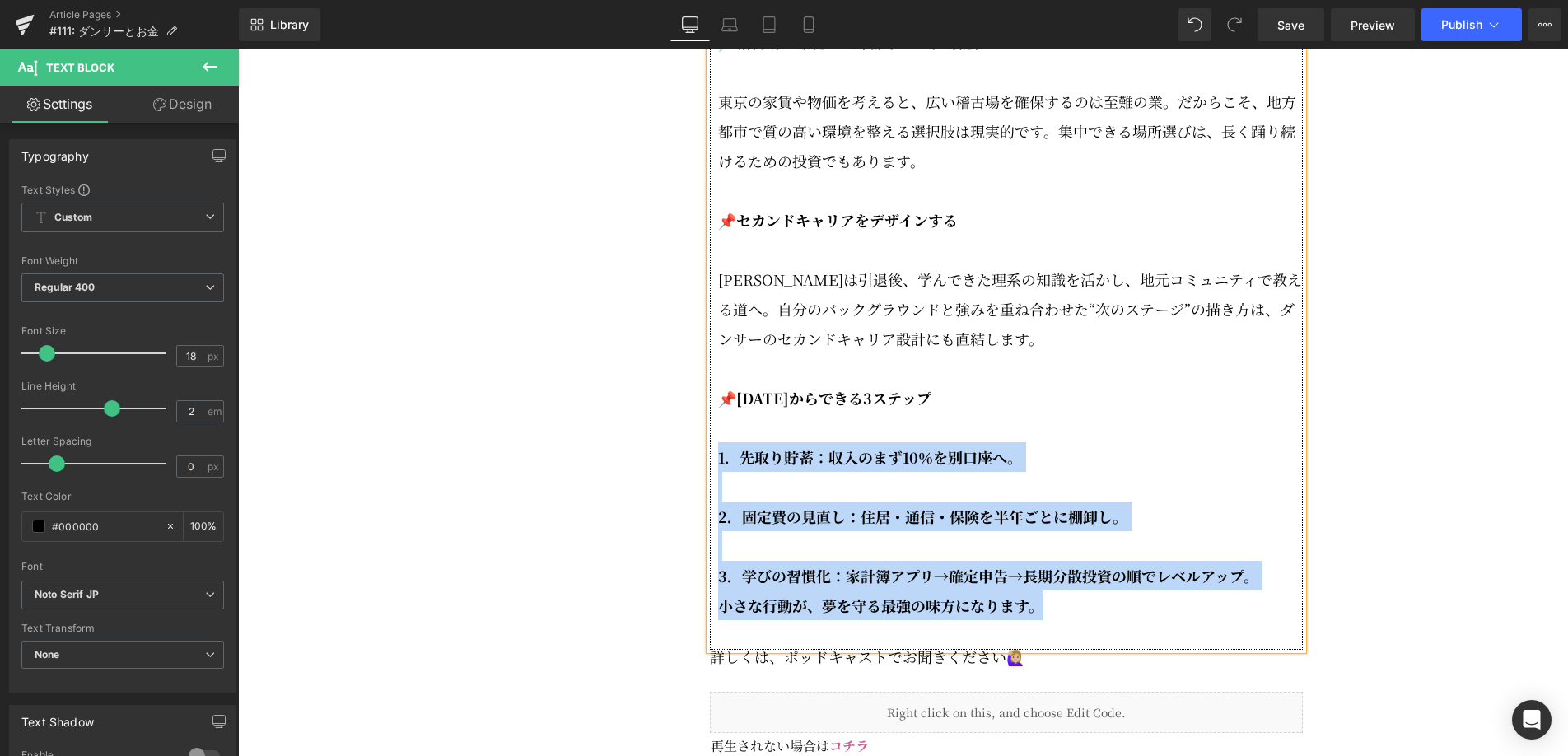
drag, startPoint x: 1063, startPoint y: 655, endPoint x: 719, endPoint y: 493, distance: 380.2
click at [719, 493] on div "📌知っておきたい現実：短い現役・長い人生 アメリカンフットボールの世界では「Not For Long」と揶揄されるほど現役が短く、平均は約4年。引退は「自分が…" at bounding box center [1006, 12] width 593 height 1275
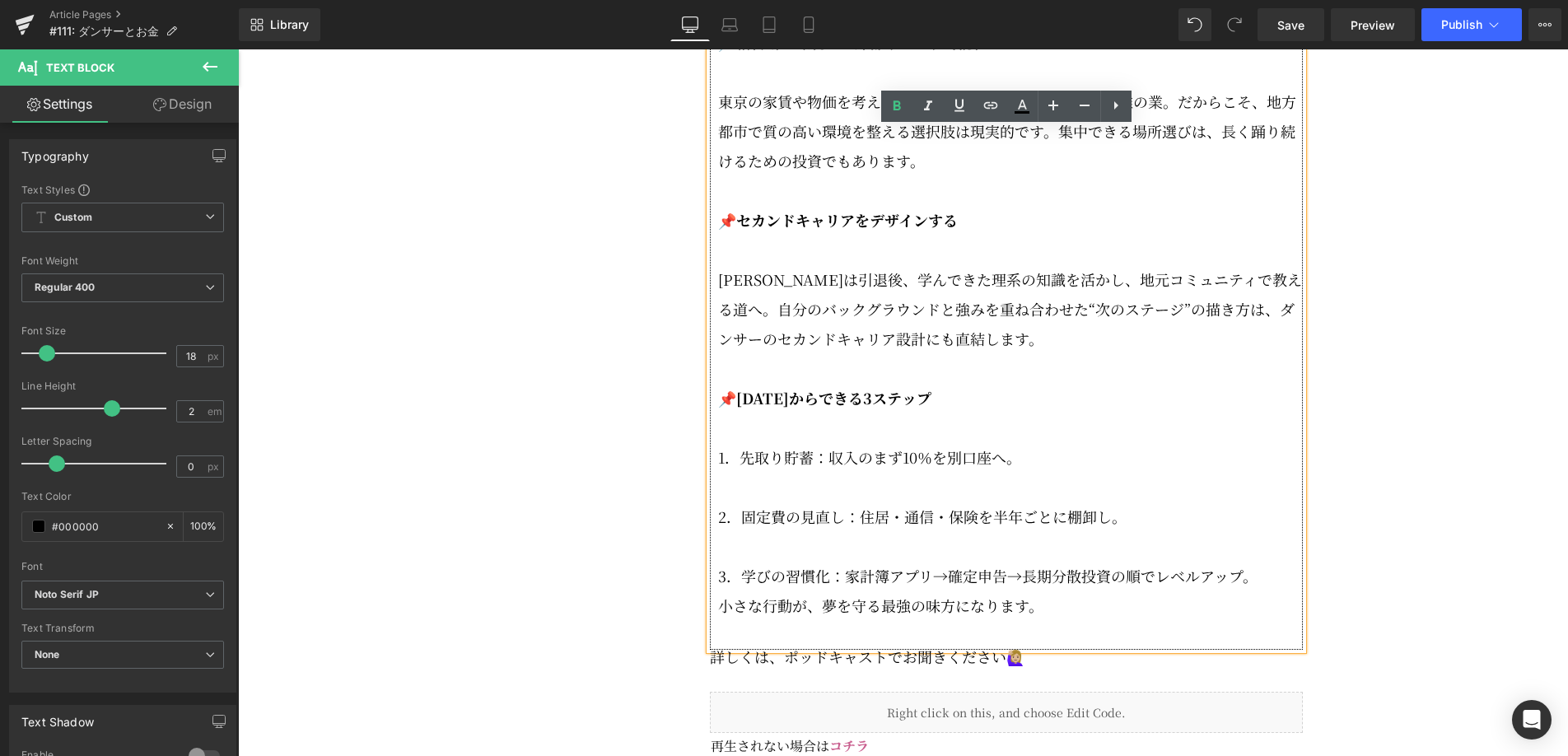
click at [1031, 472] on p "1．先取り貯蓄：収入のまず10％を別口座へ。" at bounding box center [1011, 456] width 585 height 29
click at [1132, 531] on p "2．固定費の見直し：住居・通信・保険を半年ごとに棚卸し。" at bounding box center [1011, 515] width 585 height 29
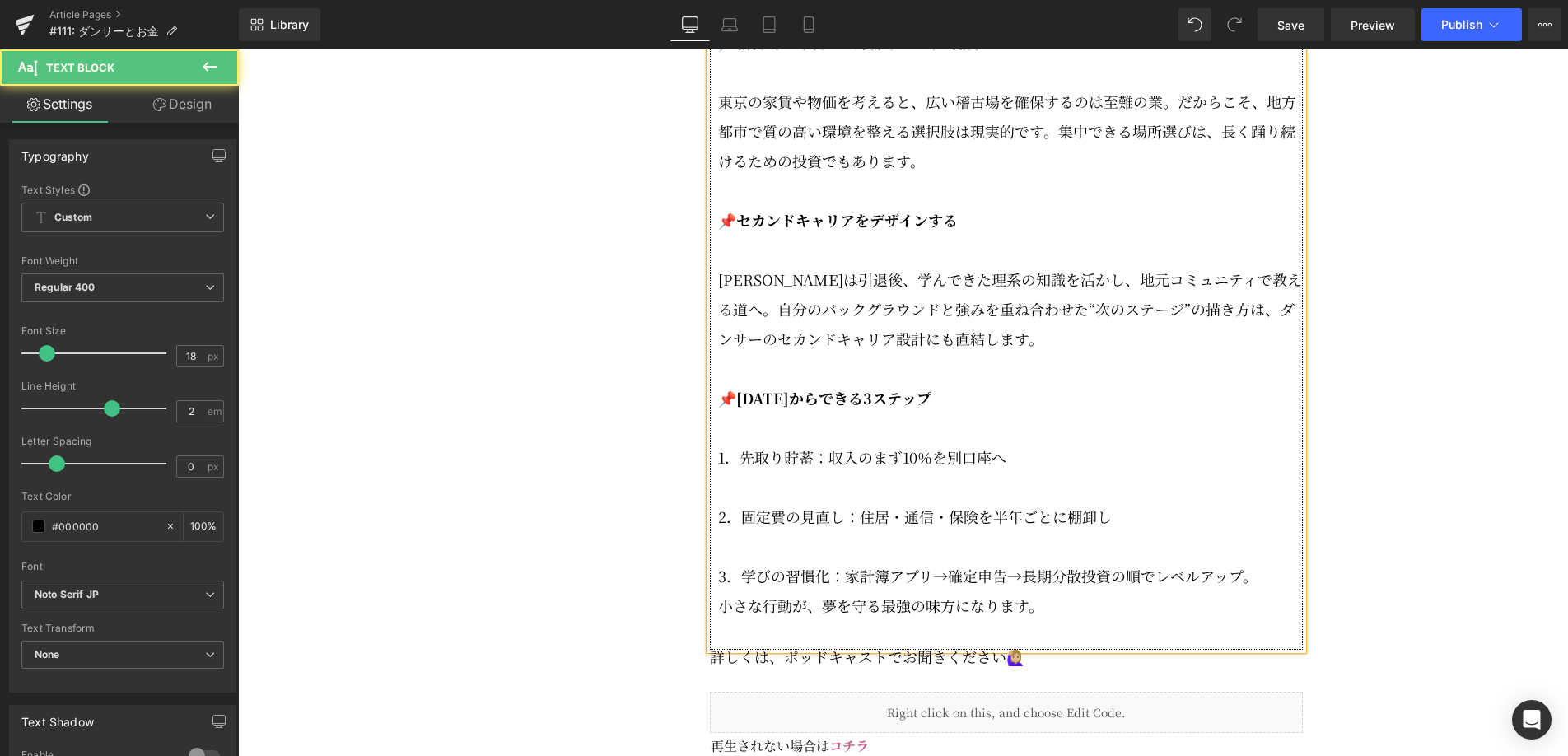
click at [1260, 590] on p "3．学びの習慣化：家計簿アプリ→確定申告→長期分散投資の順でレベルアップ。" at bounding box center [1011, 575] width 585 height 29
drag, startPoint x: 719, startPoint y: 649, endPoint x: 849, endPoint y: 664, distance: 130.9
click at [719, 620] on p "小さな行動が、夢を守る最強の味方になります。" at bounding box center [1011, 604] width 585 height 29
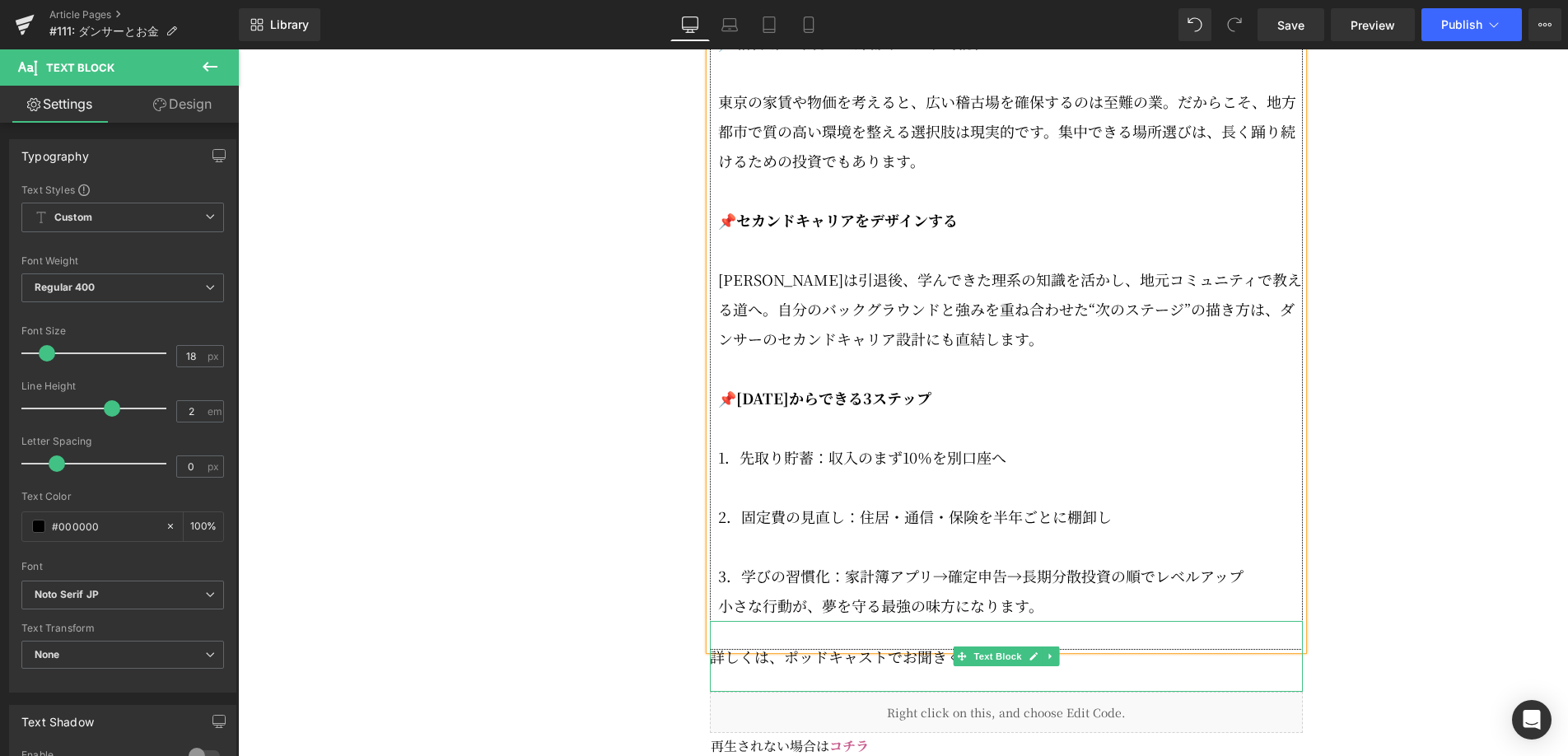
scroll to position [3265, 0]
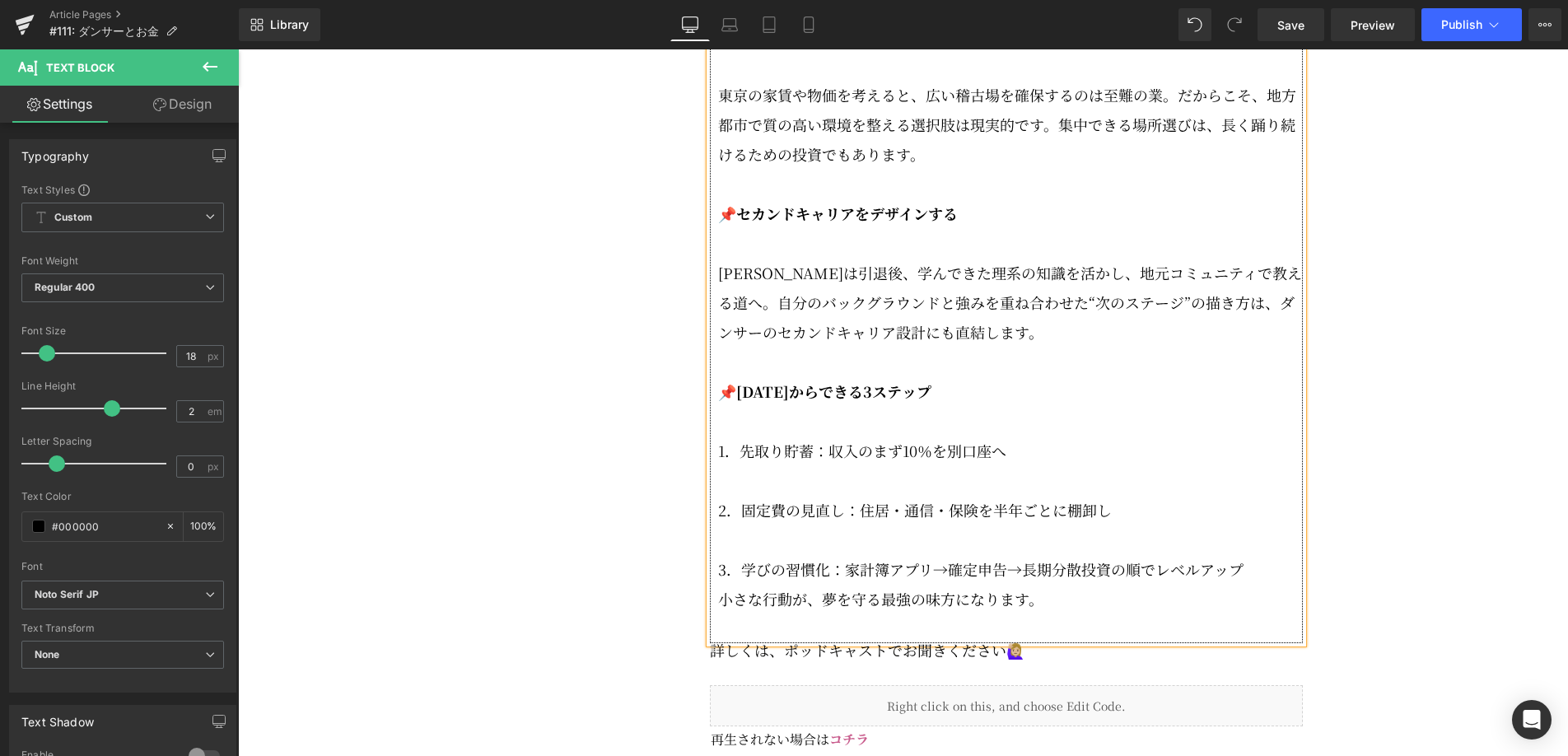
click at [1076, 613] on p "小さな行動が、夢を守る最強の味方になります。" at bounding box center [1011, 598] width 585 height 29
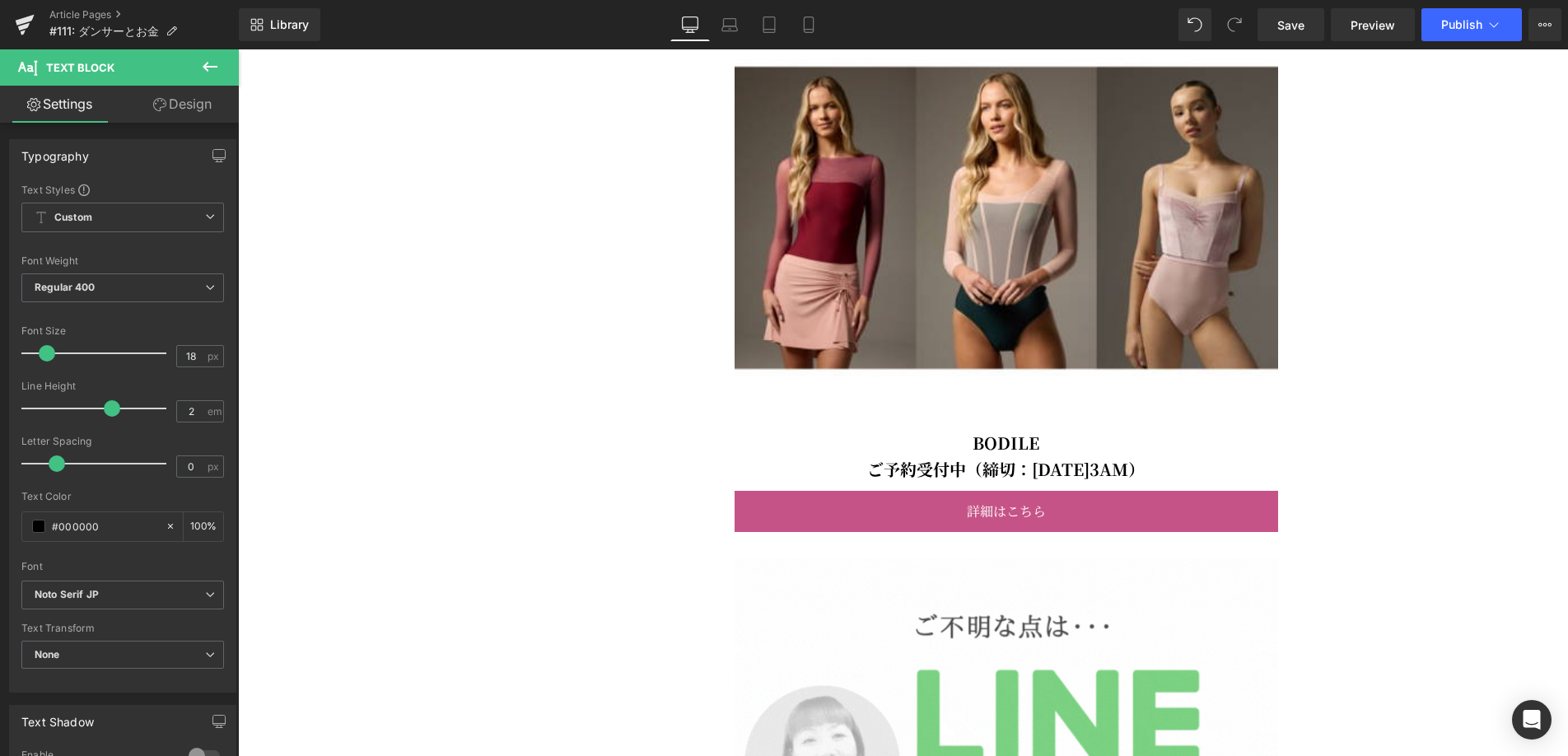
scroll to position [4319, 0]
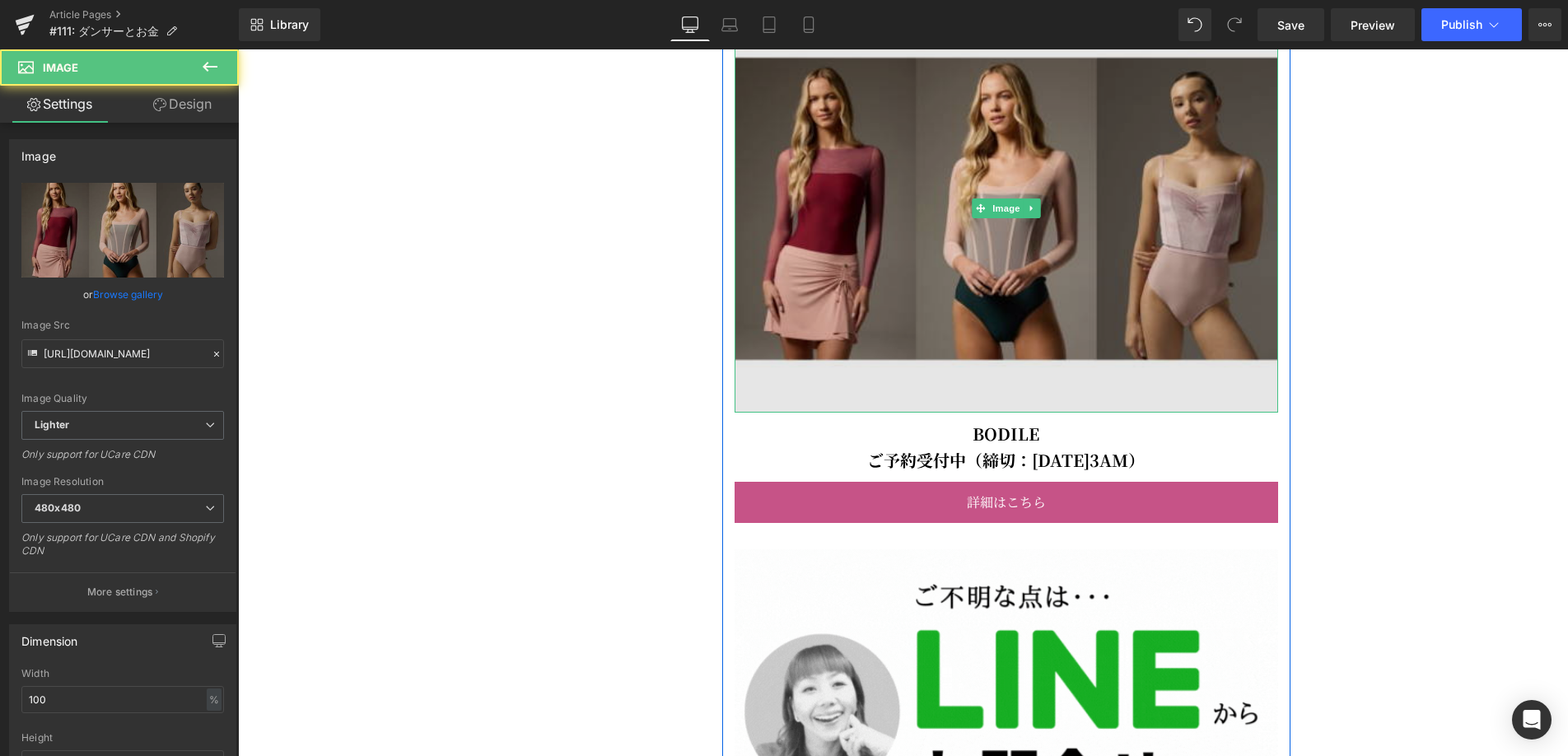
click at [1137, 284] on img at bounding box center [1006, 209] width 544 height 408
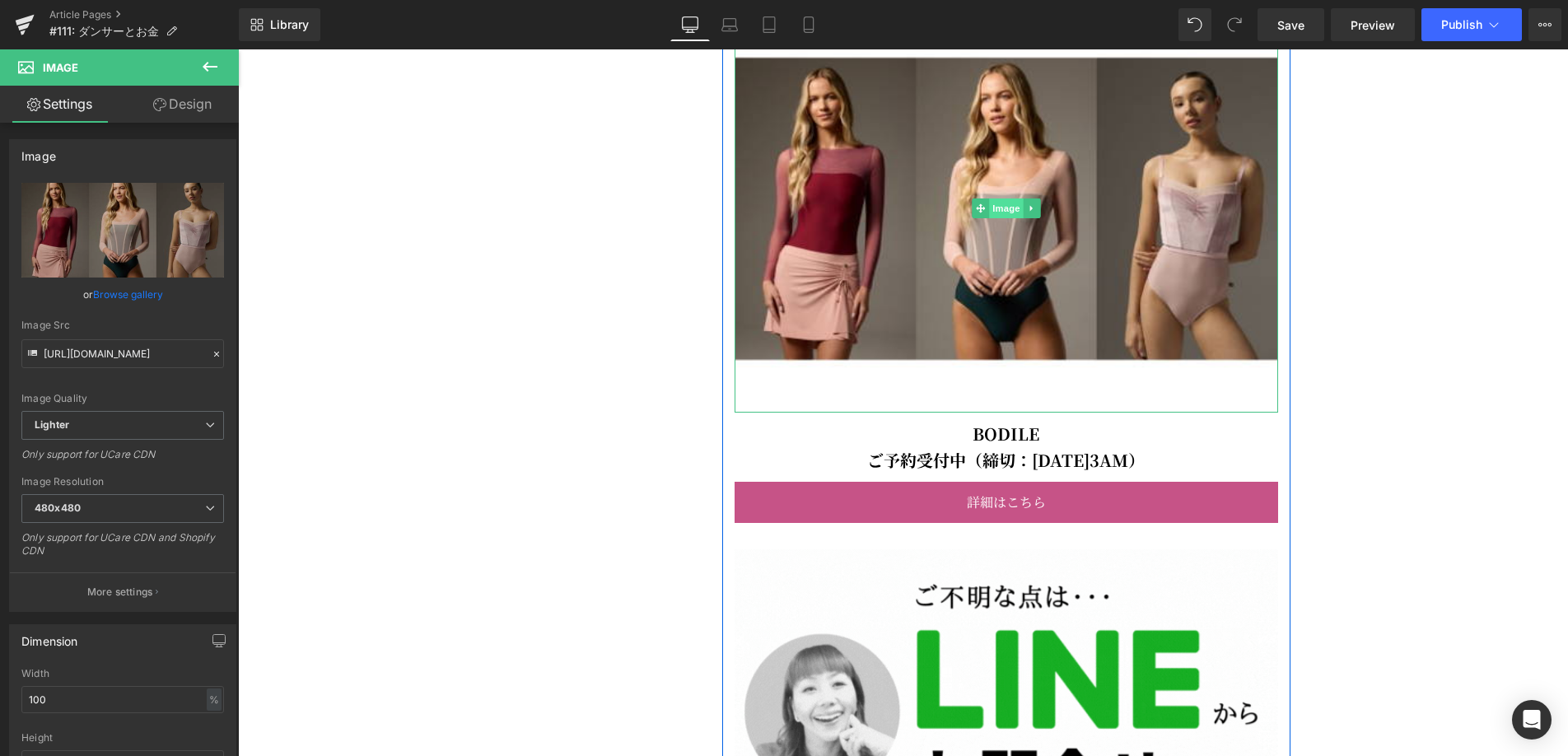
click at [1018, 218] on span "Image" at bounding box center [1006, 208] width 34 height 20
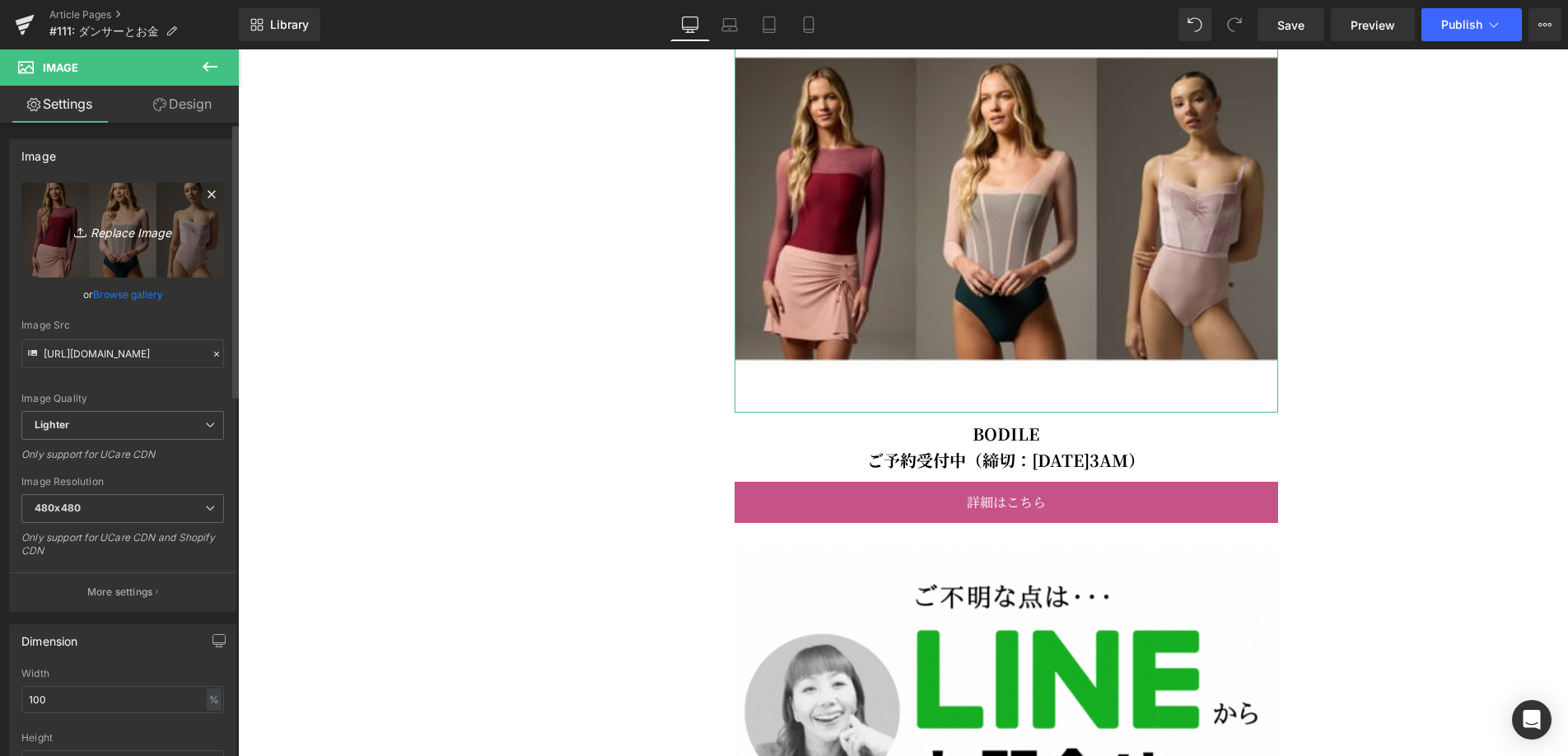
click at [145, 242] on link "Replace Image" at bounding box center [123, 230] width 202 height 95
type input "C:\fakepath\092525_grandprix (800 x [DATE] px).jpg"
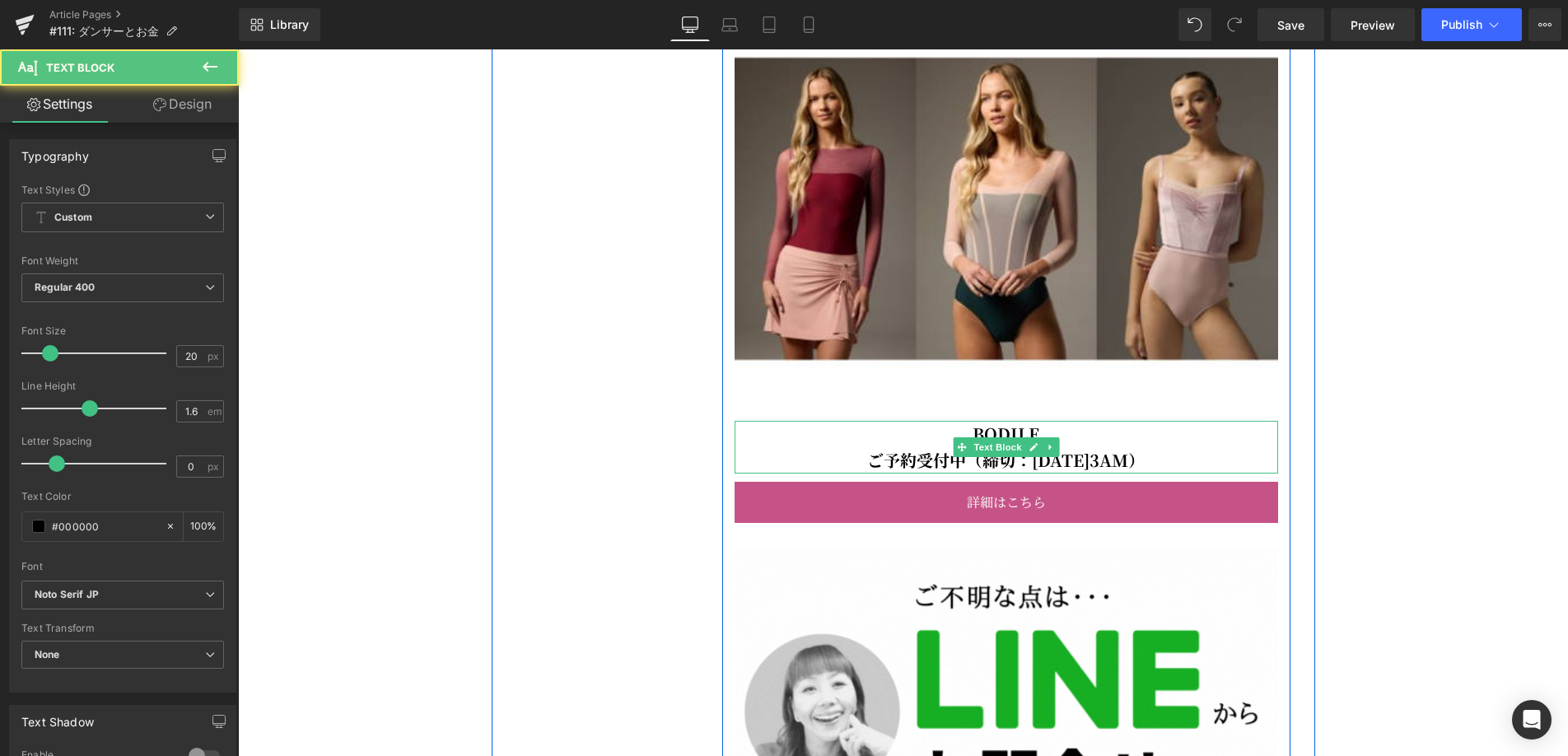
click at [1037, 446] on b "BODILE" at bounding box center [1006, 433] width 66 height 23
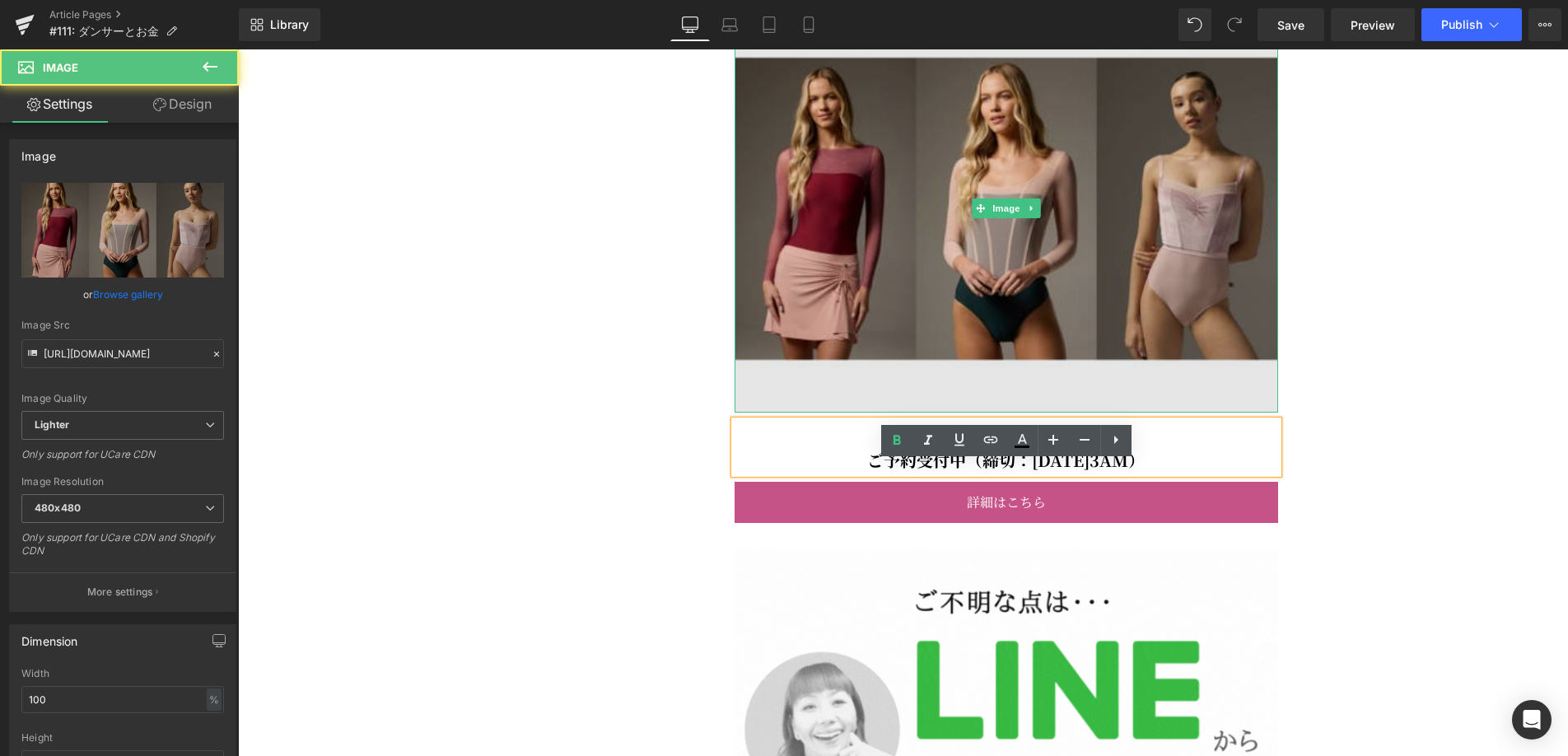
click at [1038, 350] on img at bounding box center [1006, 209] width 544 height 408
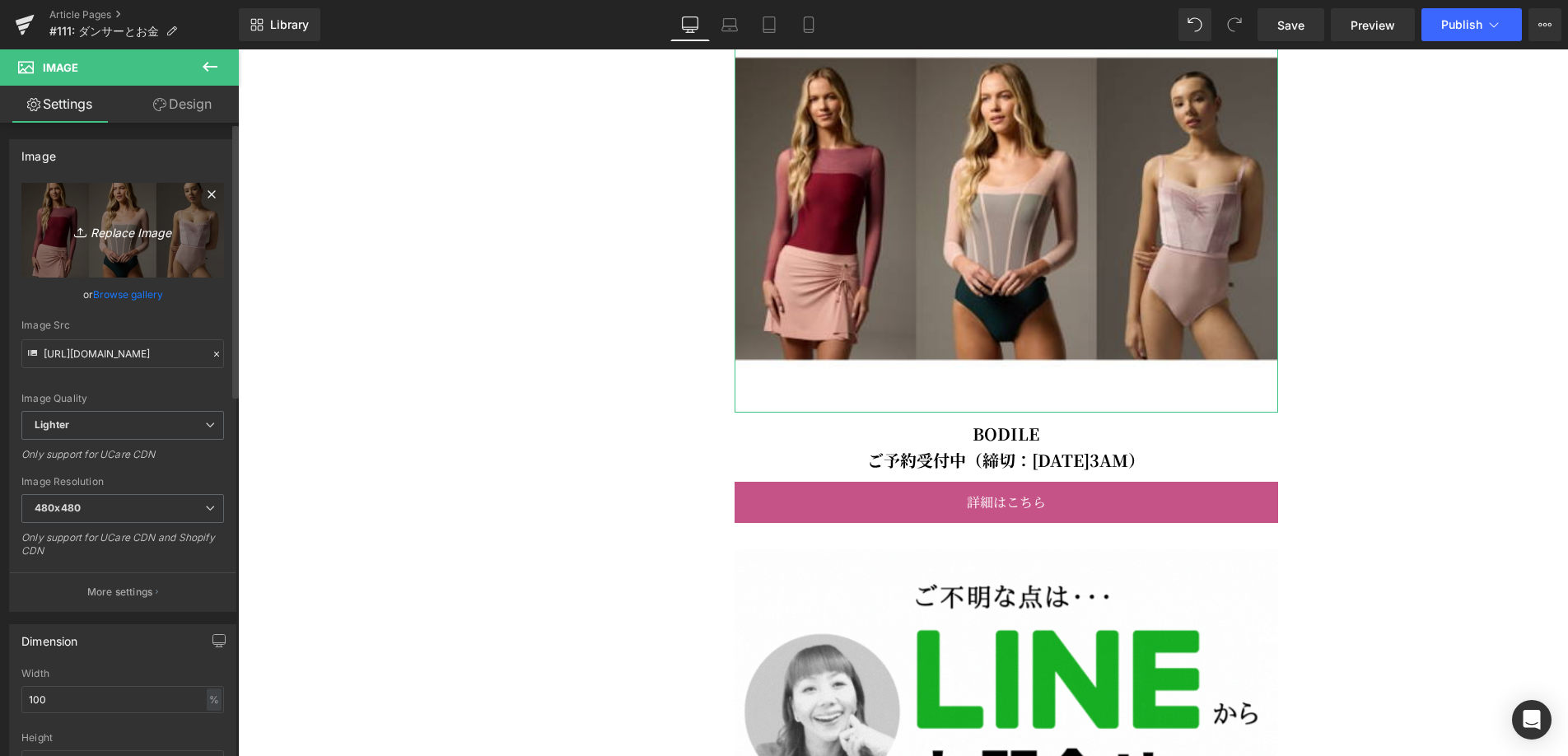
click at [180, 231] on icon "Replace Image" at bounding box center [123, 230] width 132 height 21
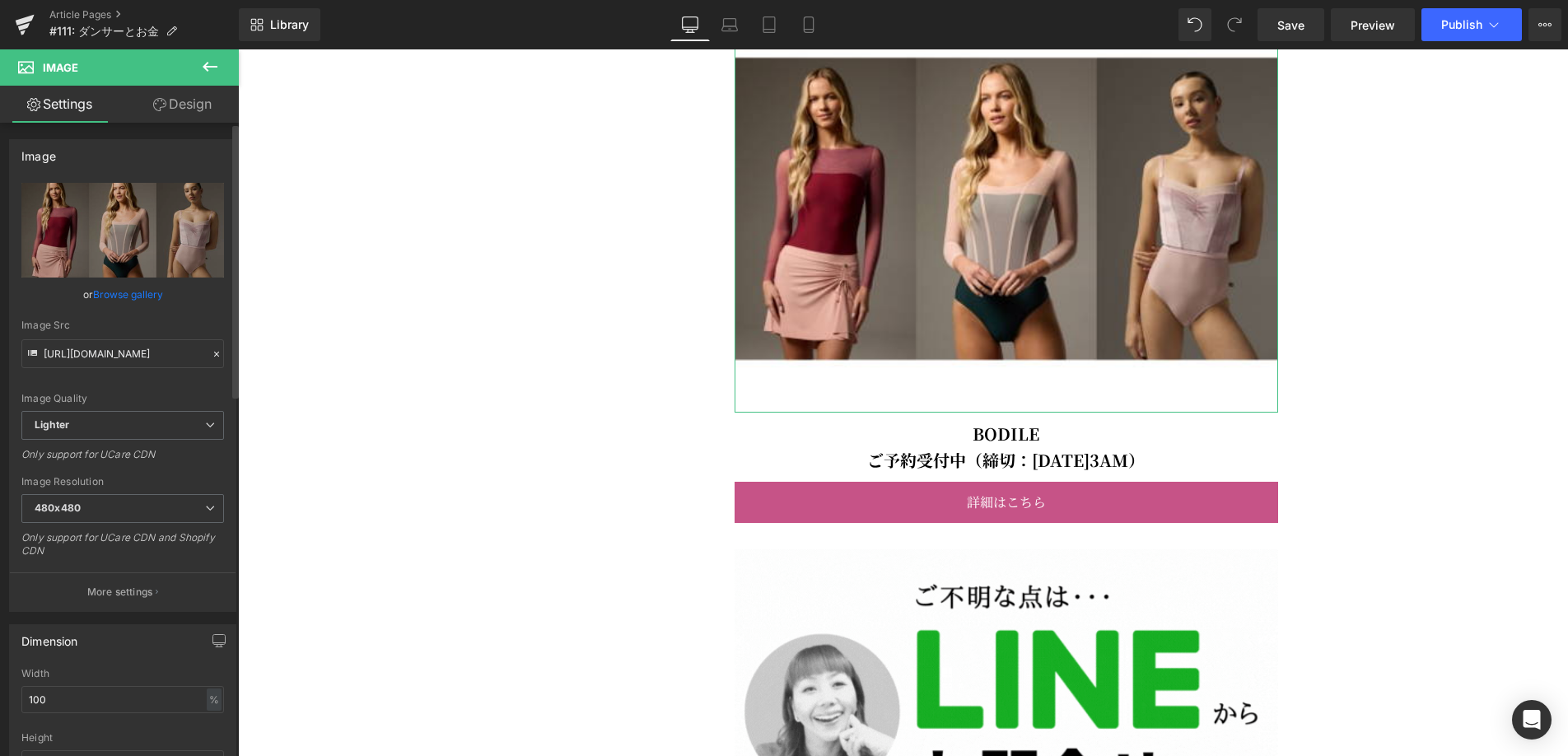
click at [122, 296] on link "Browse gallery" at bounding box center [128, 295] width 70 height 29
click at [72, 0] on div "Image You are previewing how the will restyle your page. You can not edit Eleme…" at bounding box center [784, 0] width 1568 height 0
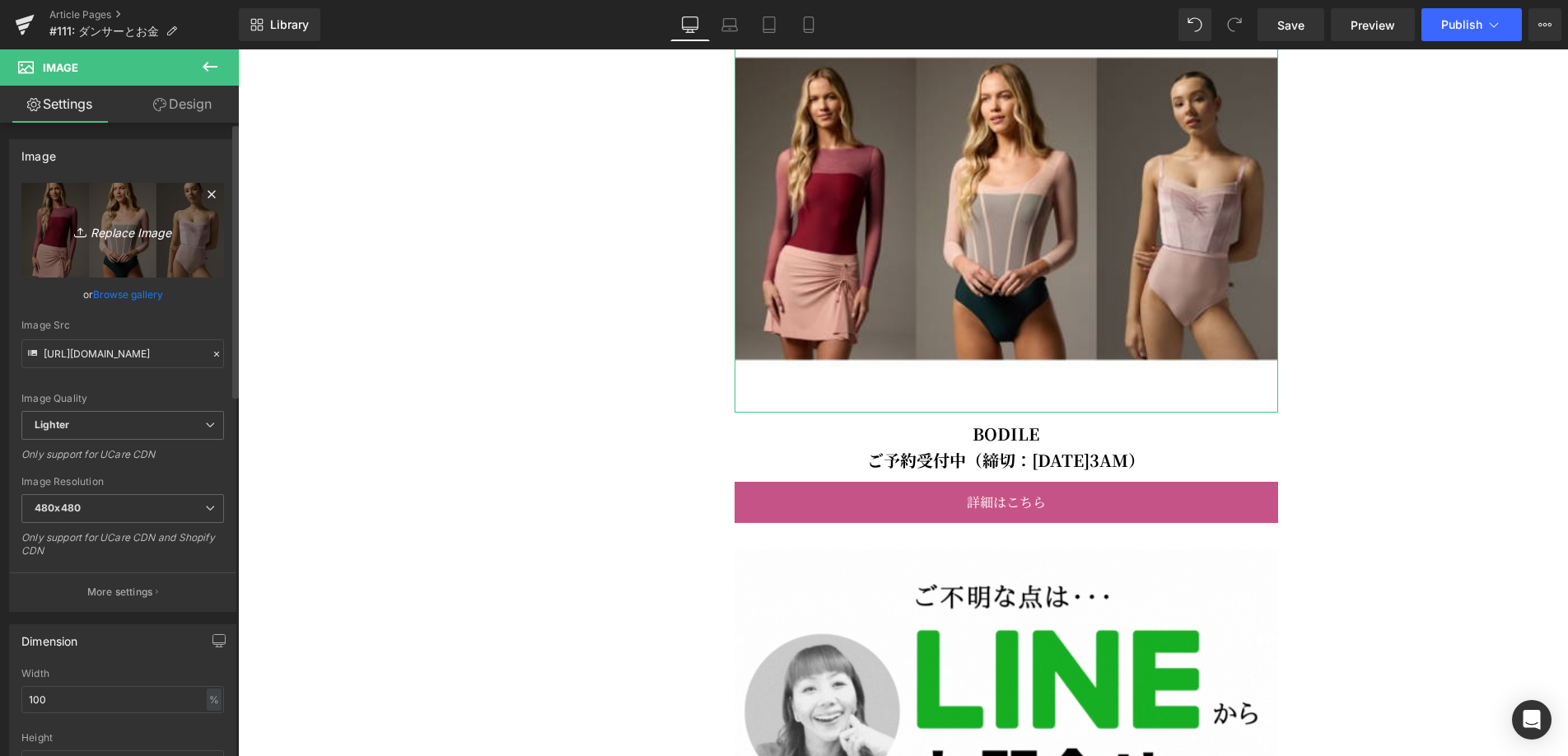
click at [109, 234] on icon "Replace Image" at bounding box center [123, 230] width 132 height 21
type input "C:\fakepath\092525_grandprix (800 x [DATE] px).jpg"
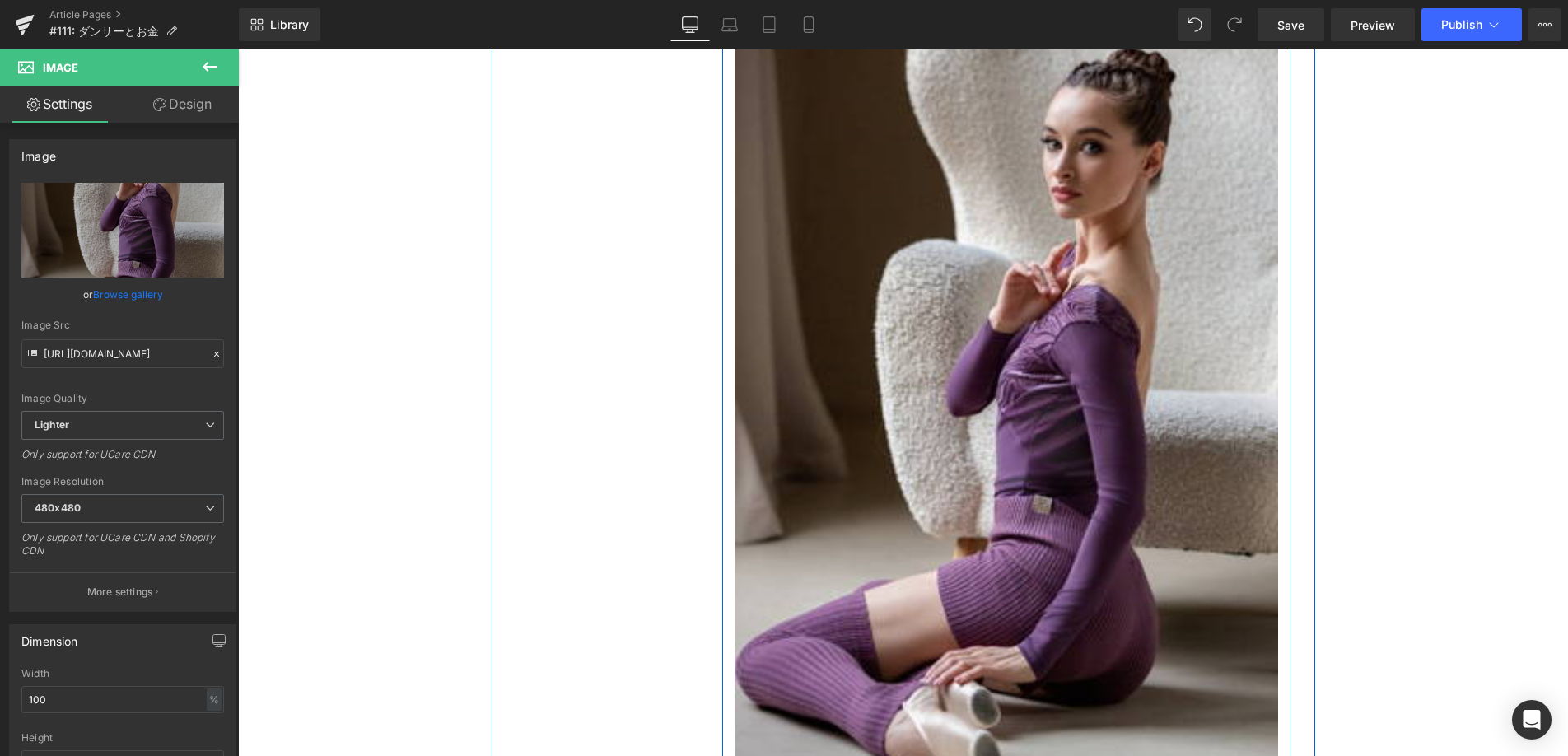
type input "[URL][DOMAIN_NAME]"
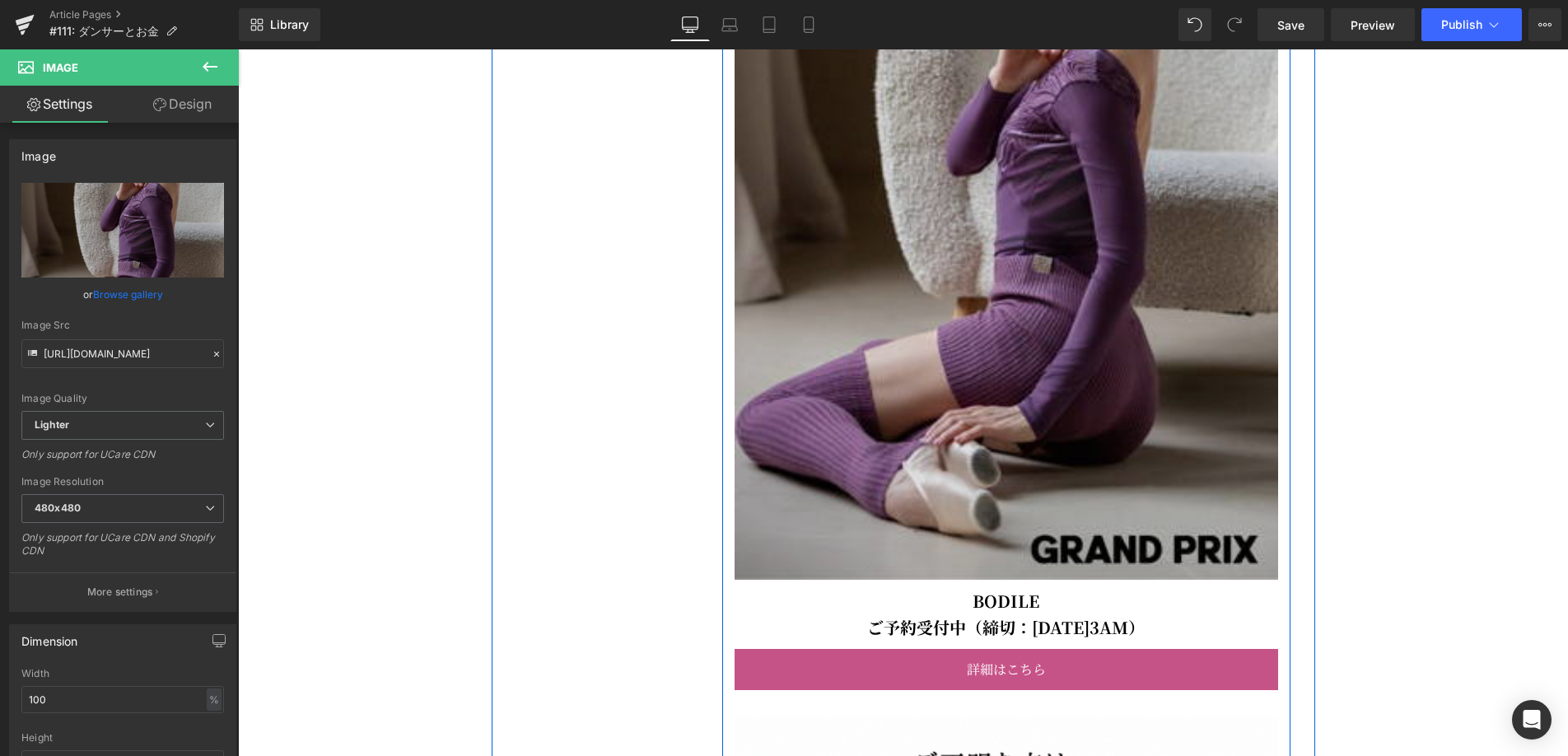
scroll to position [4559, 0]
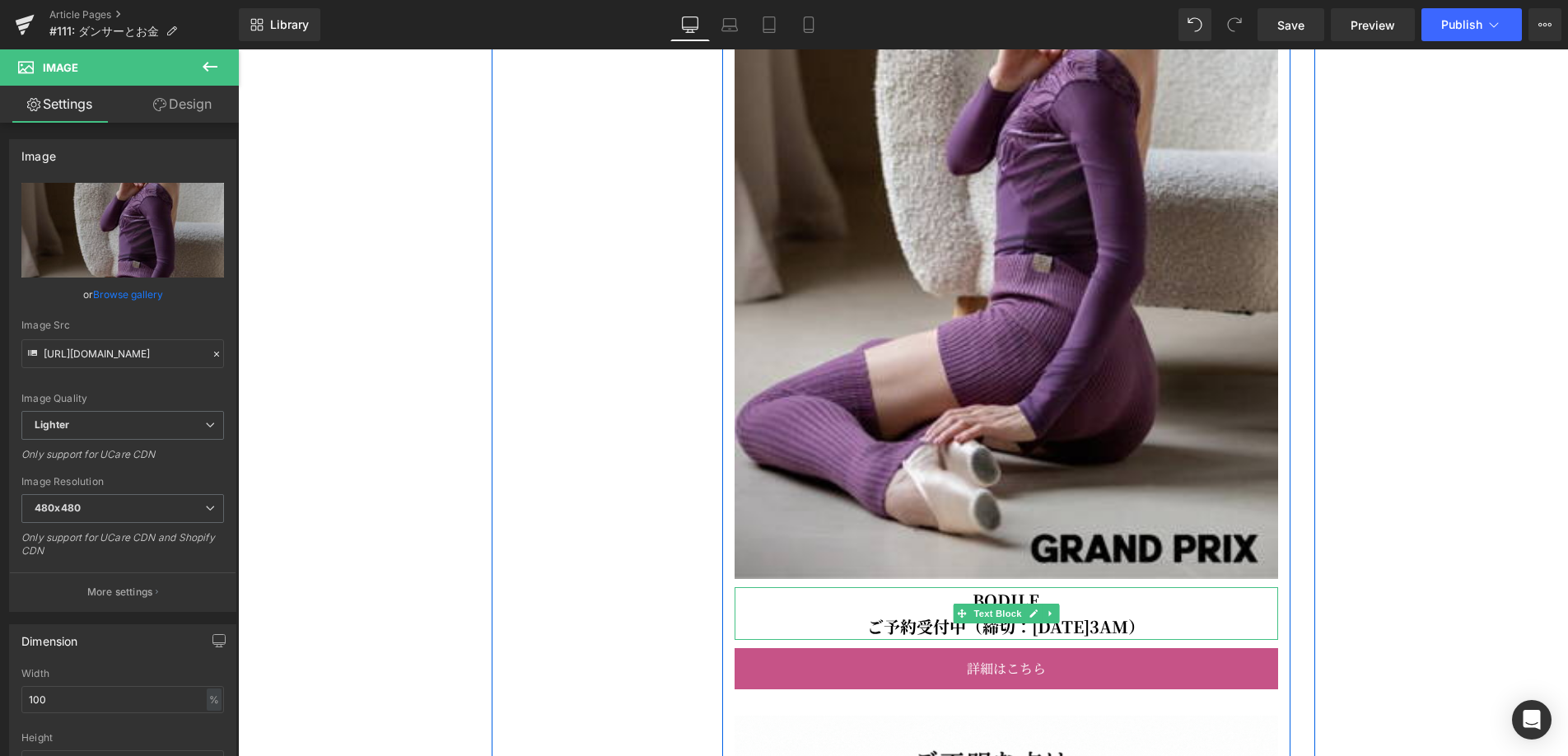
click at [1064, 613] on p "BODILE" at bounding box center [1006, 600] width 544 height 26
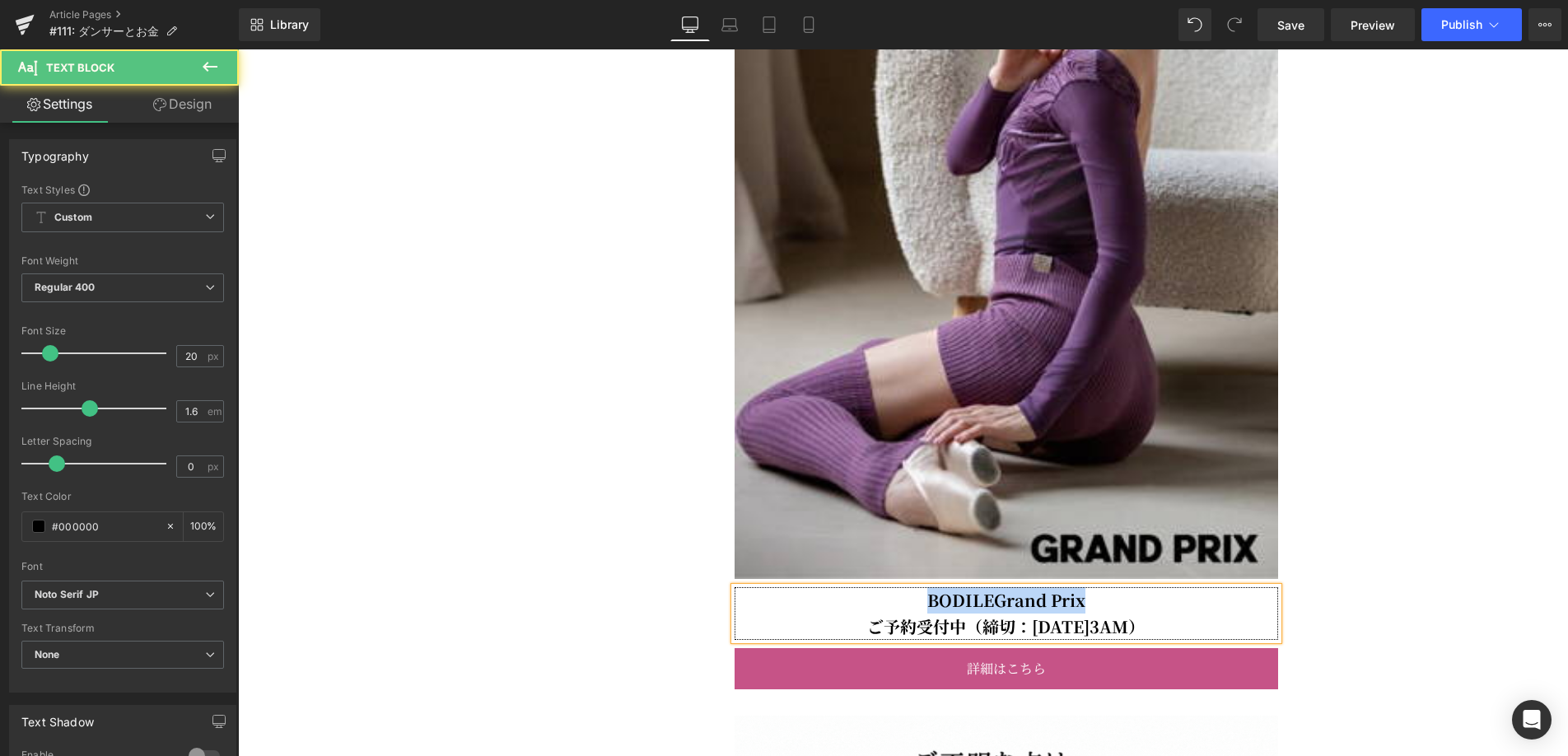
drag, startPoint x: 1090, startPoint y: 640, endPoint x: 930, endPoint y: 646, distance: 160.1
click at [930, 613] on p "BODILEGrand Prix" at bounding box center [1006, 600] width 544 height 26
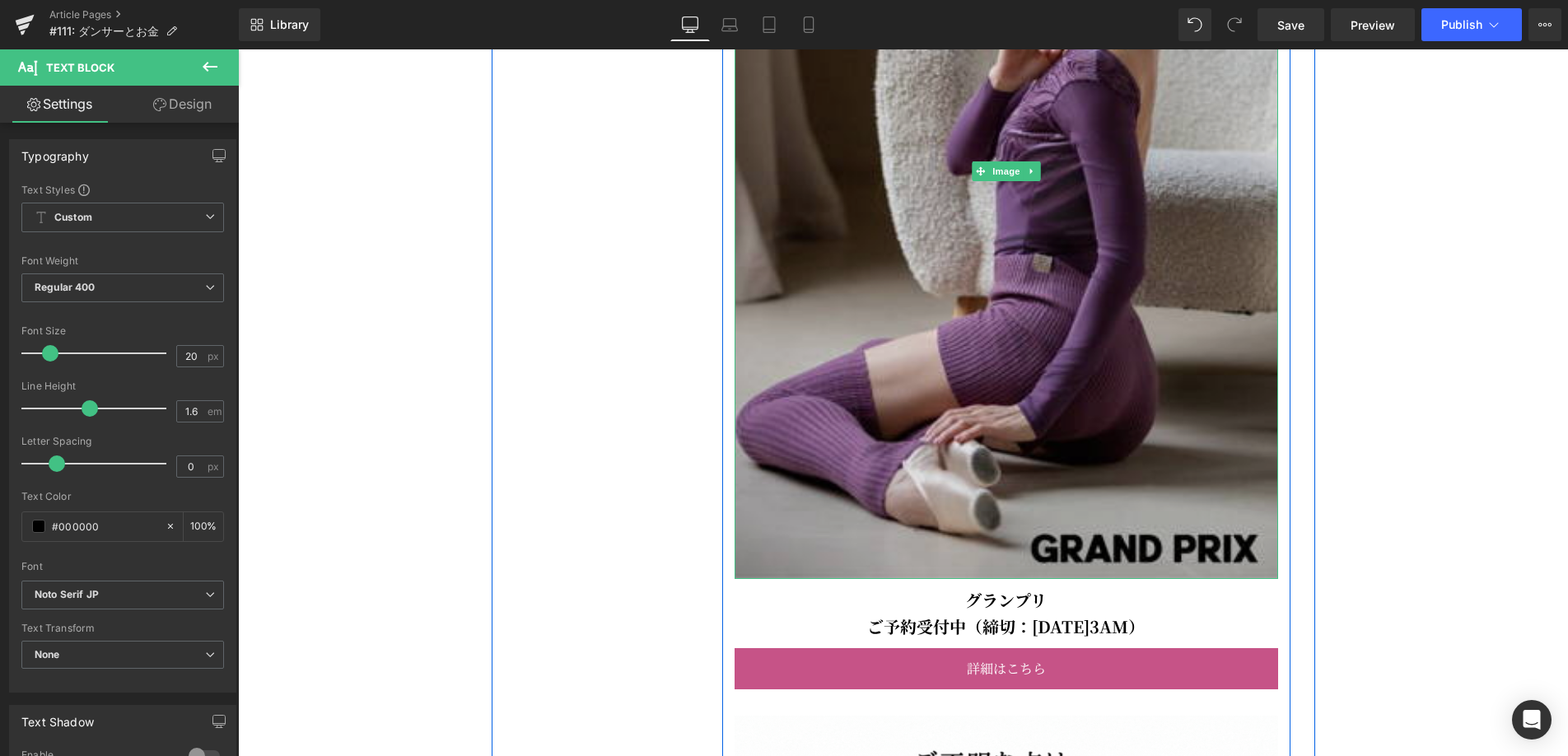
click at [1194, 498] on img at bounding box center [1006, 170] width 544 height 815
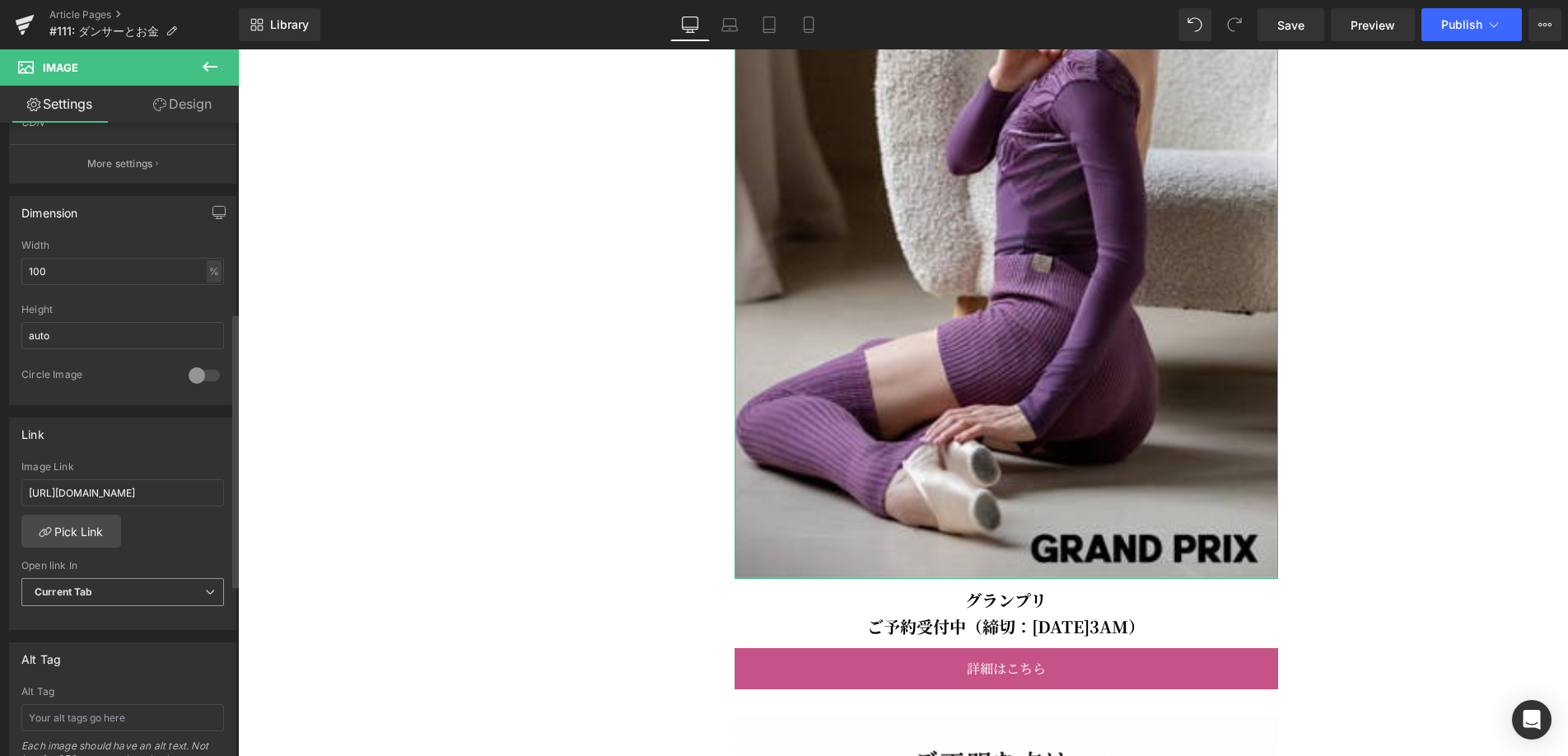
scroll to position [445, 0]
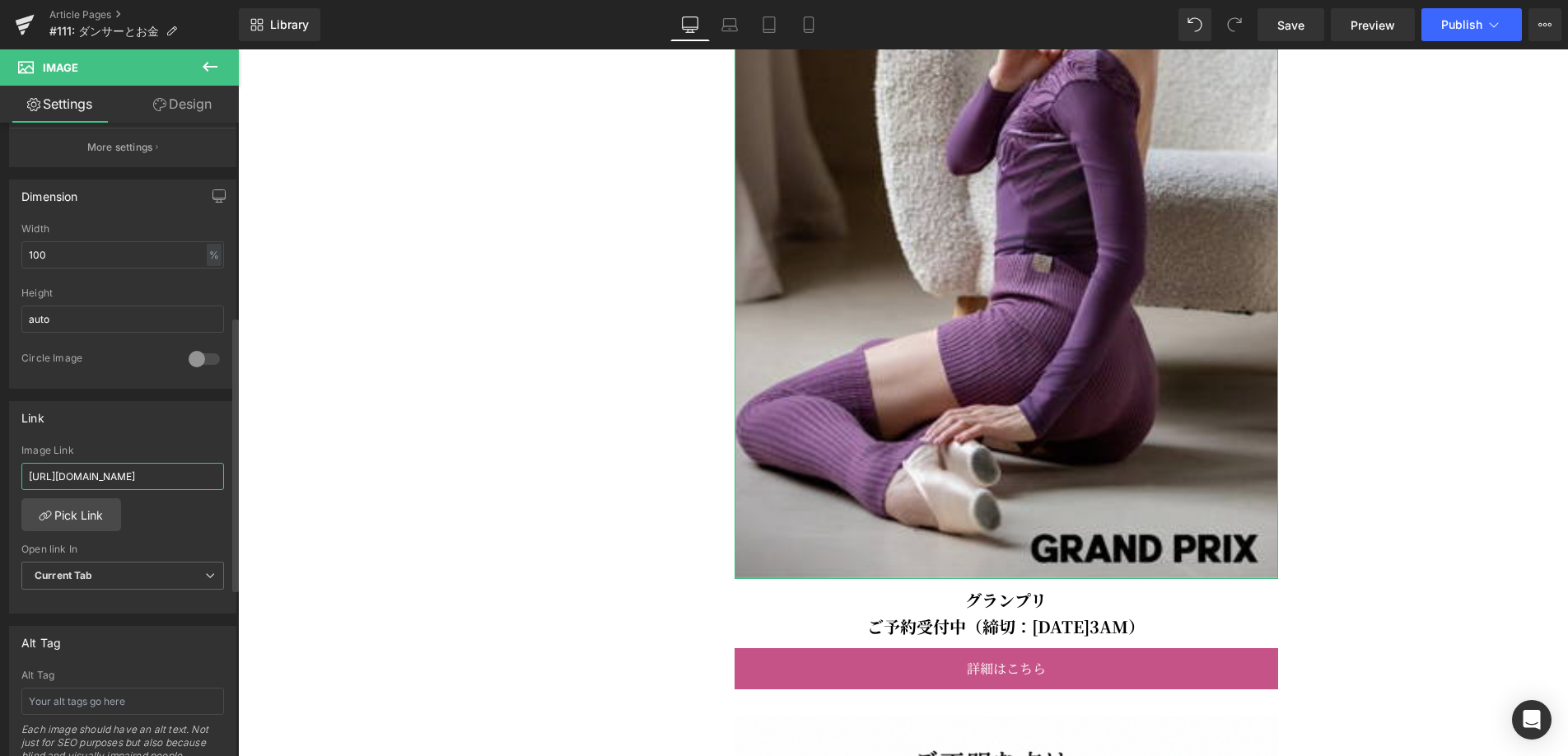
click at [121, 483] on input "[URL][DOMAIN_NAME]" at bounding box center [123, 476] width 202 height 27
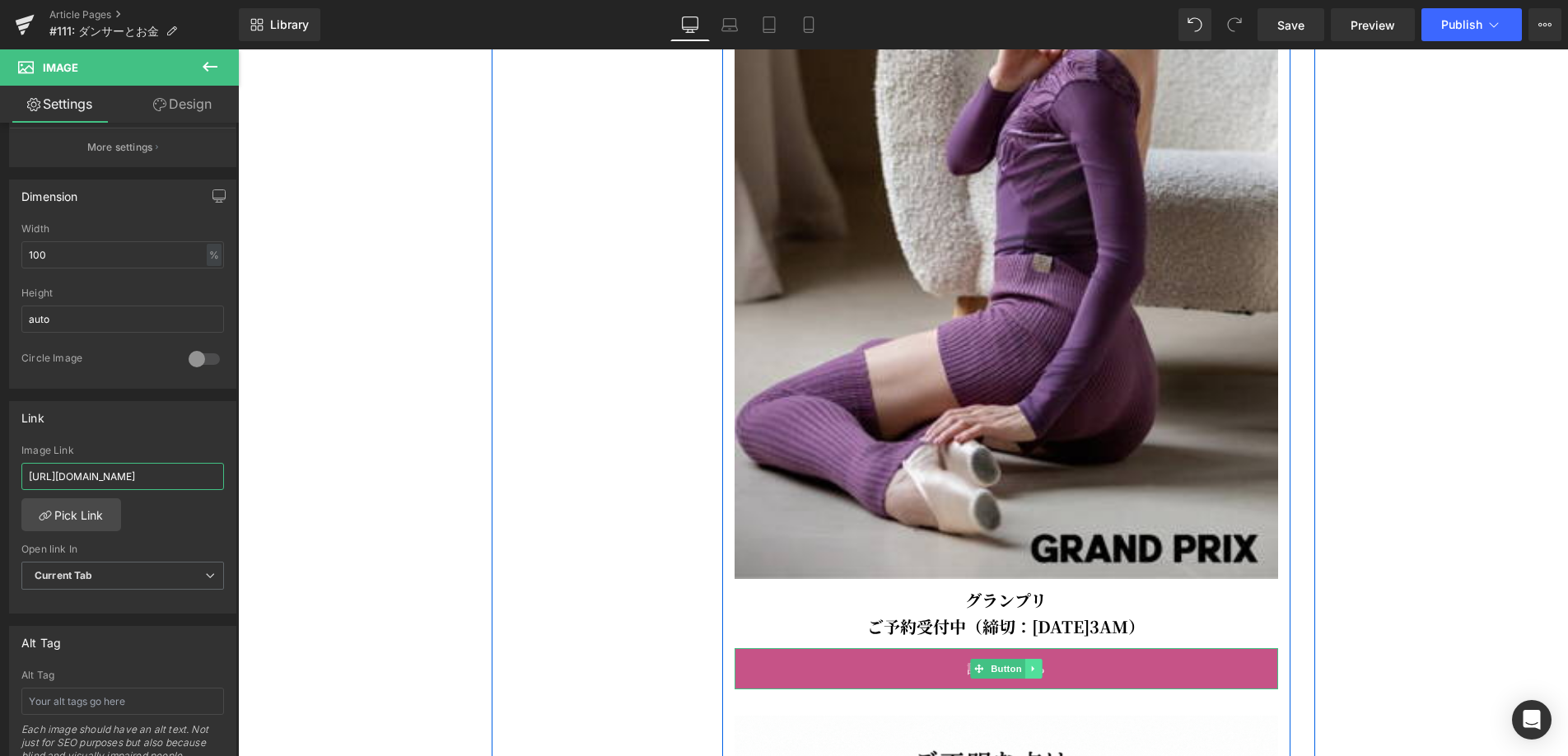
type input "[URL][DOMAIN_NAME]"
click at [1030, 674] on icon at bounding box center [1032, 669] width 9 height 10
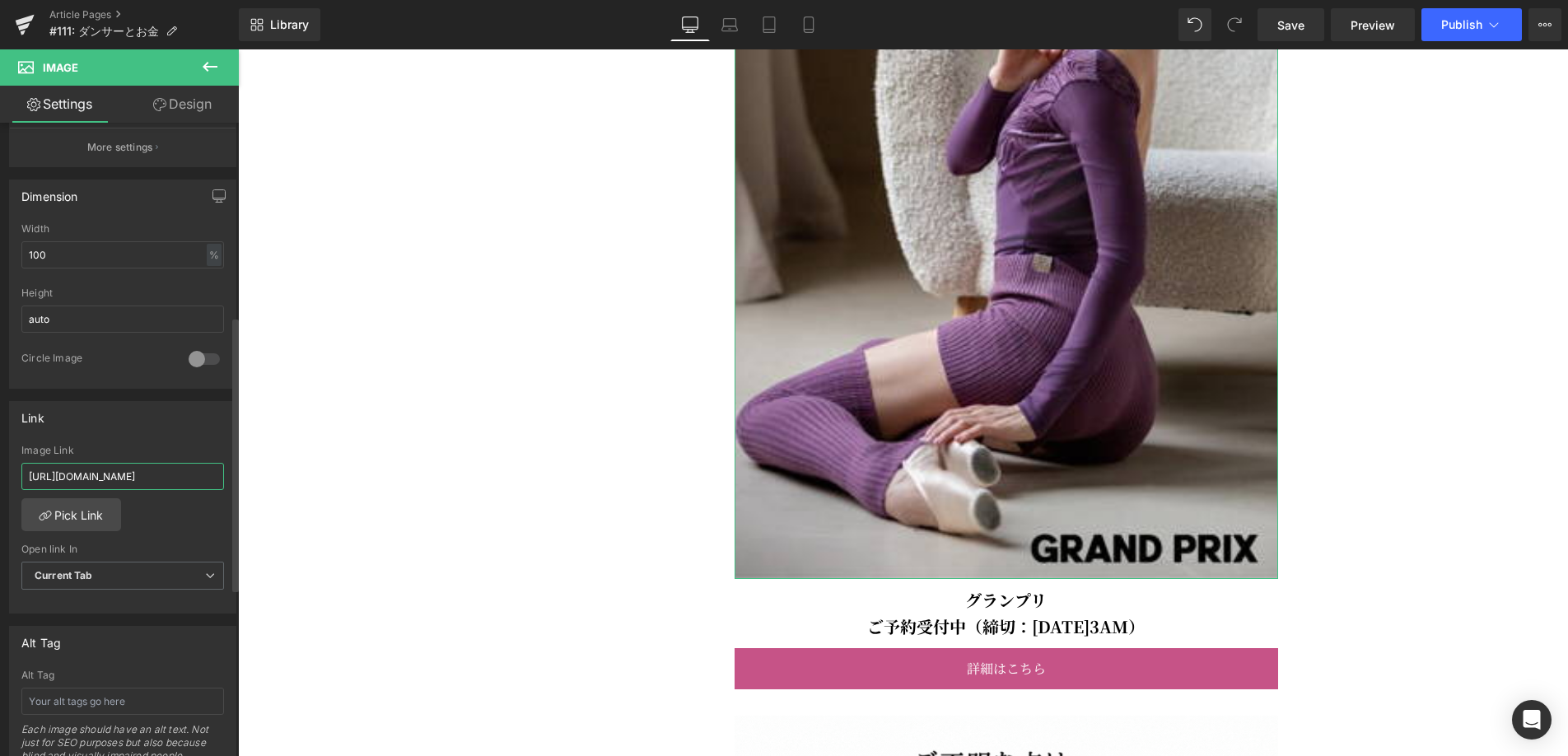
click at [127, 476] on input "[URL][DOMAIN_NAME]" at bounding box center [123, 476] width 202 height 27
paste input "[URL][DOMAIN_NAME]"
type input "[URL][DOMAIN_NAME]"
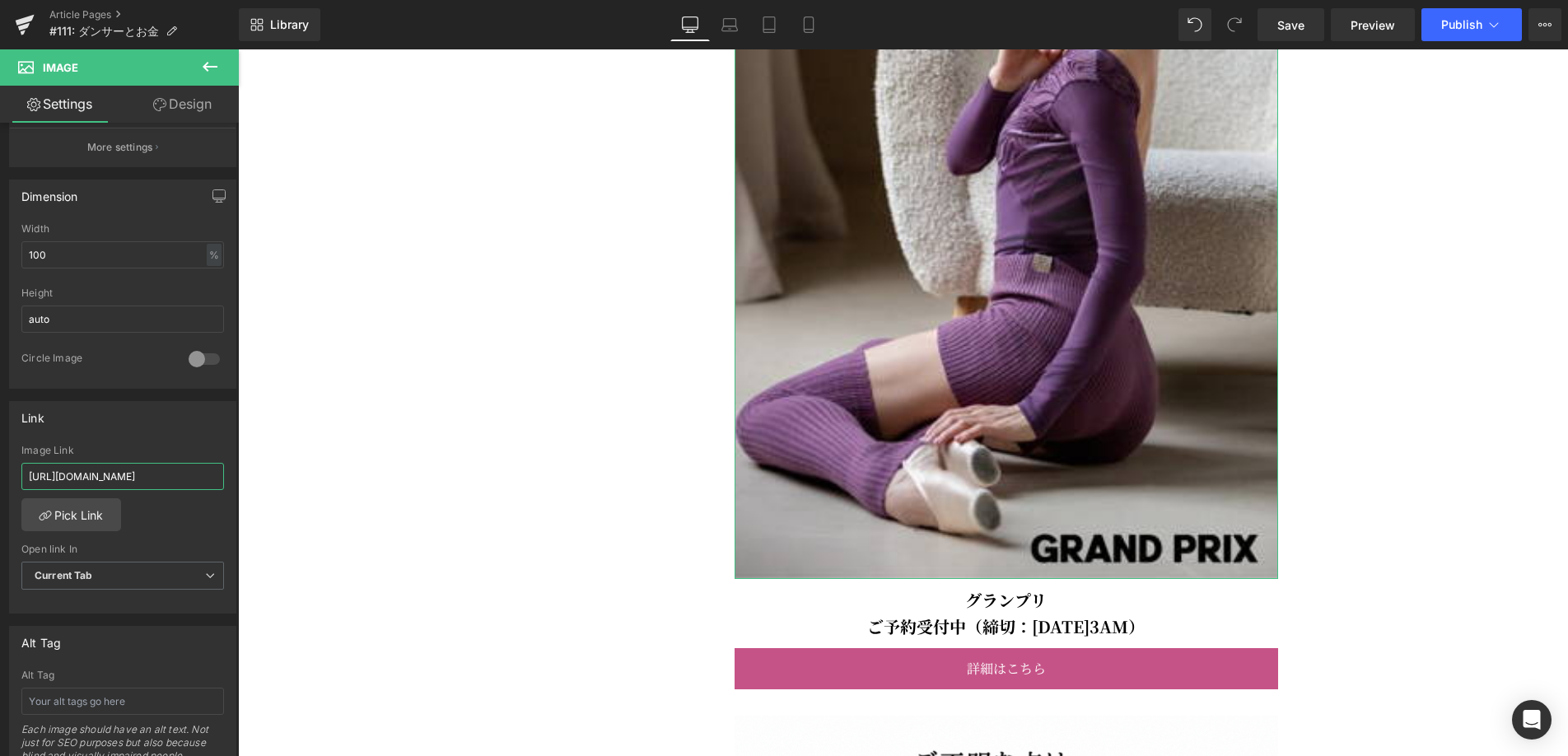
scroll to position [0, 22]
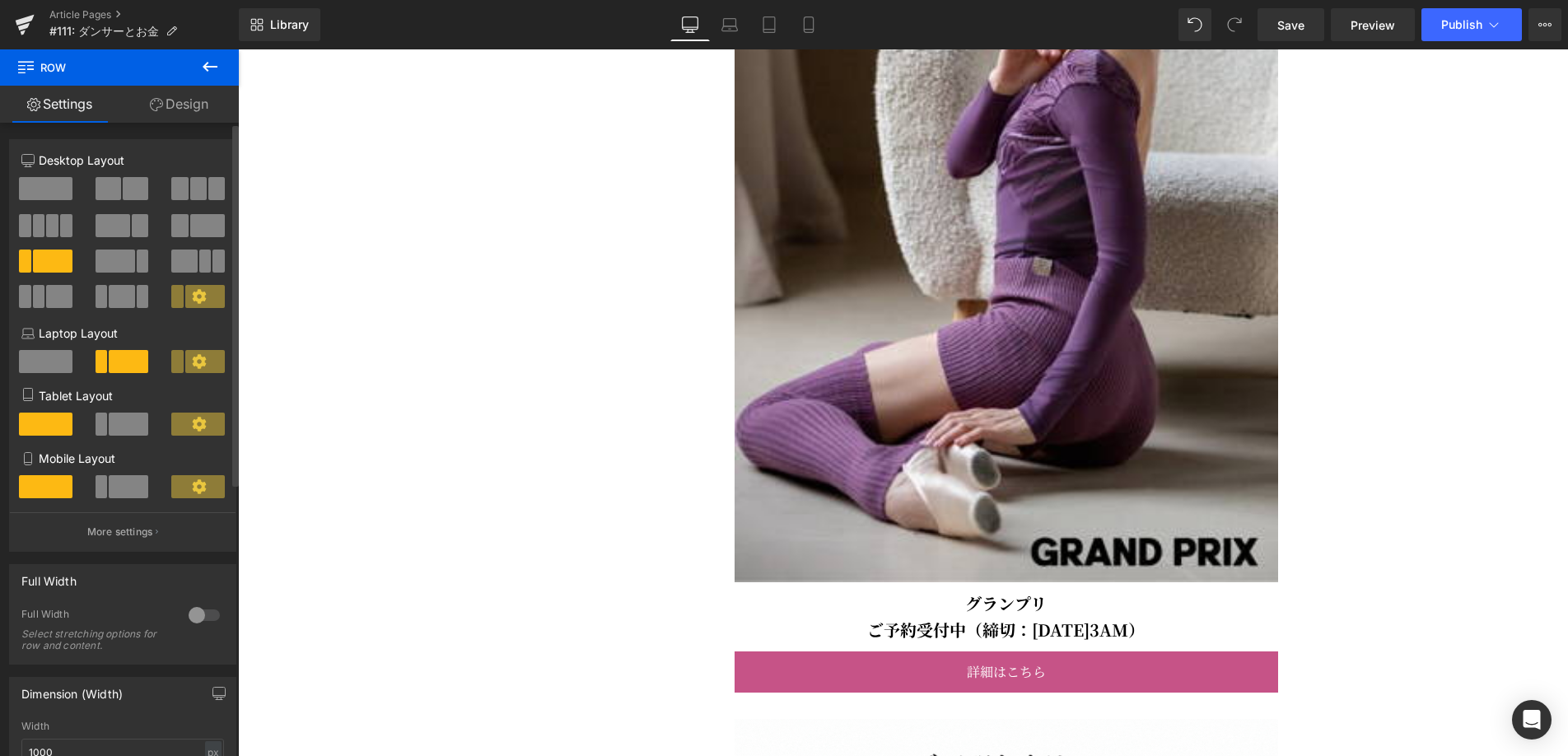
scroll to position [4580, 0]
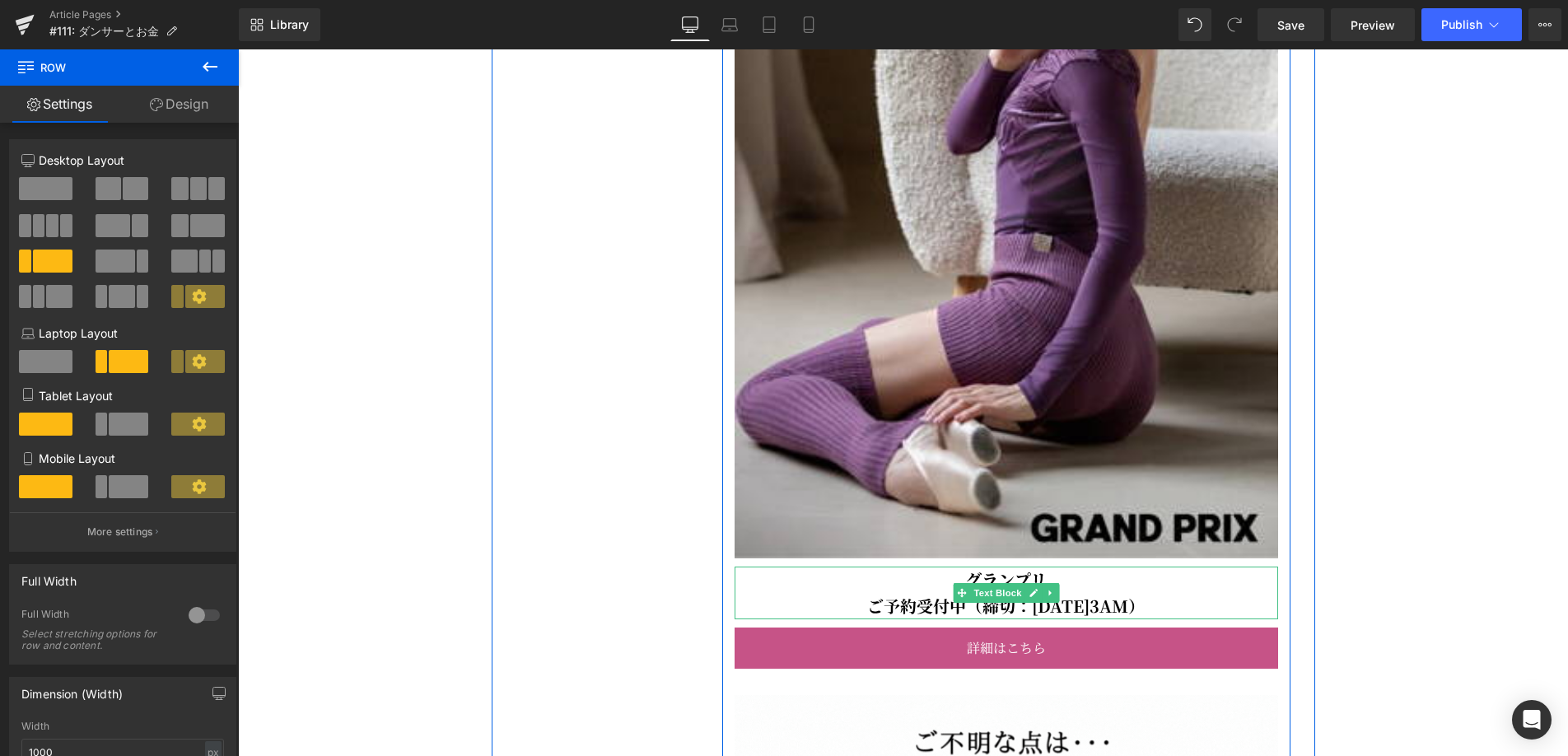
click at [1075, 618] on b "ご予約受付中（締切：[DATE]3AM）" at bounding box center [1006, 605] width 278 height 23
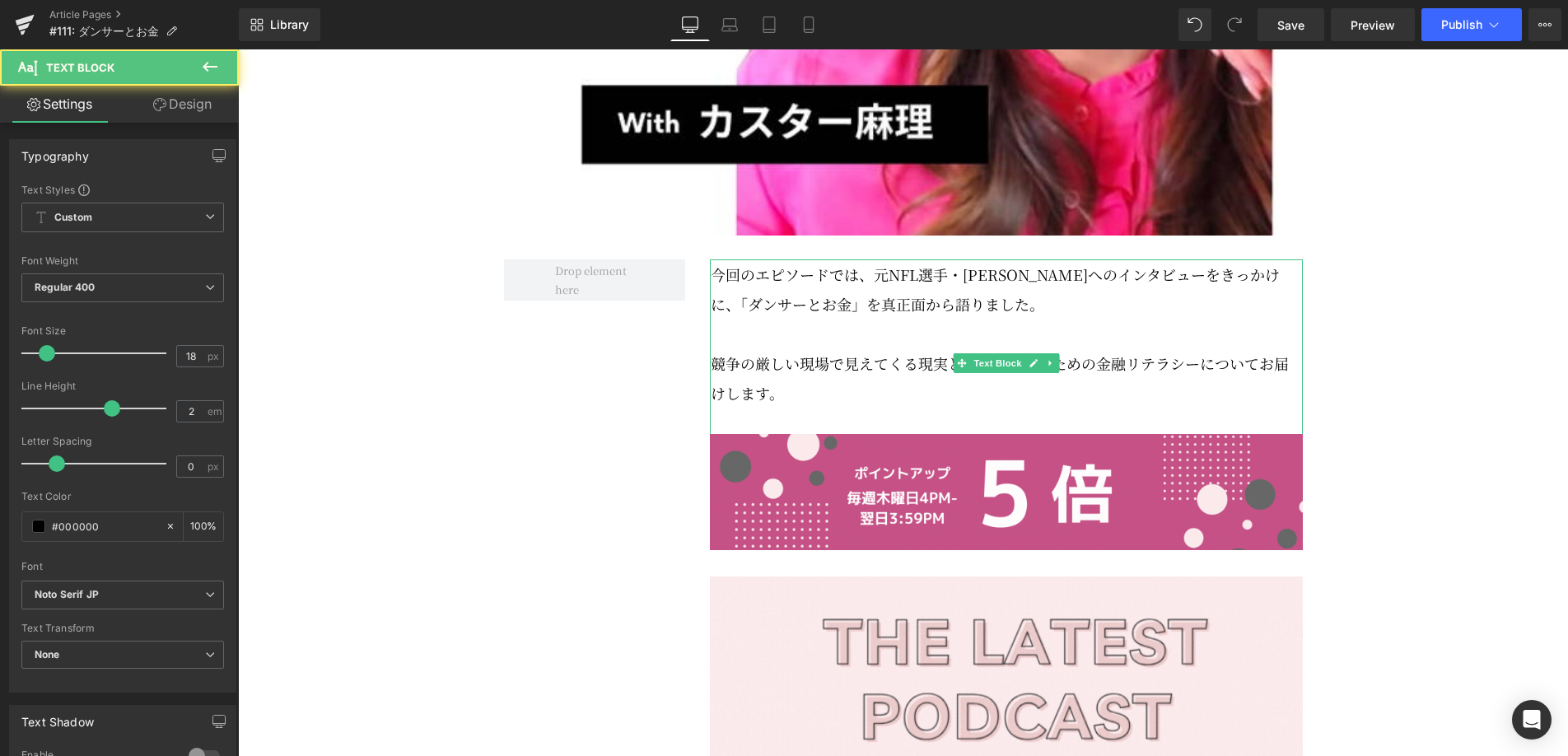
scroll to position [856, 0]
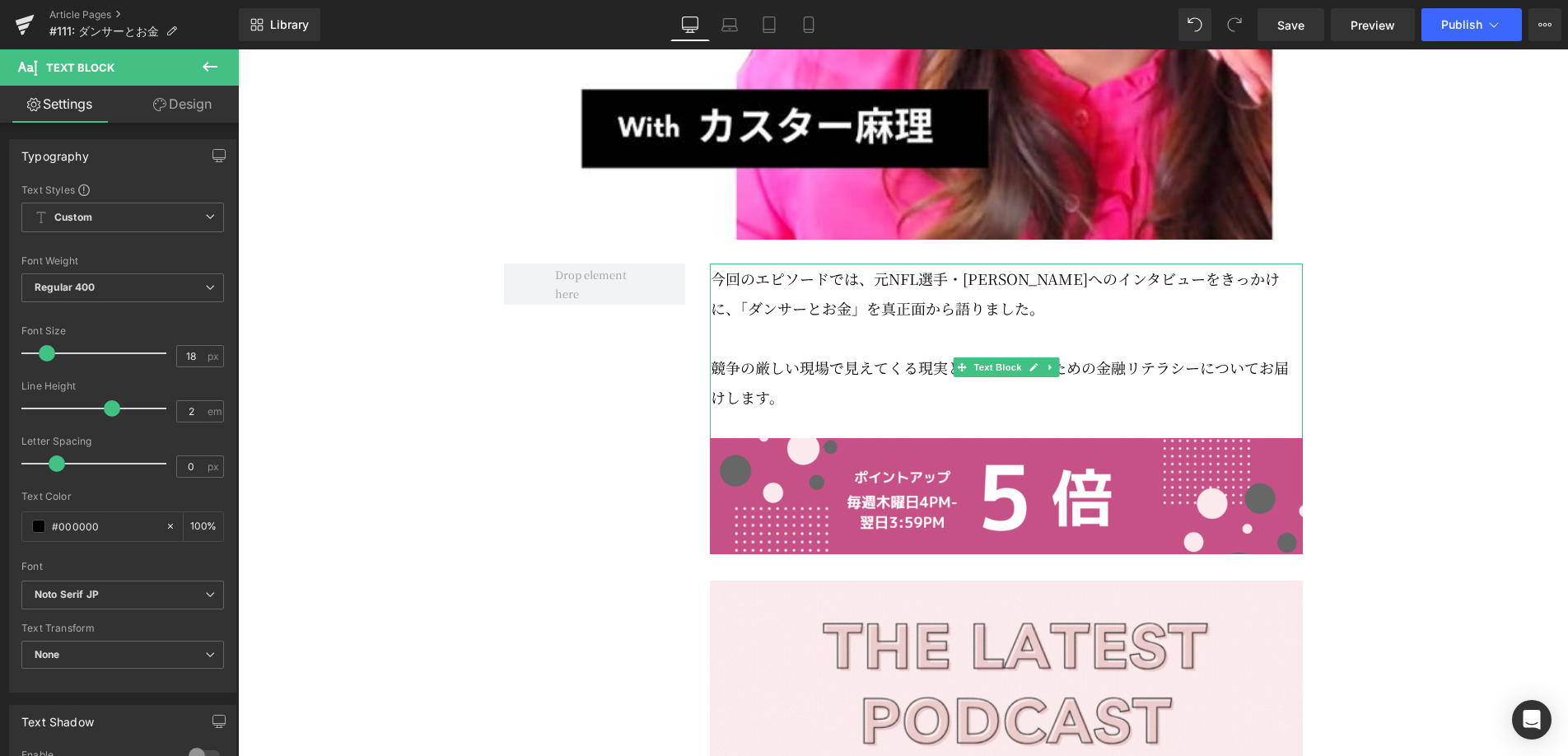
click at [999, 323] on p "今回のエピソードでは、元NFL選手・[PERSON_NAME]へのインタビューをきっかけに、「ダンサーとお金」を真正面から語りました。" at bounding box center [1006, 293] width 592 height 60
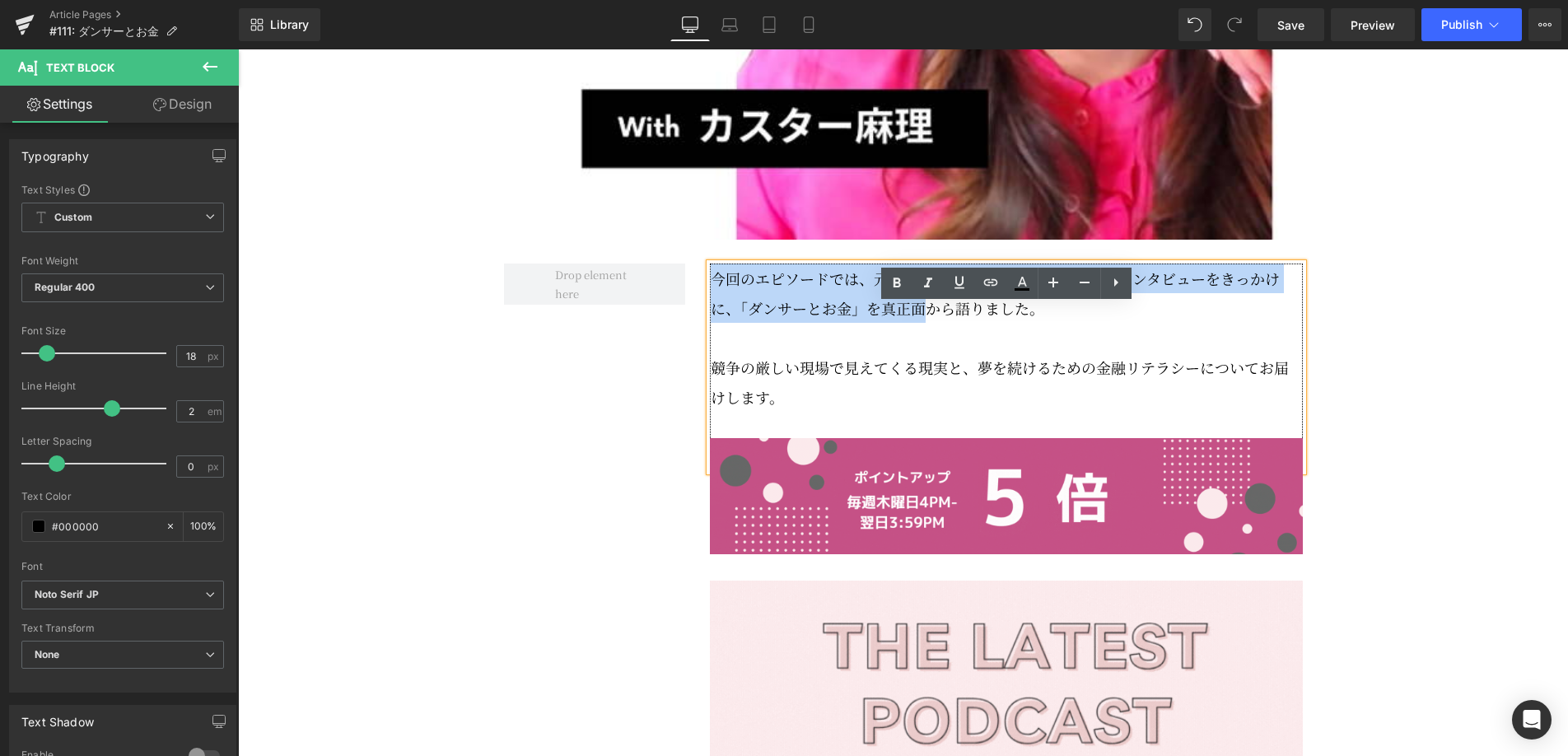
drag, startPoint x: 999, startPoint y: 347, endPoint x: 713, endPoint y: 327, distance: 286.7
click at [713, 323] on p "今回のエピソードでは、元NFL選手・[PERSON_NAME]へのインタビューをきっかけに、「ダンサーとお金」を真正面から語りました。" at bounding box center [1006, 293] width 592 height 60
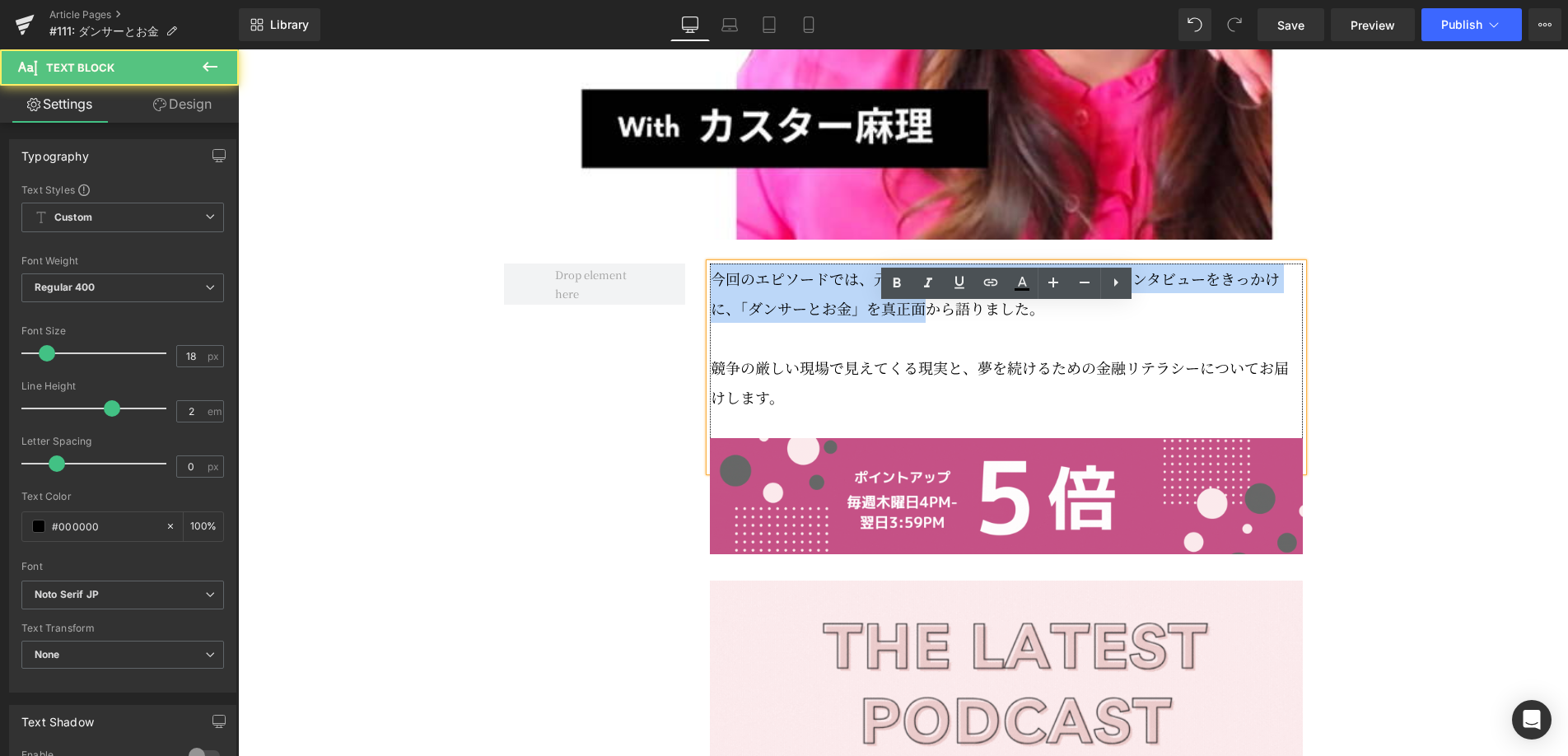
click at [771, 323] on p "今回のエピソードでは、元NFL選手・[PERSON_NAME]へのインタビューをきっかけに、「ダンサーとお金」を真正面から語りました。" at bounding box center [1006, 293] width 592 height 60
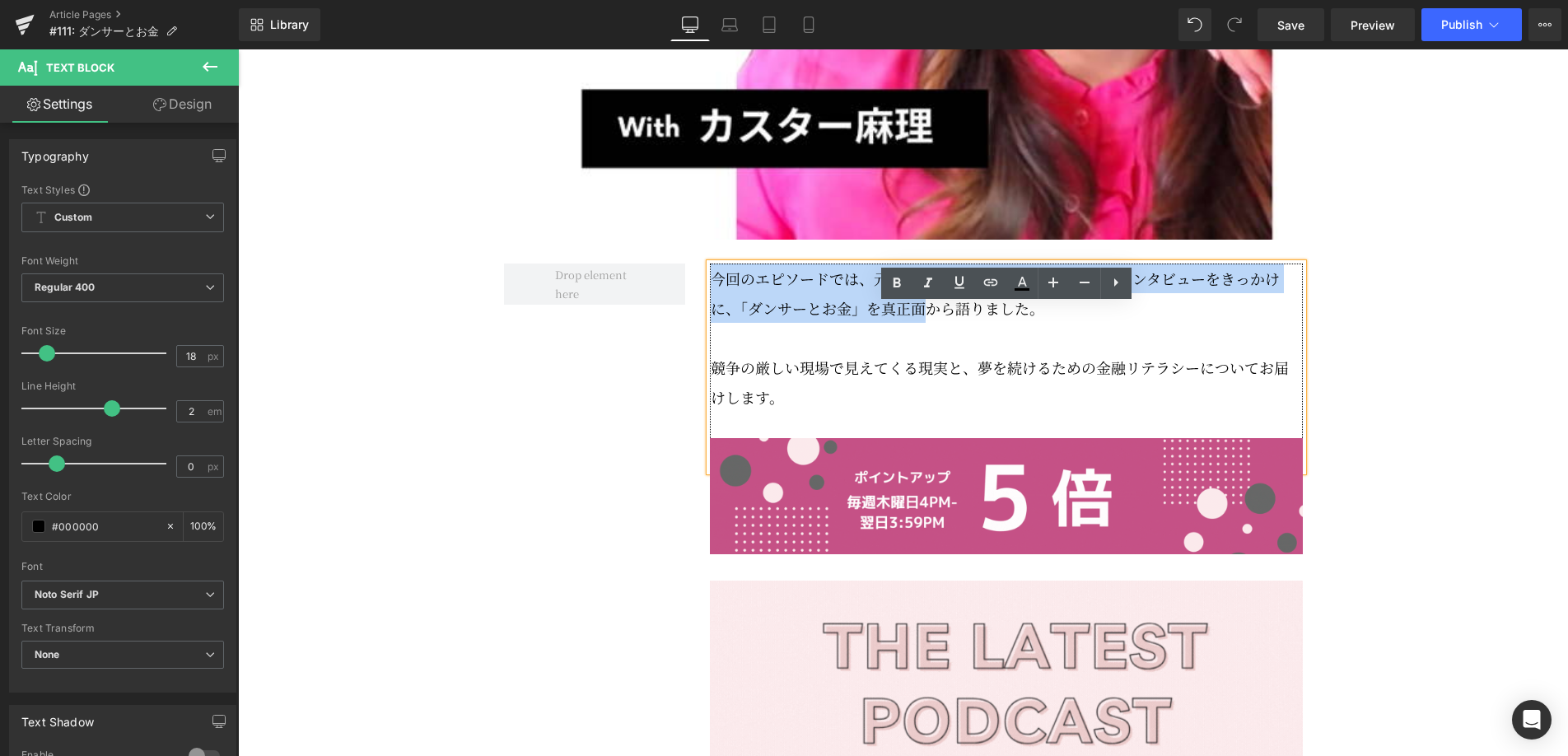
drag, startPoint x: 1063, startPoint y: 357, endPoint x: 714, endPoint y: 324, distance: 350.6
click at [714, 323] on p "今回のエピソードでは、元NFL選手・[PERSON_NAME]へのインタビューをきっかけに、「ダンサーとお金」を真正面から語りました。" at bounding box center [1006, 293] width 592 height 60
copy p "今回のエピソードでは、元NFL選手・[PERSON_NAME]へのインタビューをきっかけに、「ダンサーとお金」を真正面から語りました。"
click at [875, 323] on p "今回のエピソードでは、元NFL選手・[PERSON_NAME]へのインタビューをきっかけに、「ダンサーとお金」を真正面から語りました。" at bounding box center [1006, 293] width 592 height 60
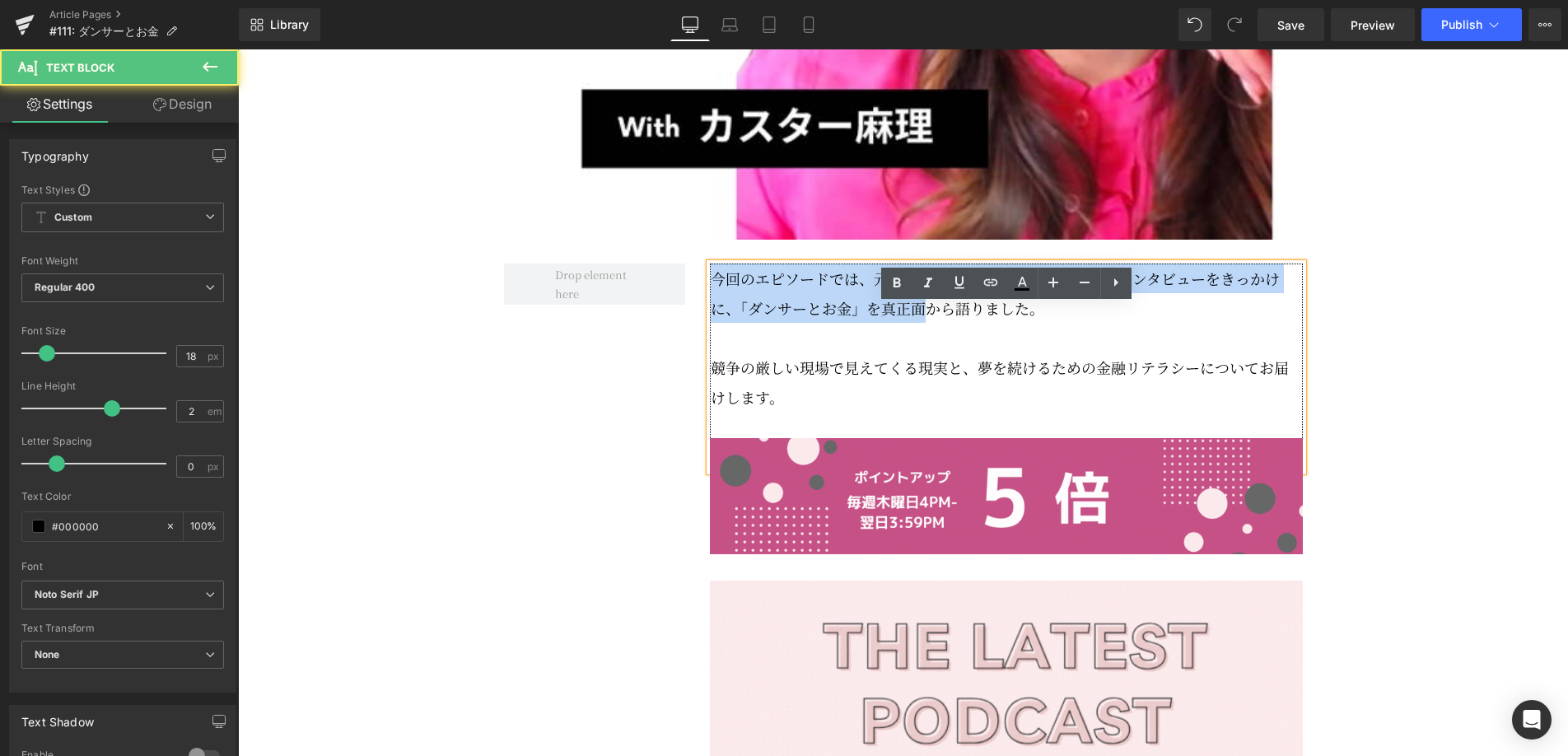
drag, startPoint x: 712, startPoint y: 322, endPoint x: 996, endPoint y: 353, distance: 285.7
click at [996, 323] on p "今回のエピソードでは、元NFL選手・[PERSON_NAME]へのインタビューをきっかけに、「ダンサーとお金」を真正面から語りました。" at bounding box center [1006, 293] width 592 height 60
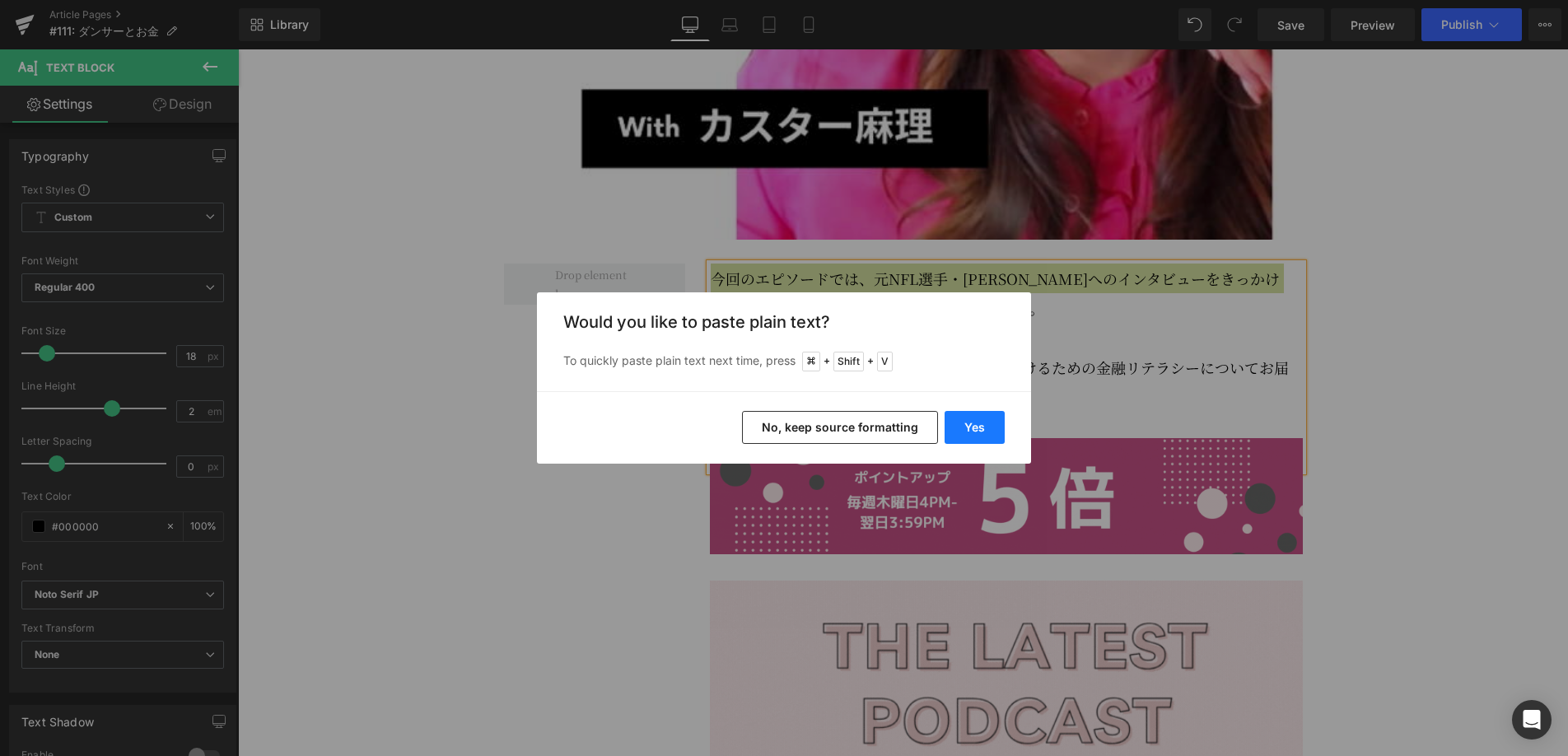
click at [985, 414] on button "Yes" at bounding box center [975, 427] width 60 height 33
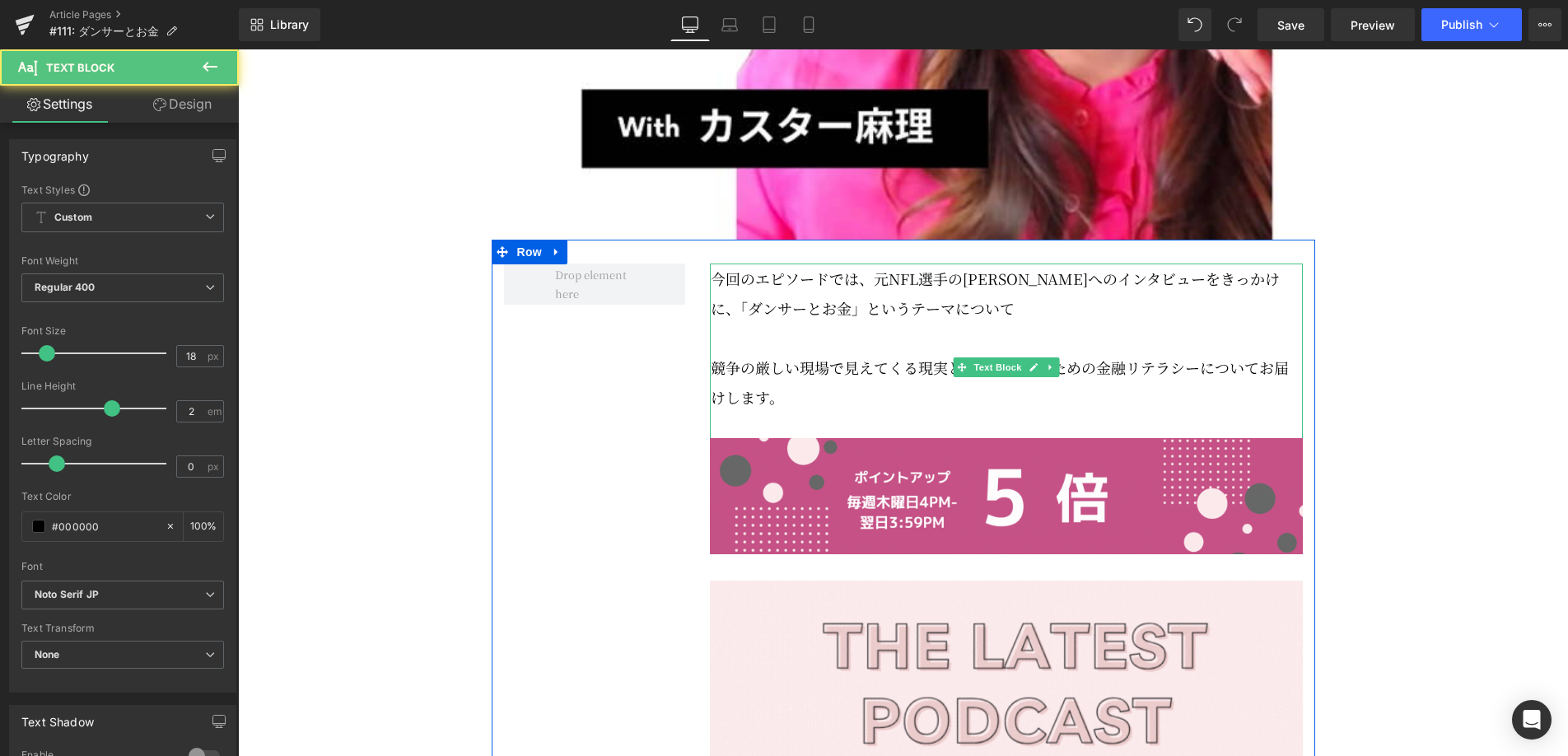
click at [975, 323] on p "今回のエピソードでは、元NFL選手の[PERSON_NAME]へのインタビューをきっかけに、「ダンサーとお金」というテーマについて" at bounding box center [1006, 293] width 592 height 60
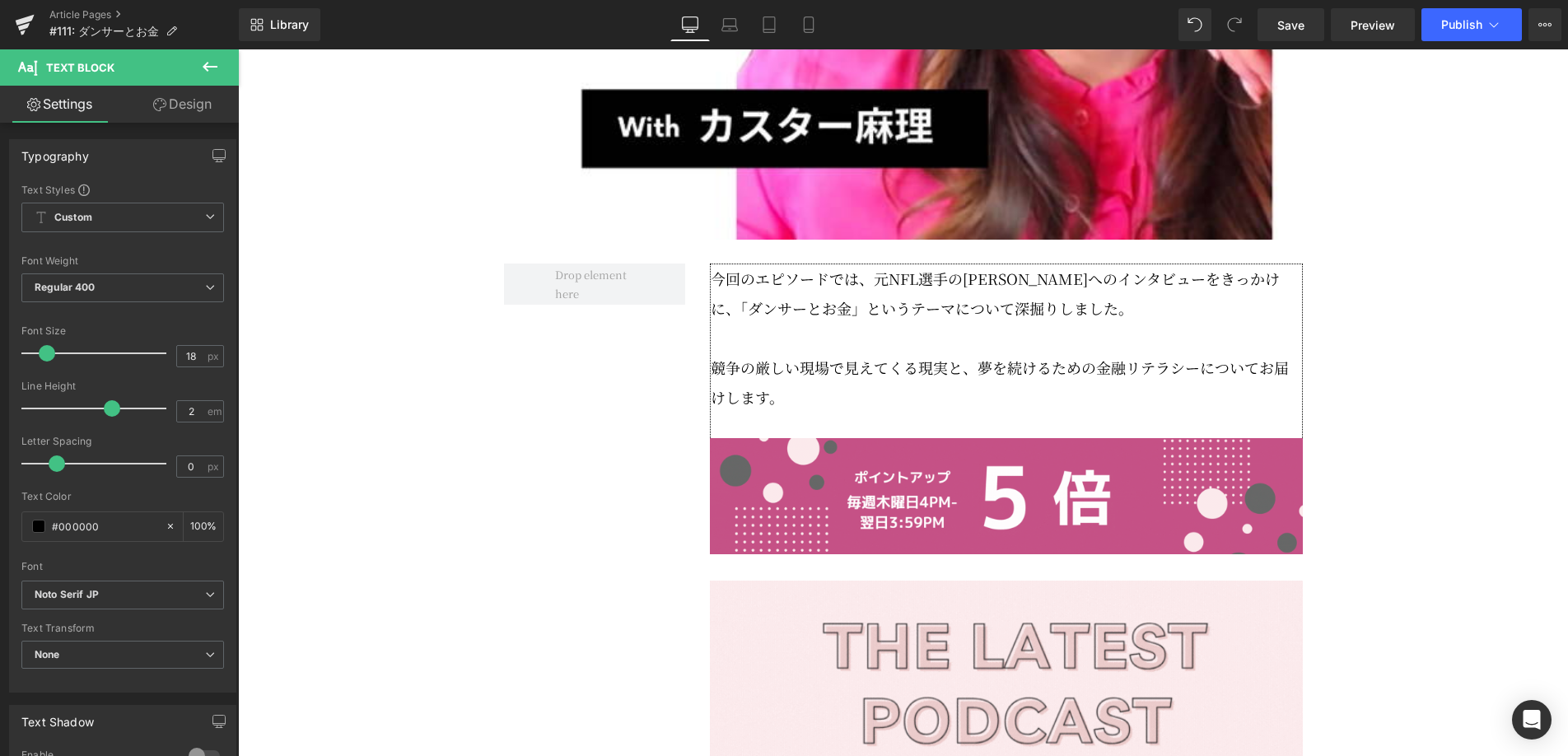
scroll to position [11, 0]
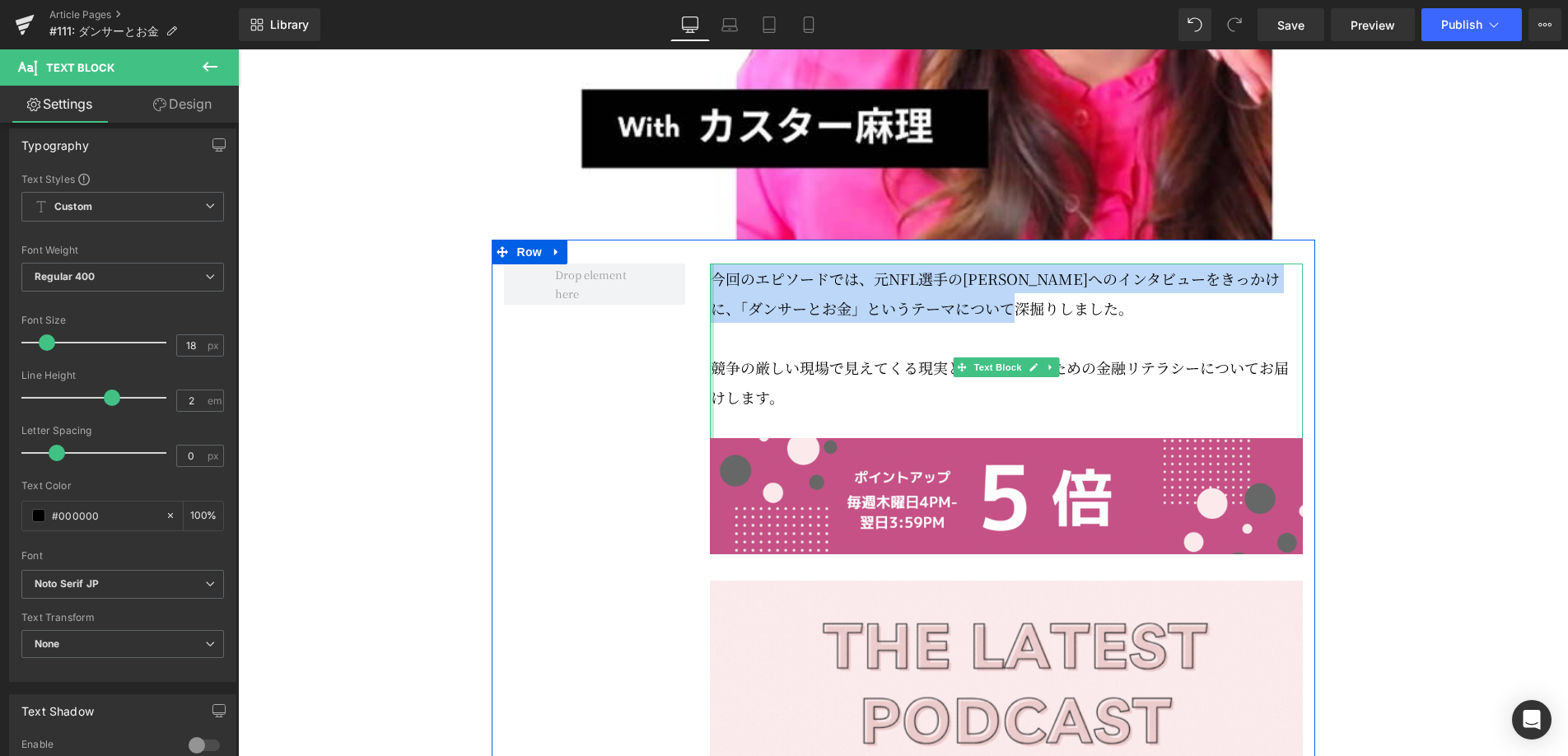
drag, startPoint x: 1033, startPoint y: 347, endPoint x: 710, endPoint y: 321, distance: 324.0
click at [710, 321] on div "今回のエピソードでは、元NFL選手の[PERSON_NAME]へのインタビューをきっかけに、「ダンサーとお金」というテーマについて深掘りしました。 競争の厳し…" at bounding box center [1006, 367] width 593 height 207
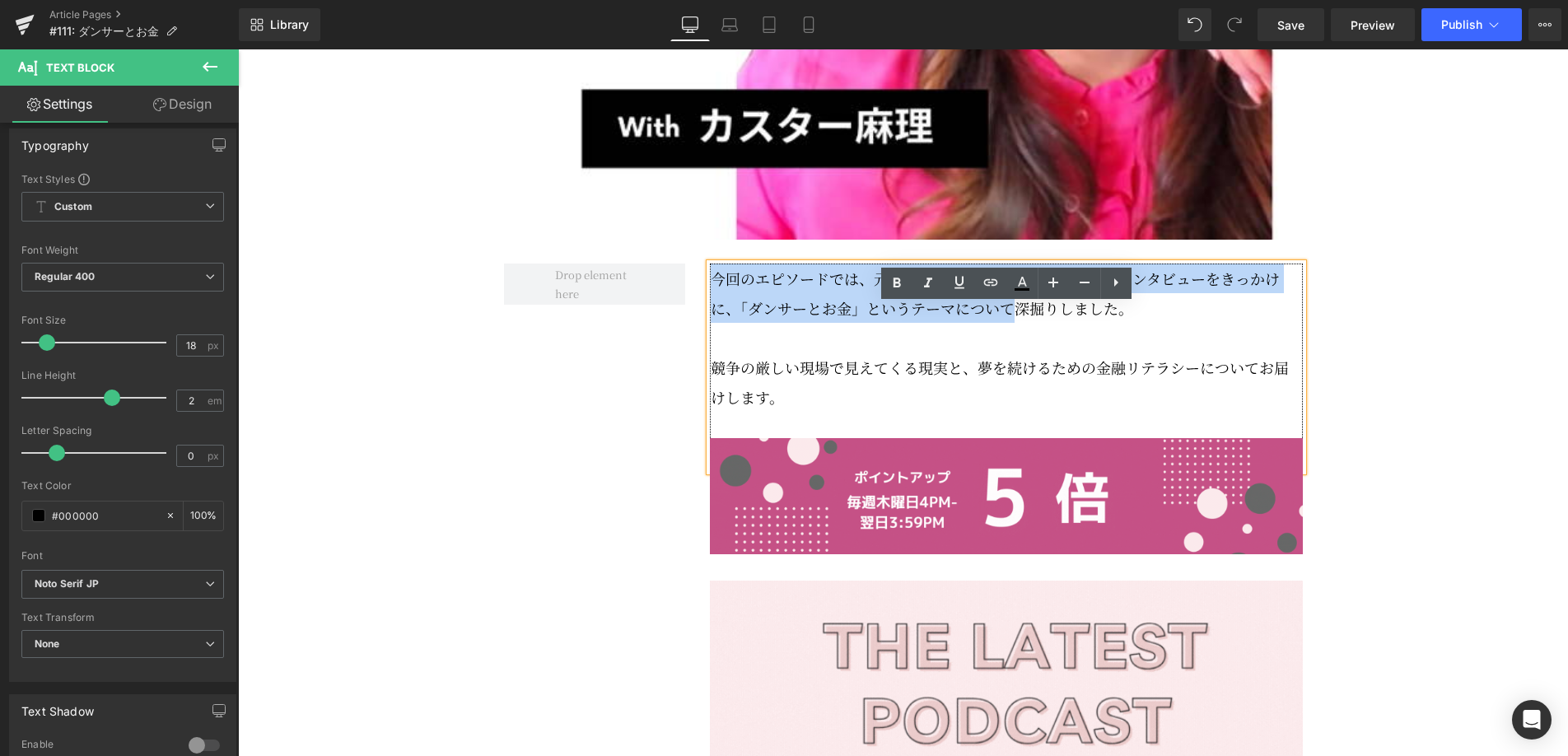
click at [843, 323] on p "今回のエピソードでは、元NFL選手の[PERSON_NAME]へのインタビューをきっかけに、「ダンサーとお金」というテーマについて深掘りしました。" at bounding box center [1006, 293] width 592 height 60
drag, startPoint x: 1059, startPoint y: 348, endPoint x: 710, endPoint y: 325, distance: 349.8
click at [711, 323] on p "今回のエピソードでは、元NFL選手の[PERSON_NAME]へのインタビューをきっかけに、「ダンサーとお金」というテーマについて深掘りしました。" at bounding box center [1006, 293] width 592 height 60
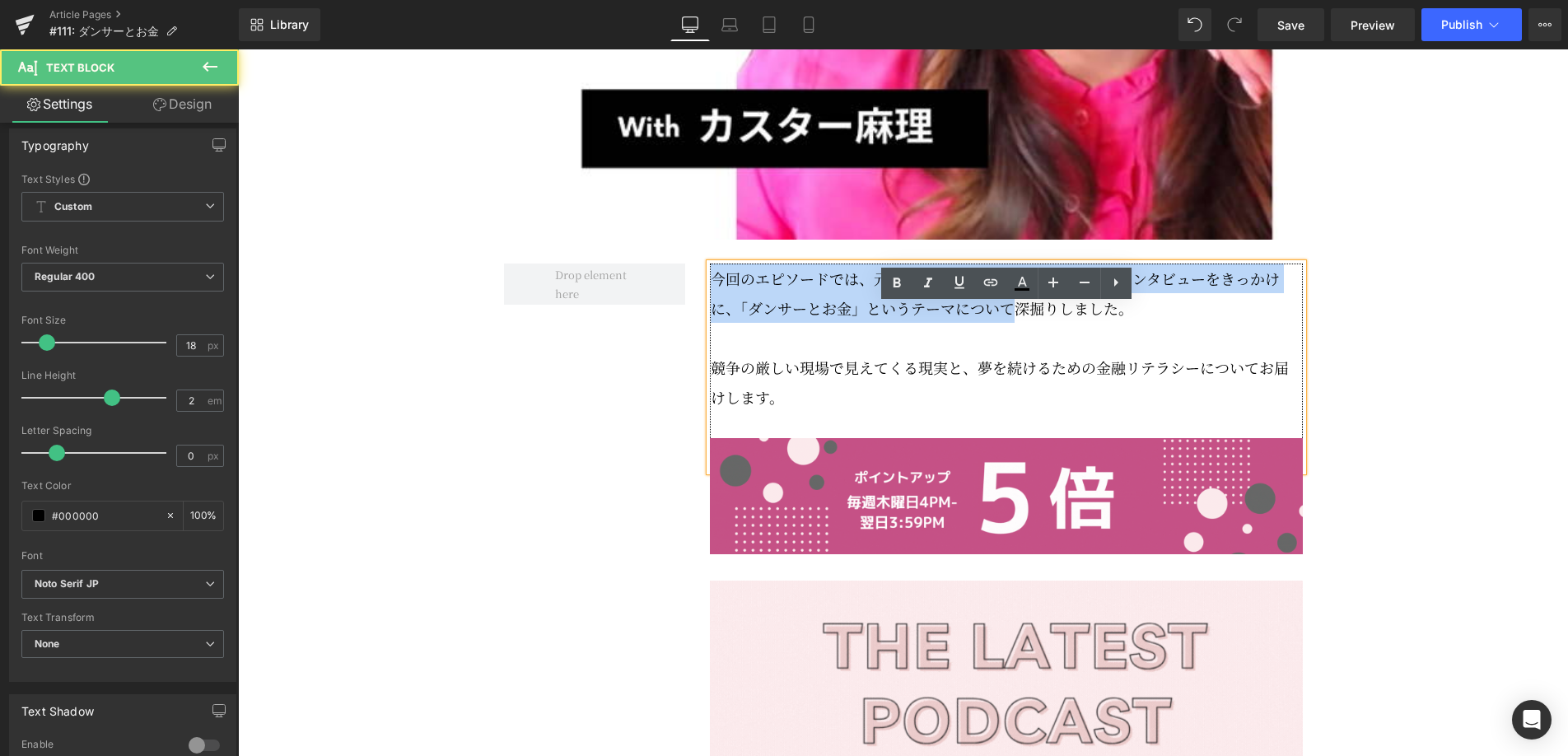
click at [1027, 323] on p "今回のエピソードでは、元NFL選手の[PERSON_NAME]へのインタビューをきっかけに、「ダンサーとお金」というテーマについて深掘りしました。" at bounding box center [1006, 293] width 592 height 60
drag, startPoint x: 1104, startPoint y: 358, endPoint x: 714, endPoint y: 325, distance: 391.4
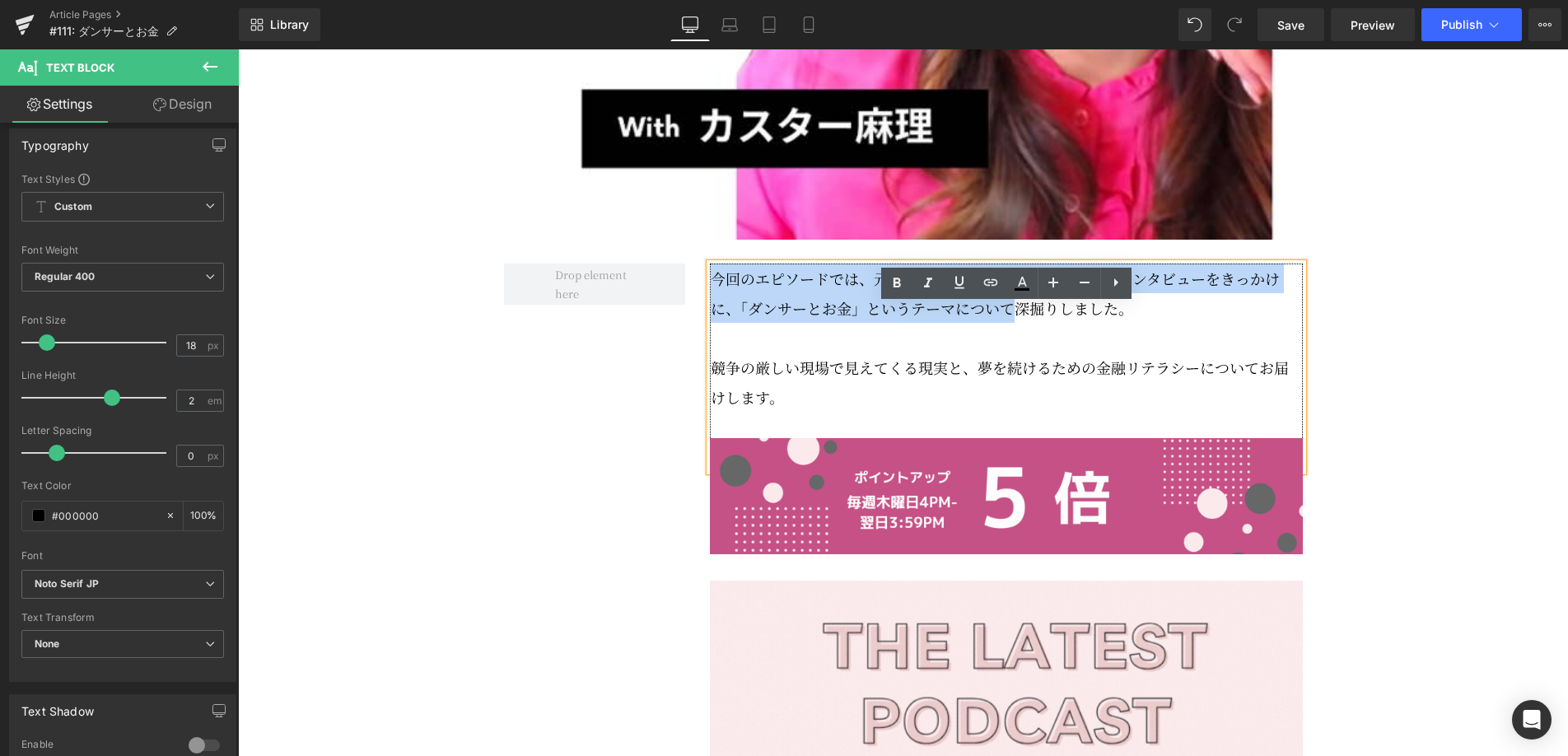
click at [714, 323] on p "今回のエピソードでは、元NFL選手の[PERSON_NAME]へのインタビューをきっかけに、「ダンサーとお金」というテーマについて深掘りしました。" at bounding box center [1006, 293] width 592 height 60
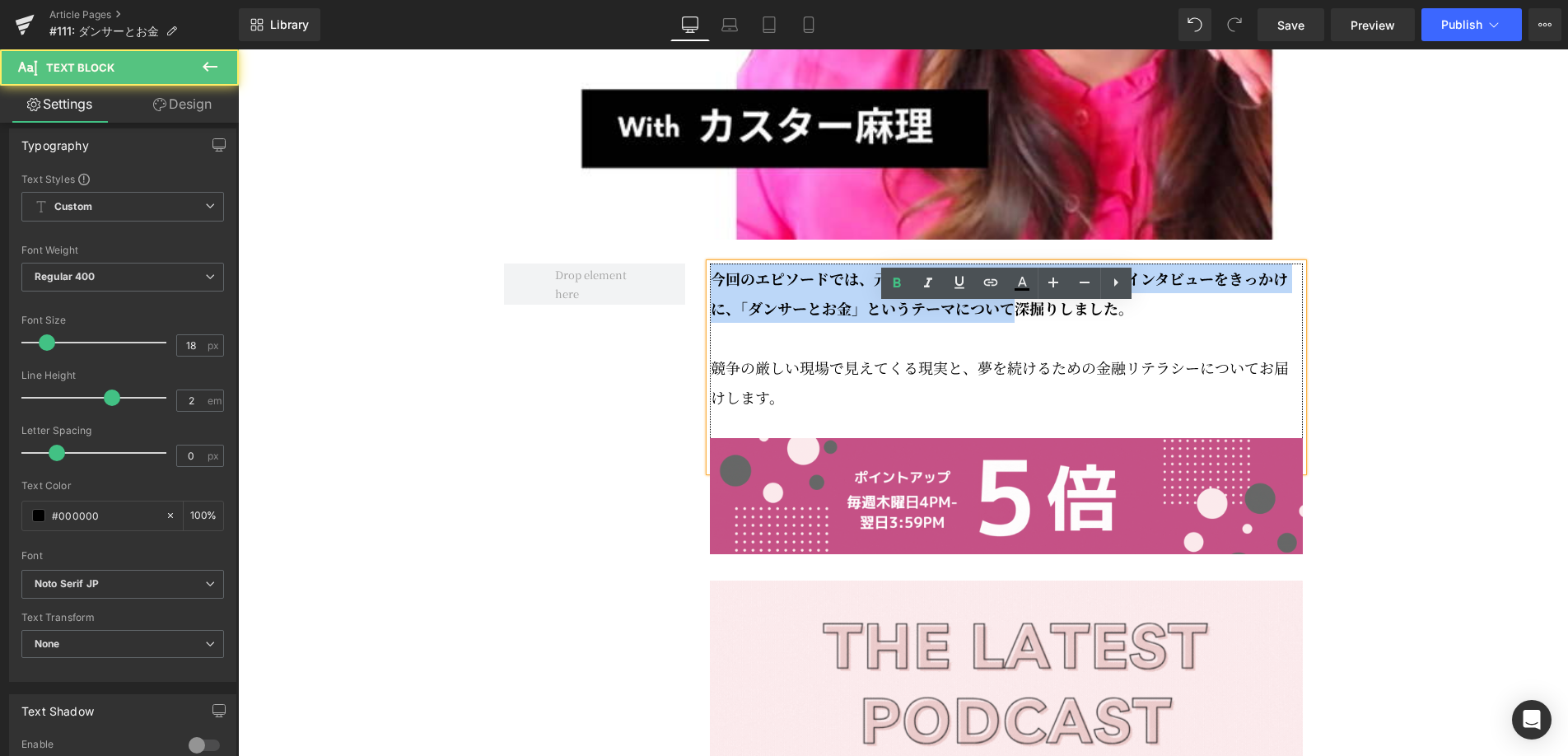
drag, startPoint x: 1090, startPoint y: 355, endPoint x: 709, endPoint y: 321, distance: 382.5
click at [711, 321] on p "今回のエピソードでは、元NFL選手の[PERSON_NAME]へのインタビューをきっかけに、「ダンサーとお金」というテーマについて深掘りしました。" at bounding box center [1006, 293] width 592 height 60
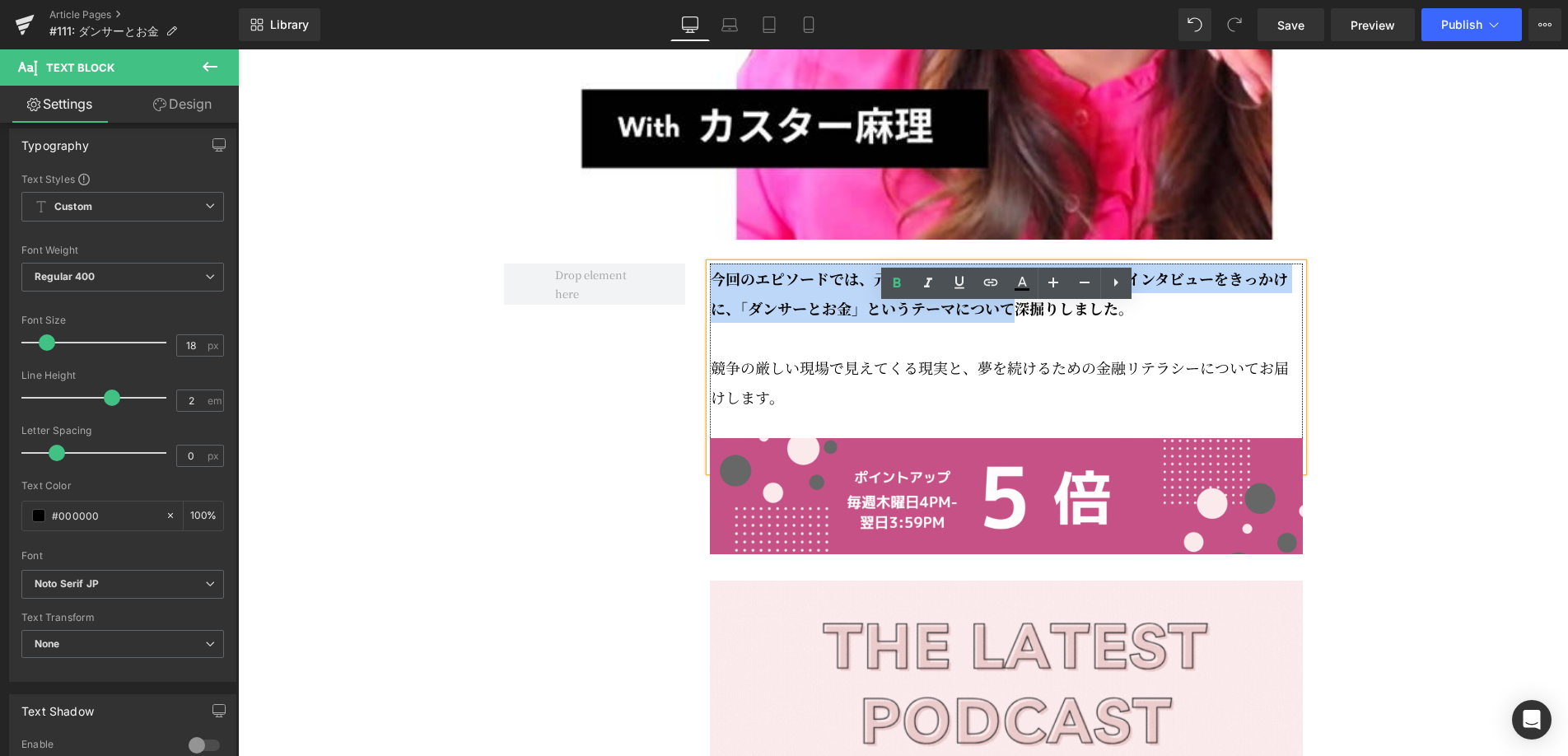
copy strong "今回のエピソードでは、元NFL選手の[PERSON_NAME]へのインタビューをきっかけに、「ダンサーとお金」というテーマについて深掘りしました。"
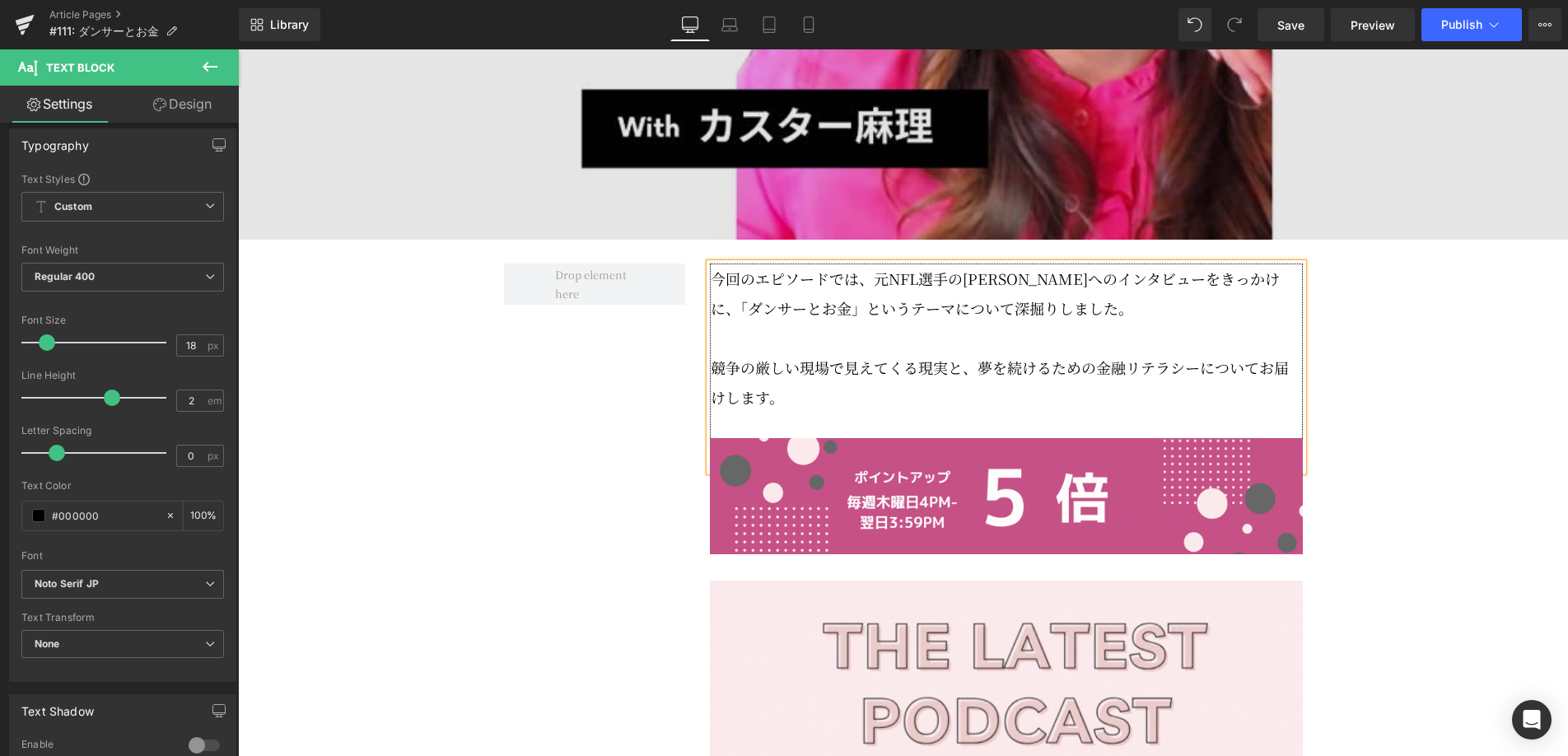
scroll to position [861, 0]
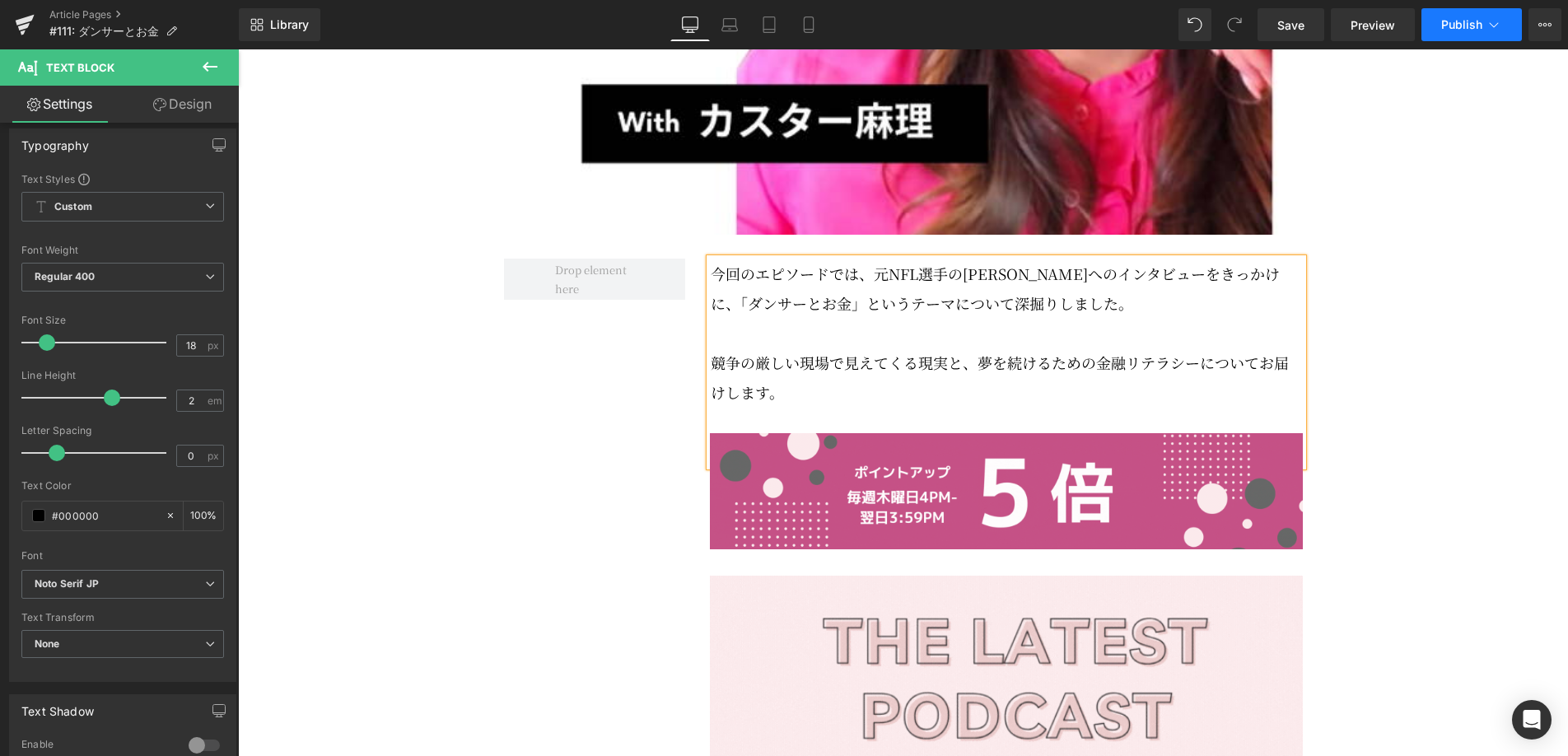
click at [1484, 30] on button "Publish" at bounding box center [1471, 24] width 101 height 33
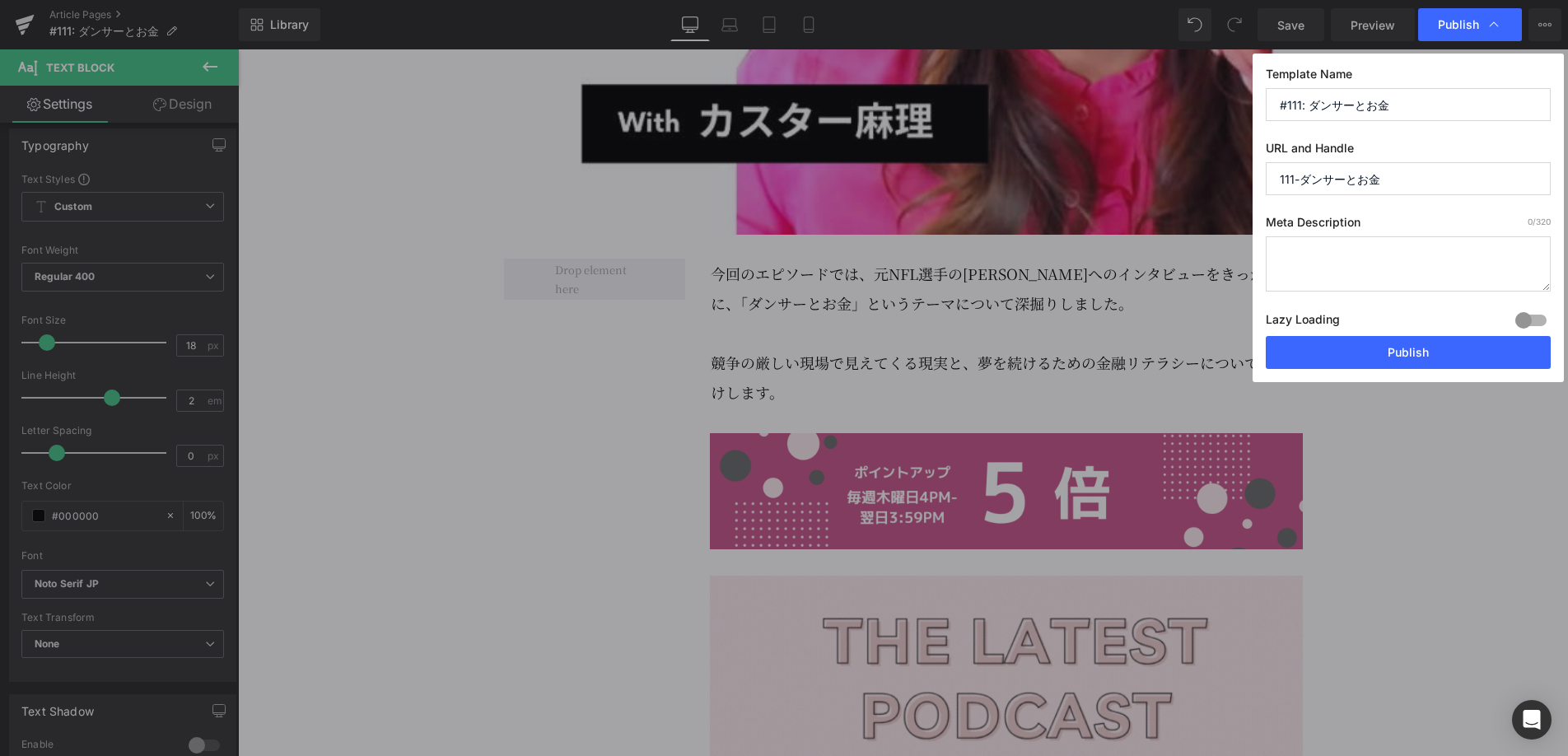
click at [1374, 262] on textarea at bounding box center [1408, 264] width 285 height 55
paste textarea "今回のエピソードでは、元NFL選手の[PERSON_NAME]へのインタビューをきっかけに、「ダンサーとお金」というテーマについて深掘りしました。"
type textarea "今回のエピソードでは、元NFL選手の[PERSON_NAME]へのインタビューをきっかけに、「ダンサーとお金」というテーマについて深掘りしました。"
click at [1357, 171] on input "111-ダンサーとお金" at bounding box center [1408, 178] width 285 height 33
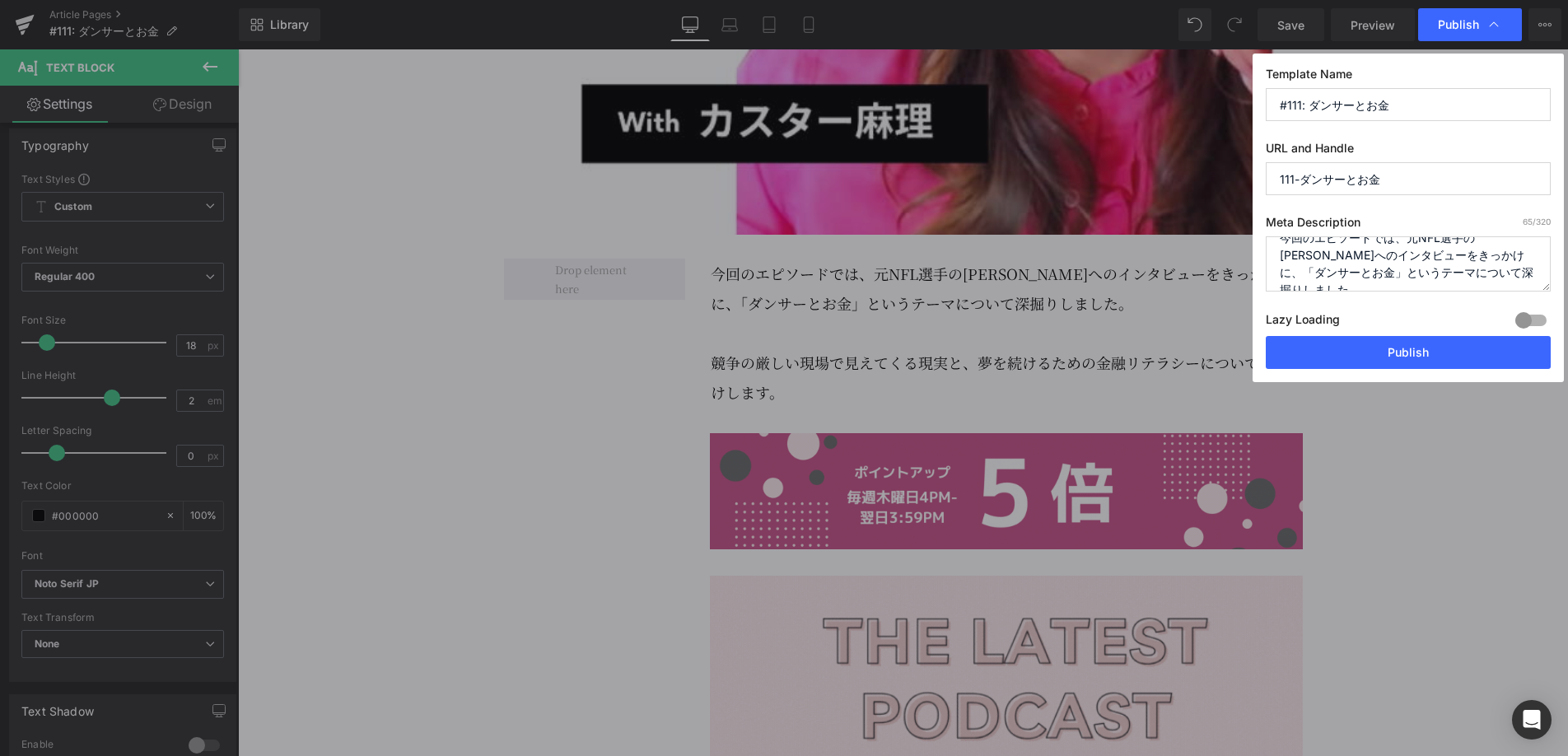
click at [1357, 171] on input "111-ダンサーとお金" at bounding box center [1408, 178] width 285 height 33
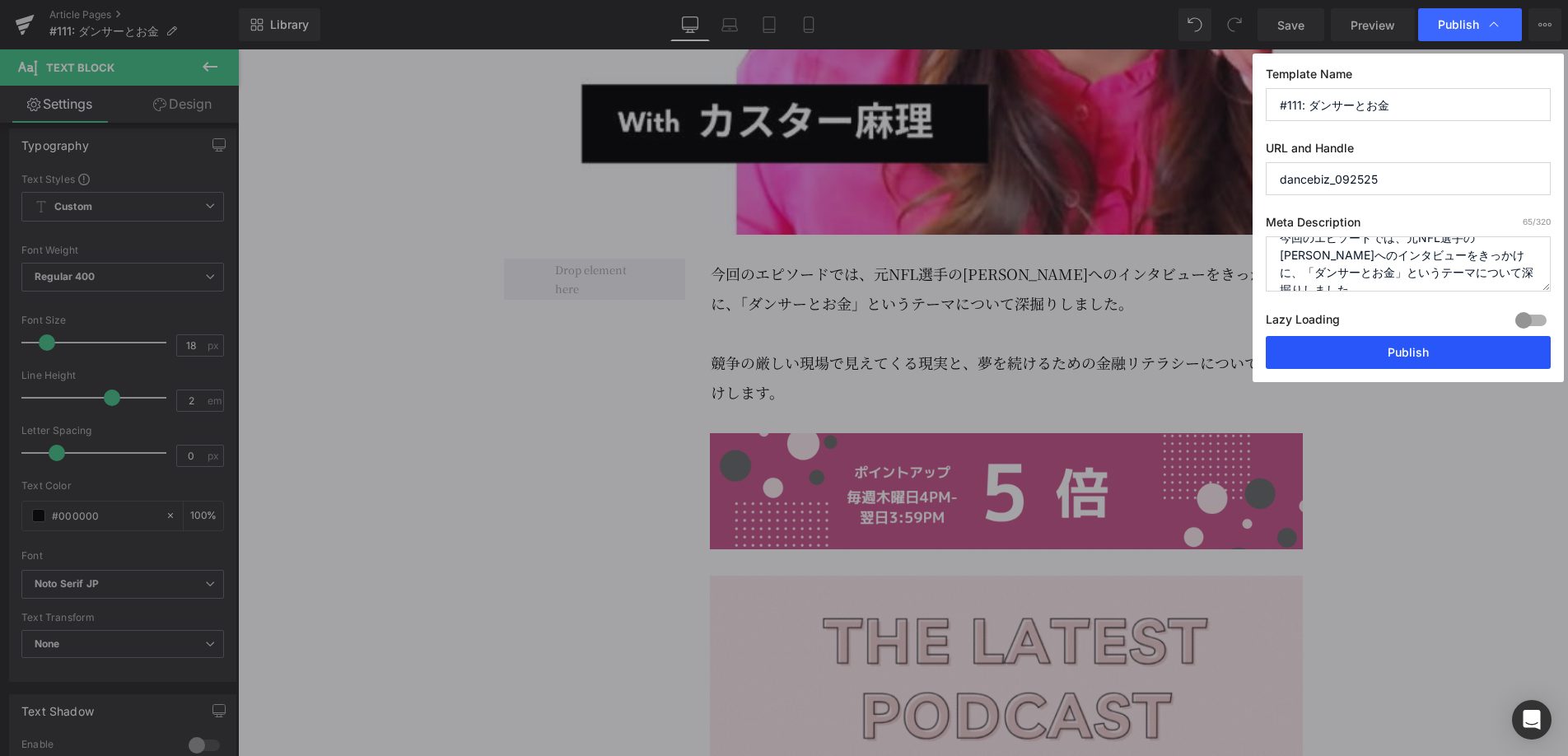
type input "dancebiz_092525"
click at [1426, 362] on button "Publish" at bounding box center [1408, 352] width 285 height 33
